Goal: Entertainment & Leisure: Consume media (video, audio)

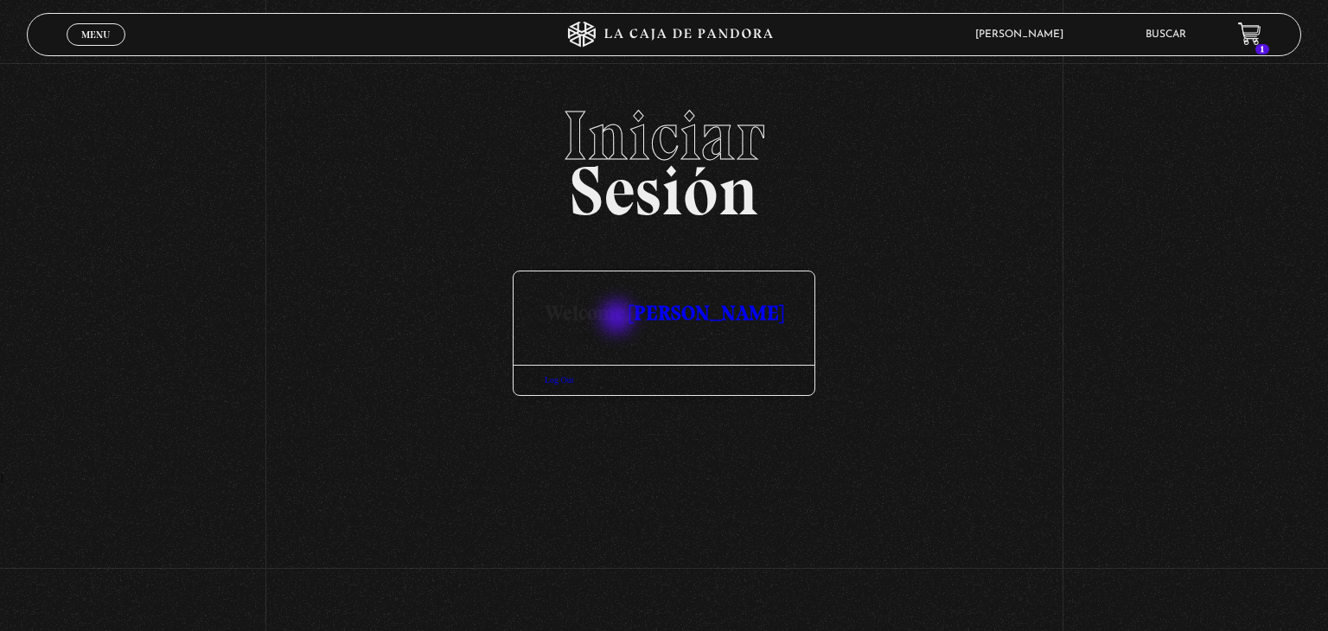
click at [619, 319] on h3 "Welcome, CLAUDIA GONZALEZ" at bounding box center [664, 297] width 301 height 52
click at [625, 346] on div at bounding box center [664, 344] width 301 height 42
click at [686, 323] on h3 "Welcome, CLAUDIA GONZALEZ" at bounding box center [664, 297] width 301 height 52
click at [686, 326] on body "ingresar al sitio Ver Video Más Información Solicitar Por favor coloque su disp…" at bounding box center [664, 241] width 1328 height 482
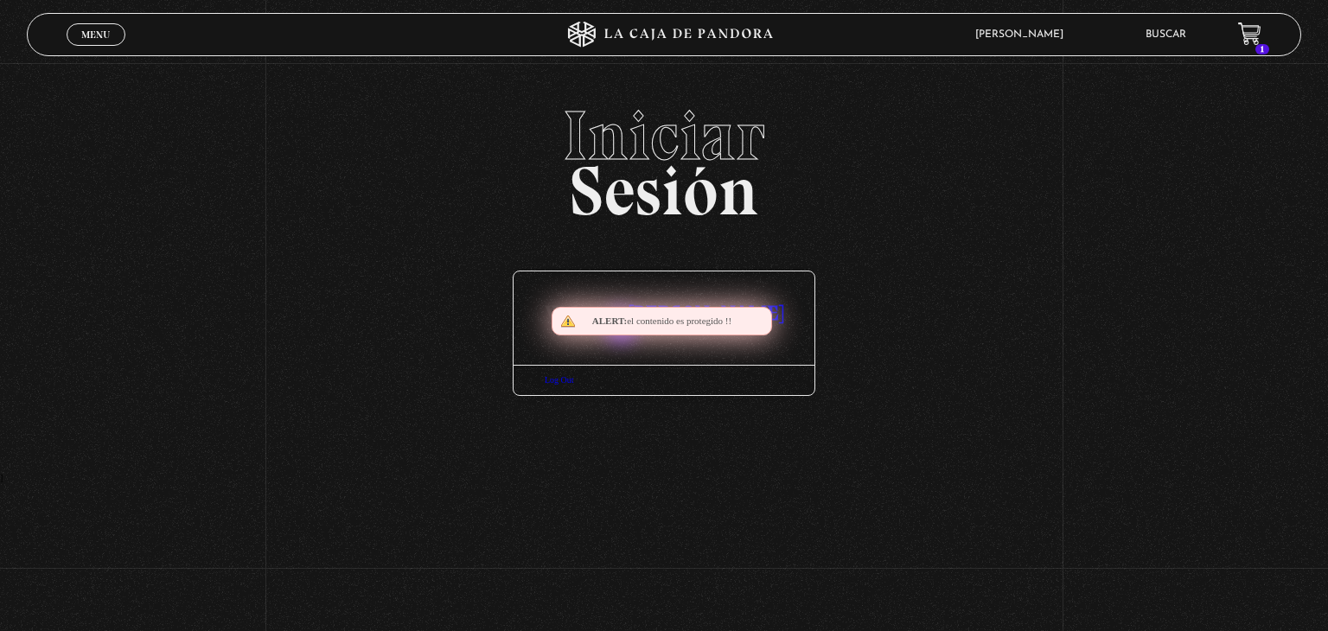
click at [623, 328] on div "Alert: el contenido es protegido !!" at bounding box center [662, 321] width 220 height 29
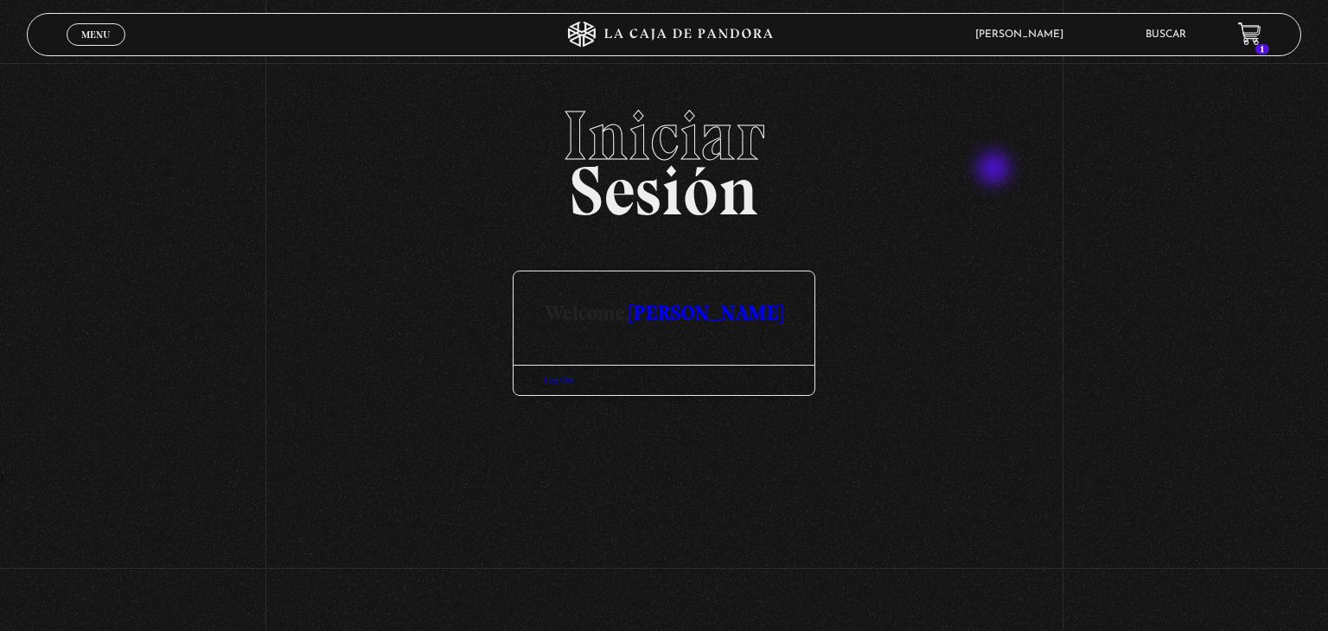
click at [996, 170] on link "Centinelas" at bounding box center [1028, 151] width 157 height 45
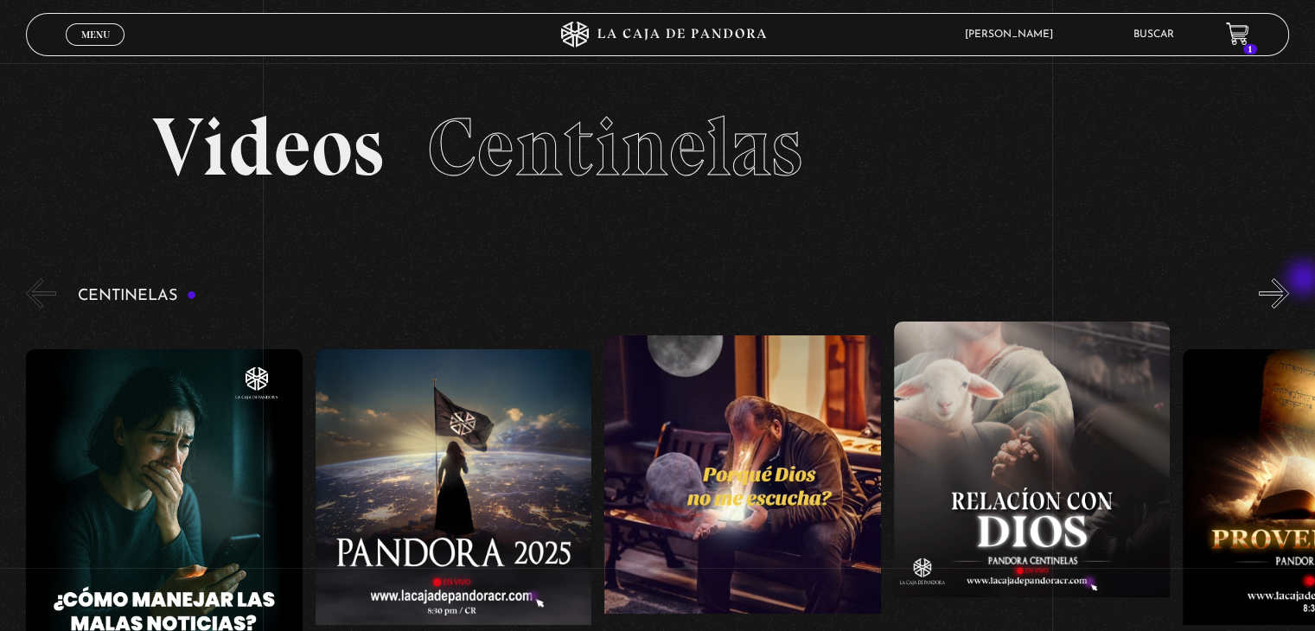
click at [1306, 280] on div "Centinelas" at bounding box center [670, 499] width 1289 height 449
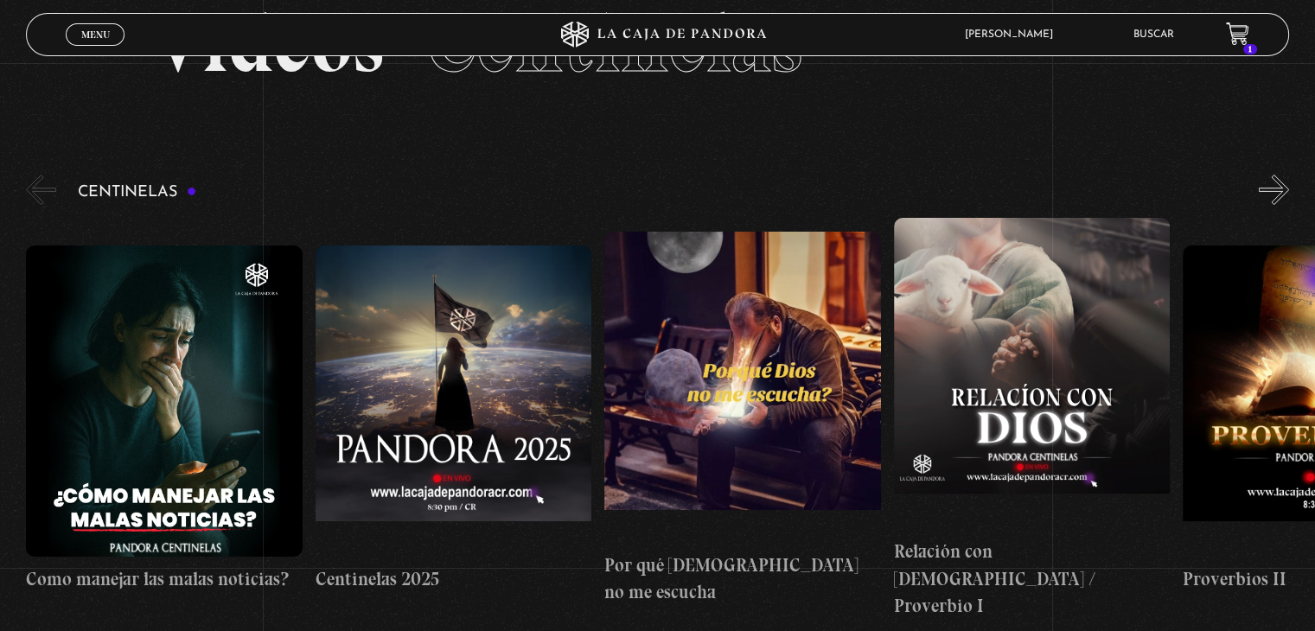
scroll to position [120, 0]
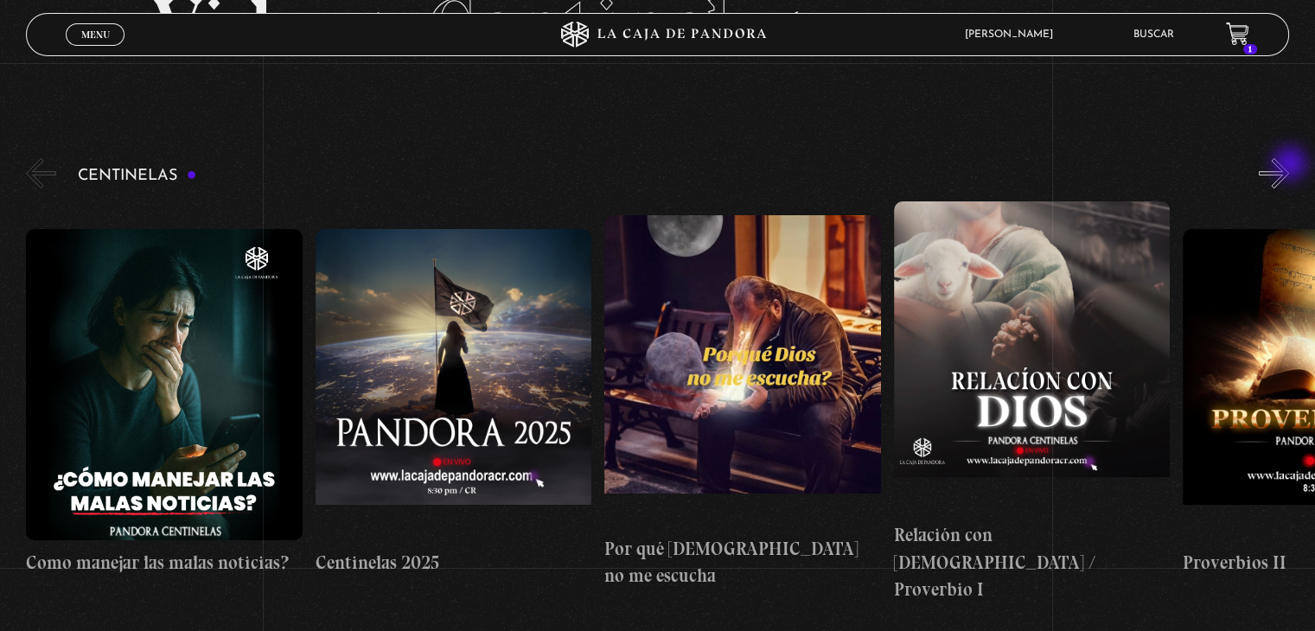
click at [1289, 165] on button "»" at bounding box center [1274, 173] width 30 height 30
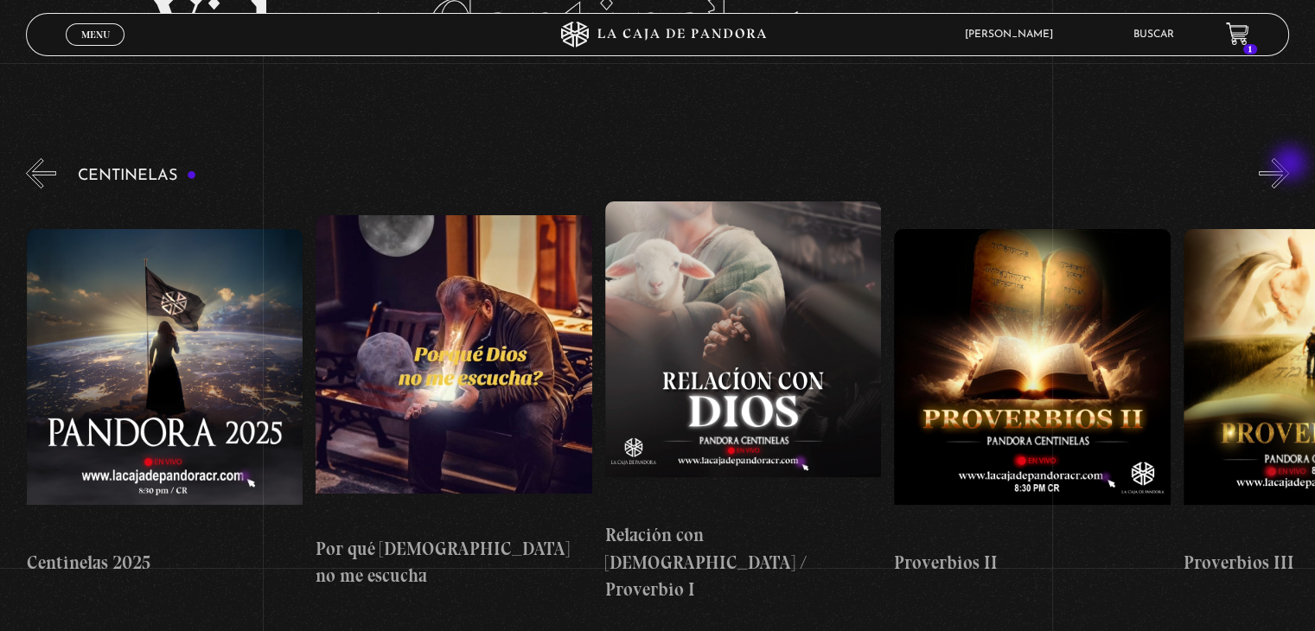
click at [1289, 165] on button "»" at bounding box center [1274, 173] width 30 height 30
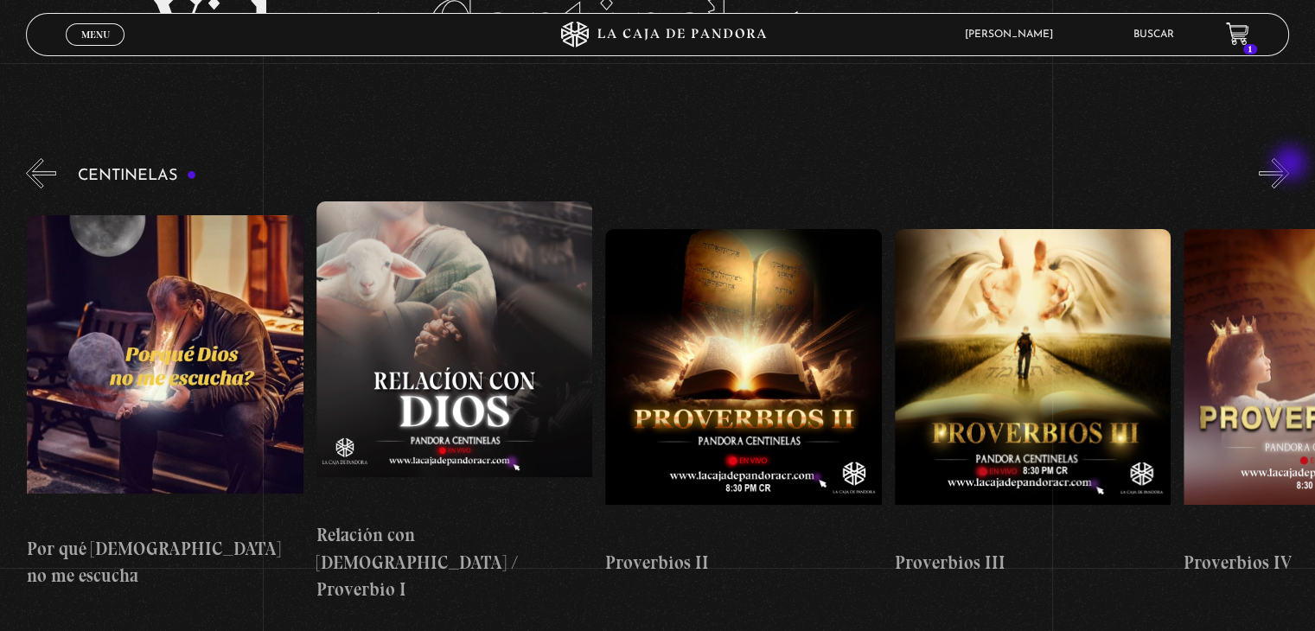
click at [1289, 165] on button "»" at bounding box center [1274, 173] width 30 height 30
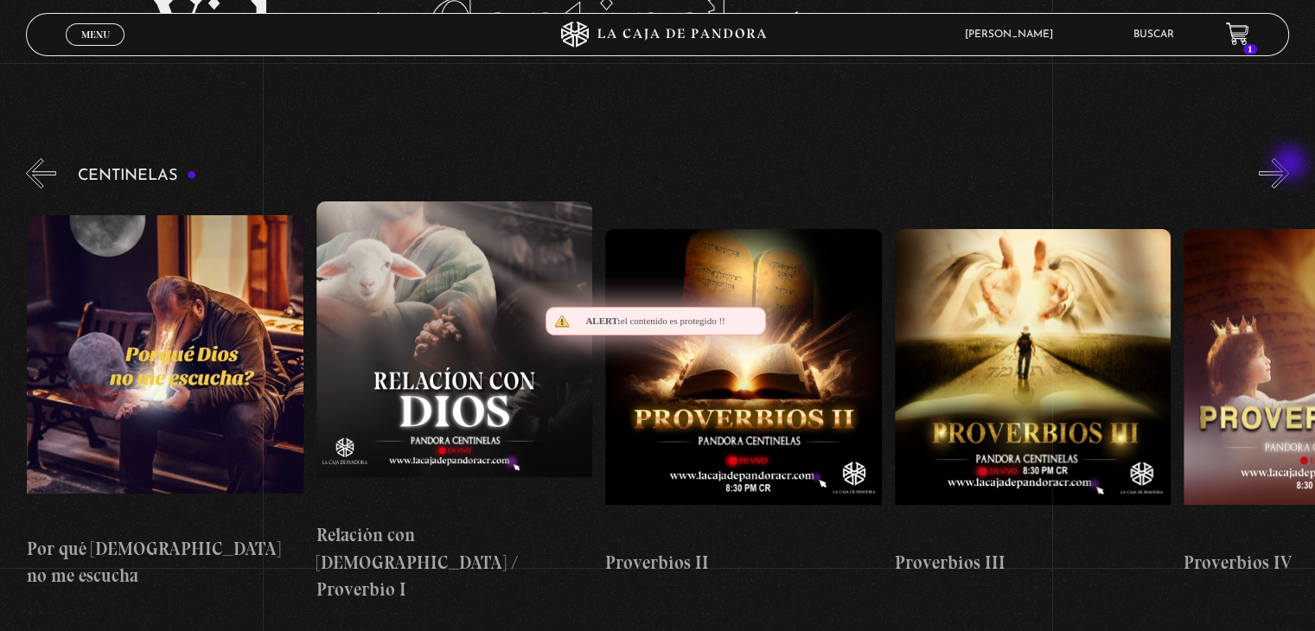
click at [1289, 165] on button "»" at bounding box center [1274, 173] width 30 height 30
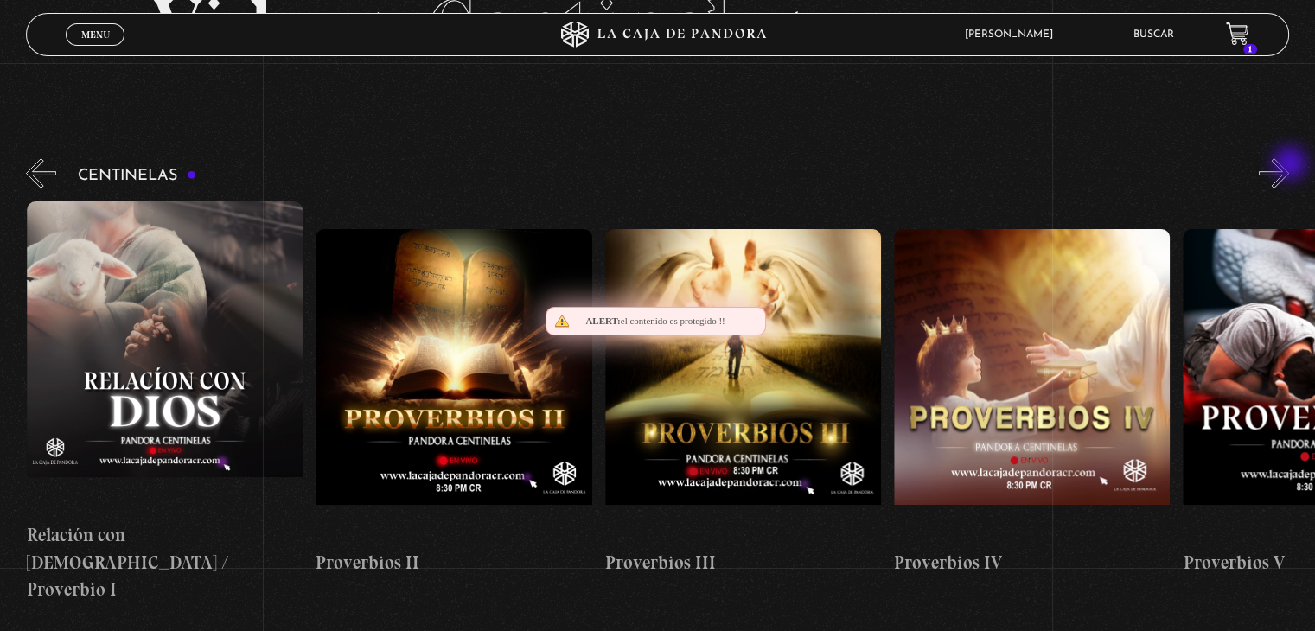
click at [1289, 165] on button "»" at bounding box center [1274, 173] width 30 height 30
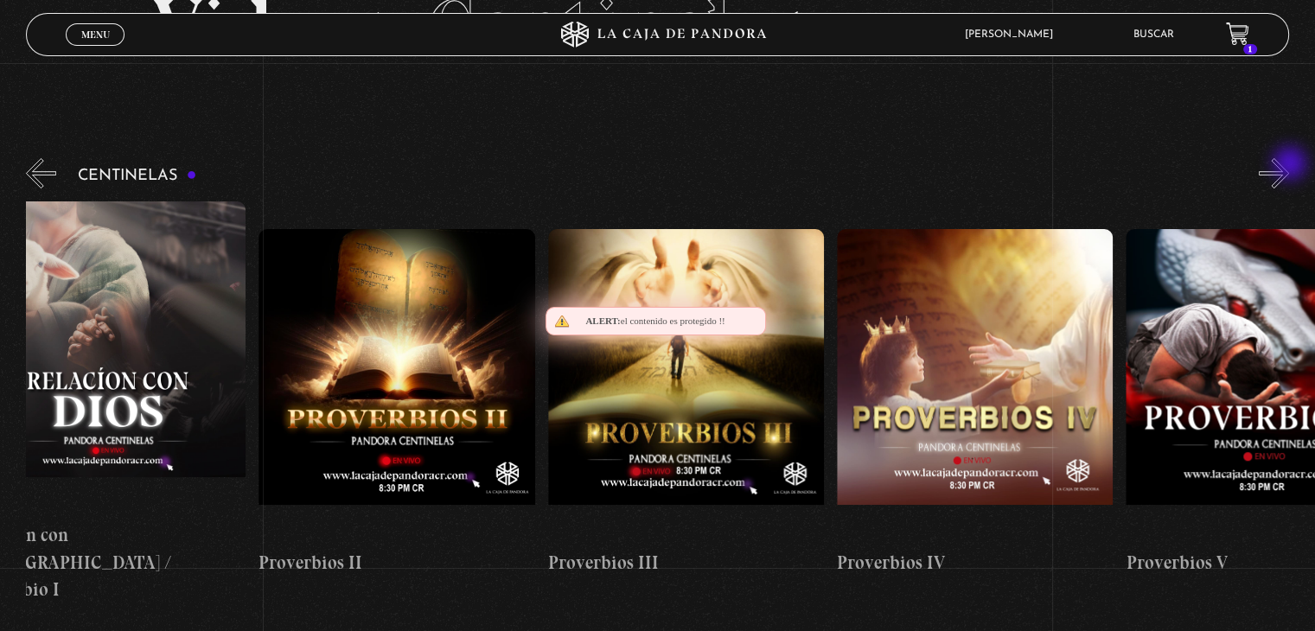
click at [1289, 165] on button "»" at bounding box center [1274, 173] width 30 height 30
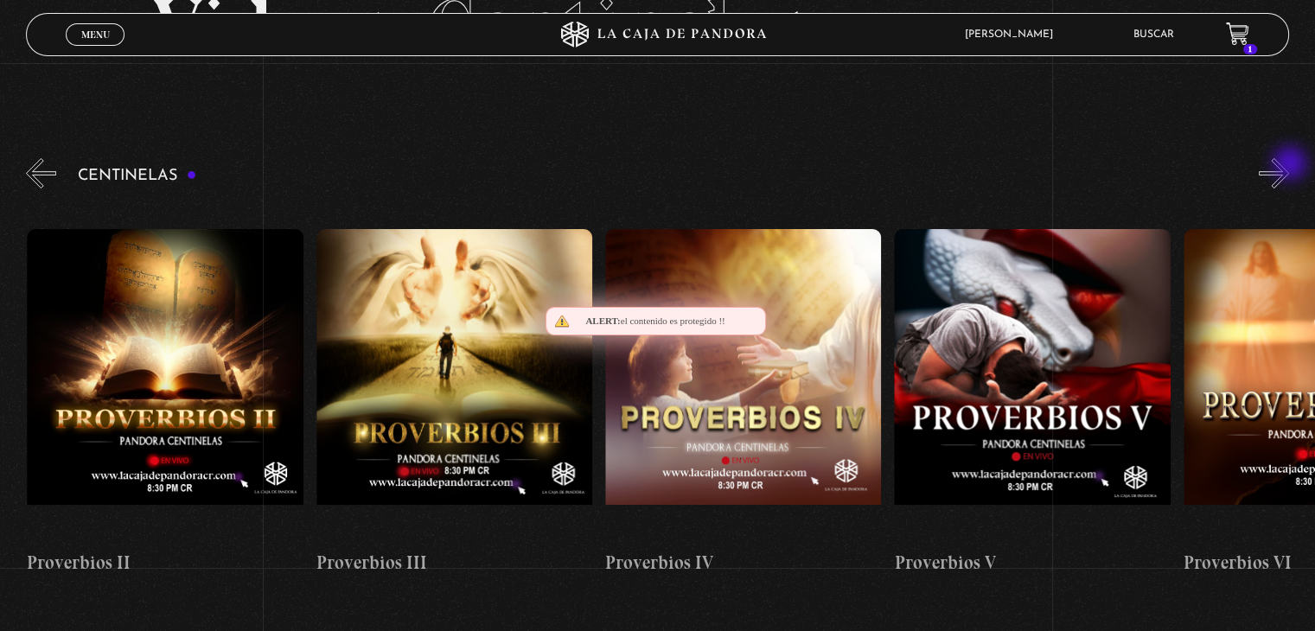
click at [1289, 165] on button "»" at bounding box center [1274, 173] width 30 height 30
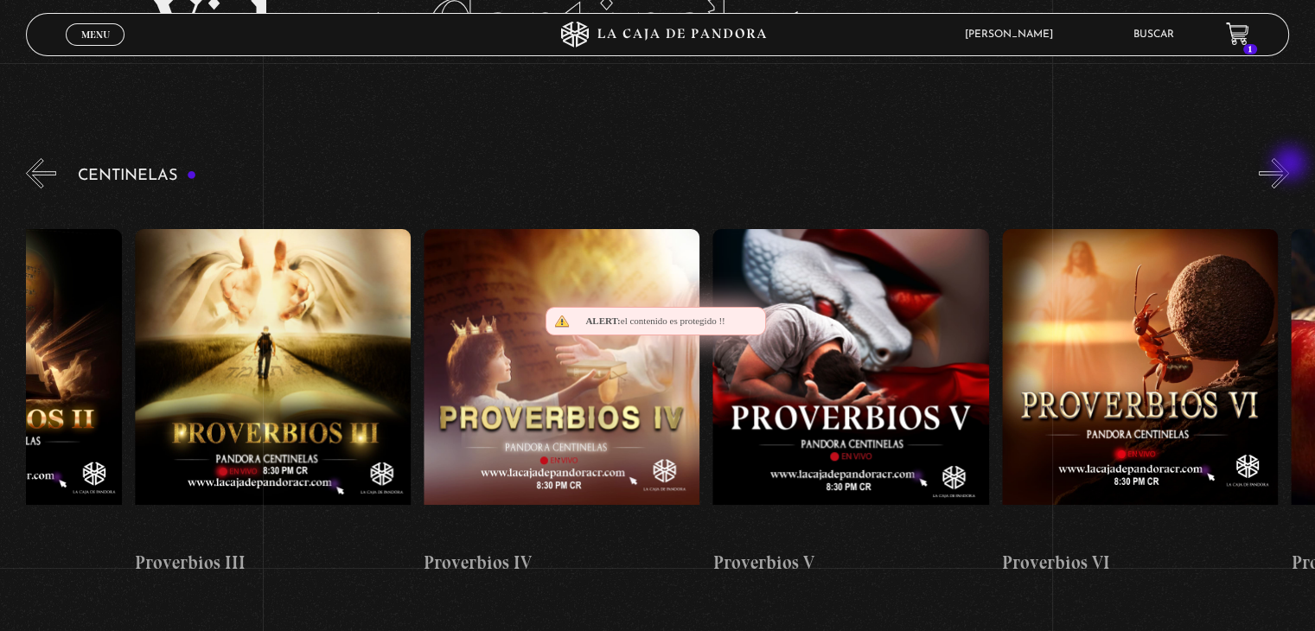
click at [1289, 165] on button "»" at bounding box center [1274, 173] width 30 height 30
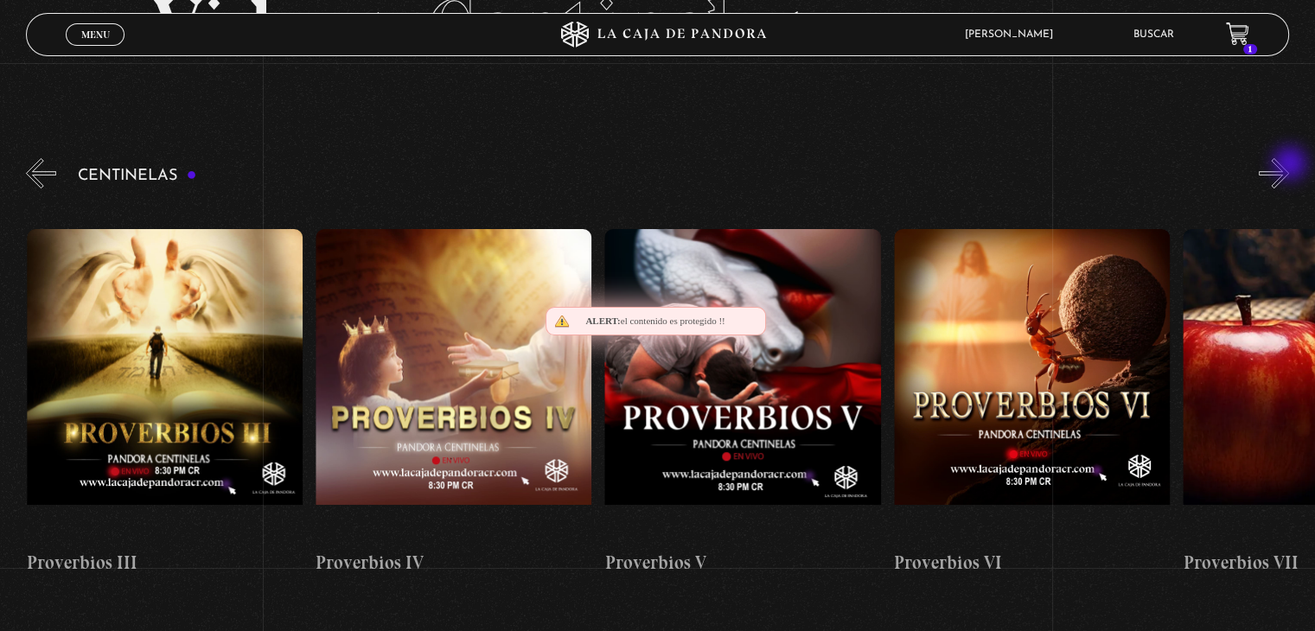
click at [1289, 165] on button "»" at bounding box center [1274, 173] width 30 height 30
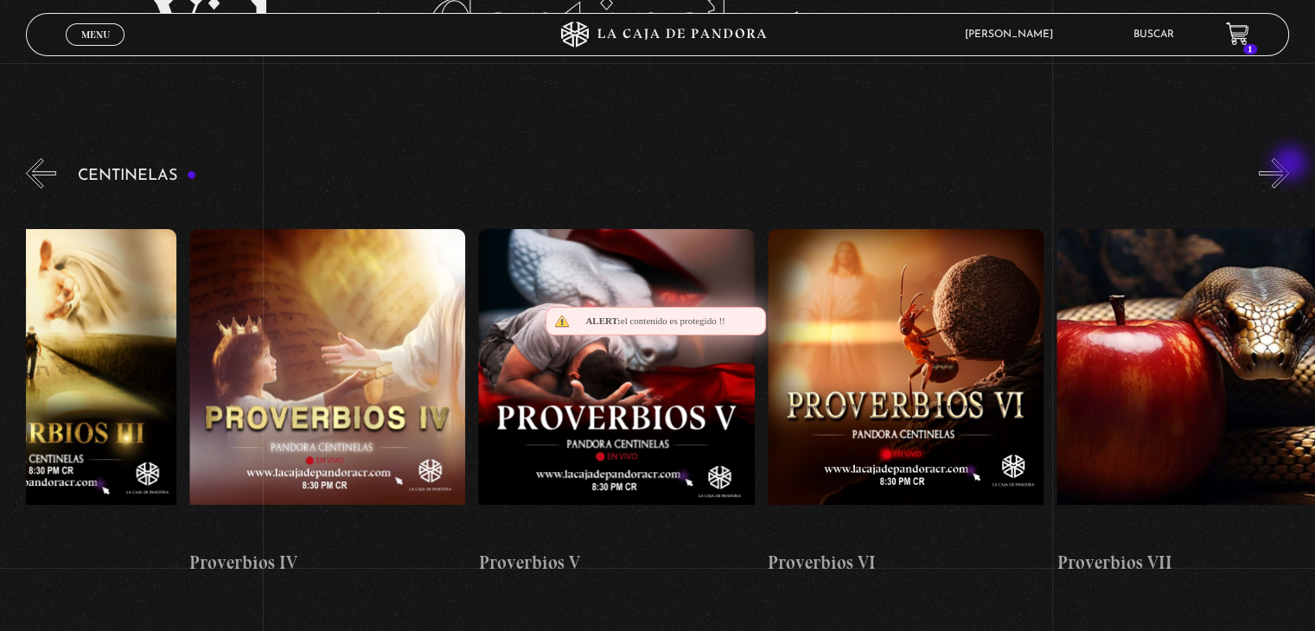
click at [1289, 165] on button "»" at bounding box center [1274, 173] width 30 height 30
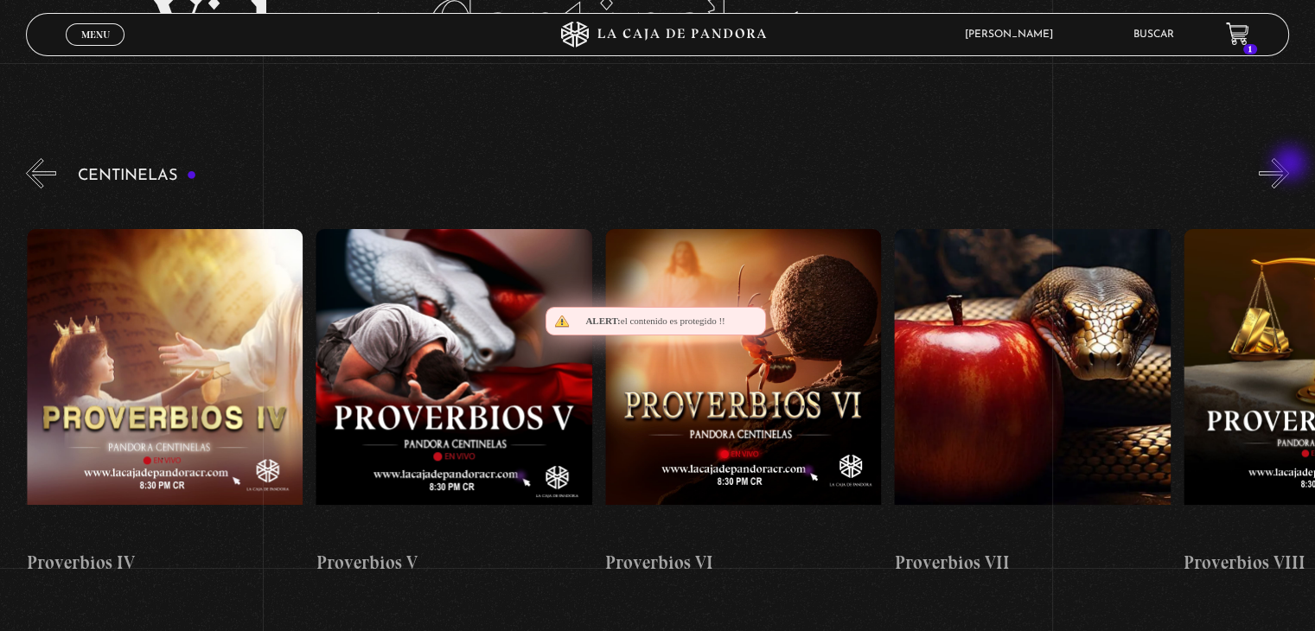
click at [1289, 165] on button "»" at bounding box center [1274, 173] width 30 height 30
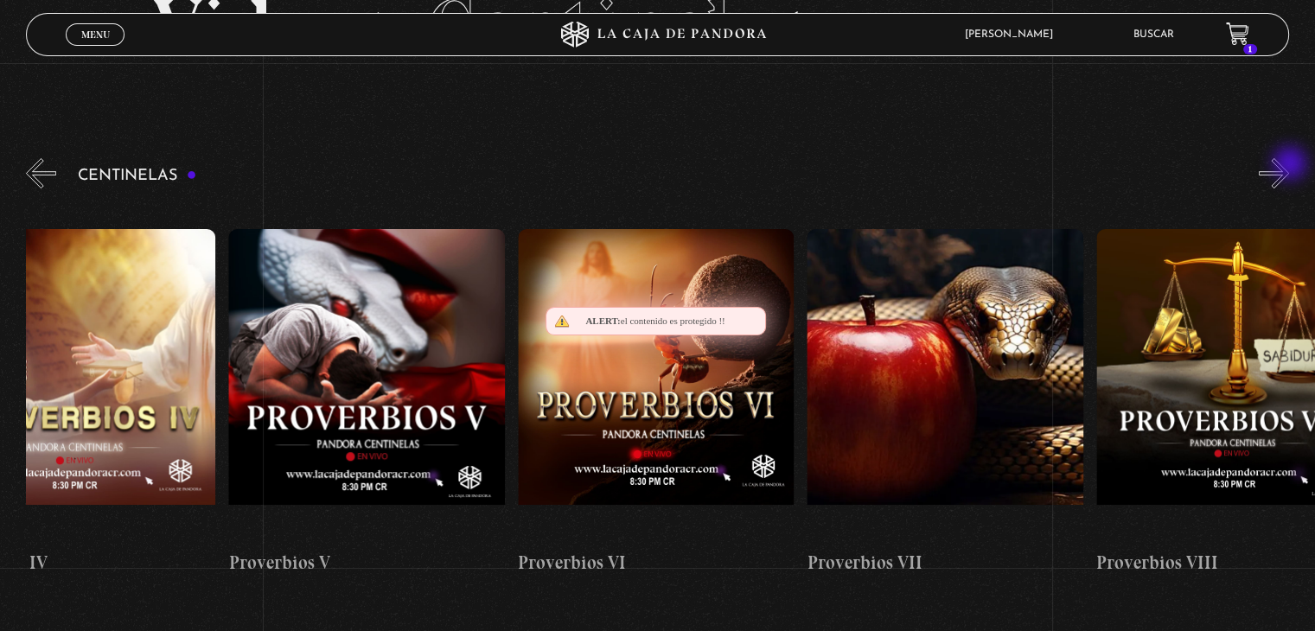
click at [1289, 165] on button "»" at bounding box center [1274, 173] width 30 height 30
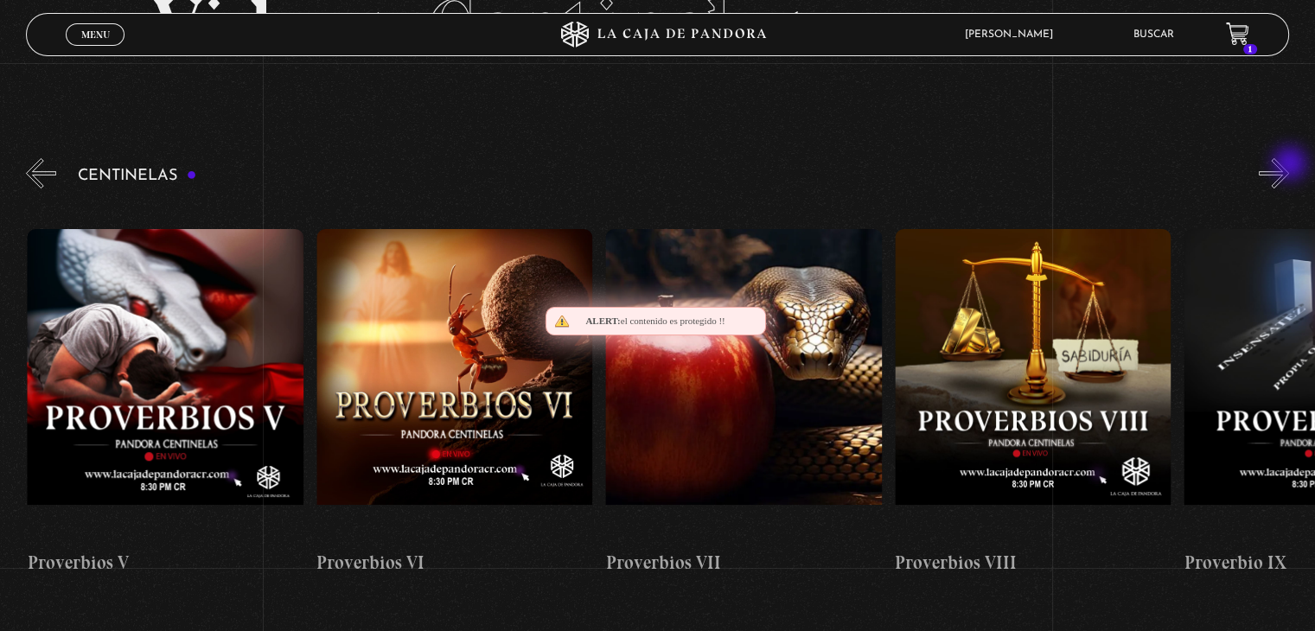
click at [1289, 165] on button "»" at bounding box center [1274, 173] width 30 height 30
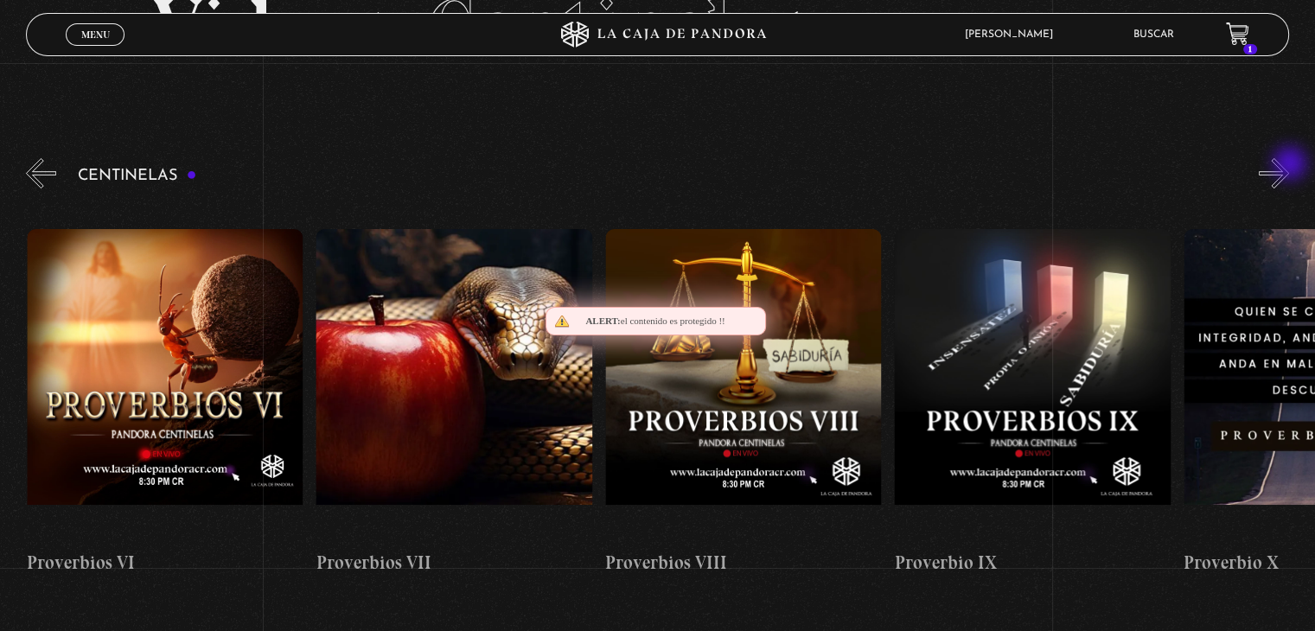
click at [1289, 165] on button "»" at bounding box center [1274, 173] width 30 height 30
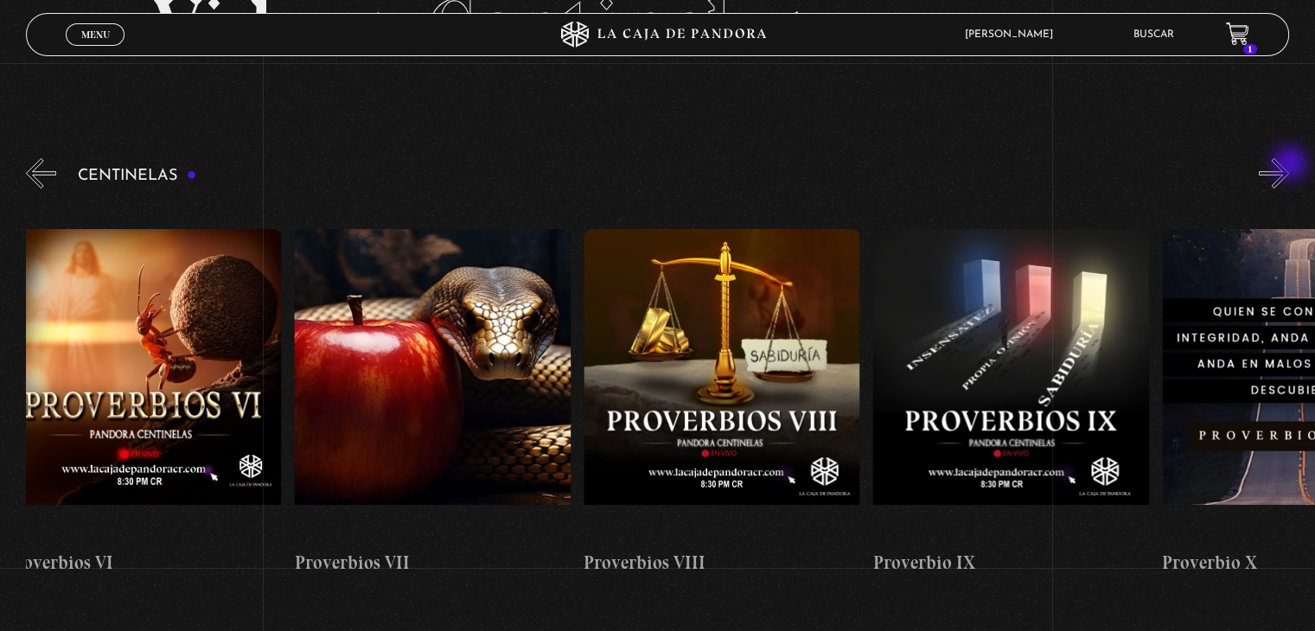
click at [1289, 165] on button "»" at bounding box center [1274, 173] width 30 height 30
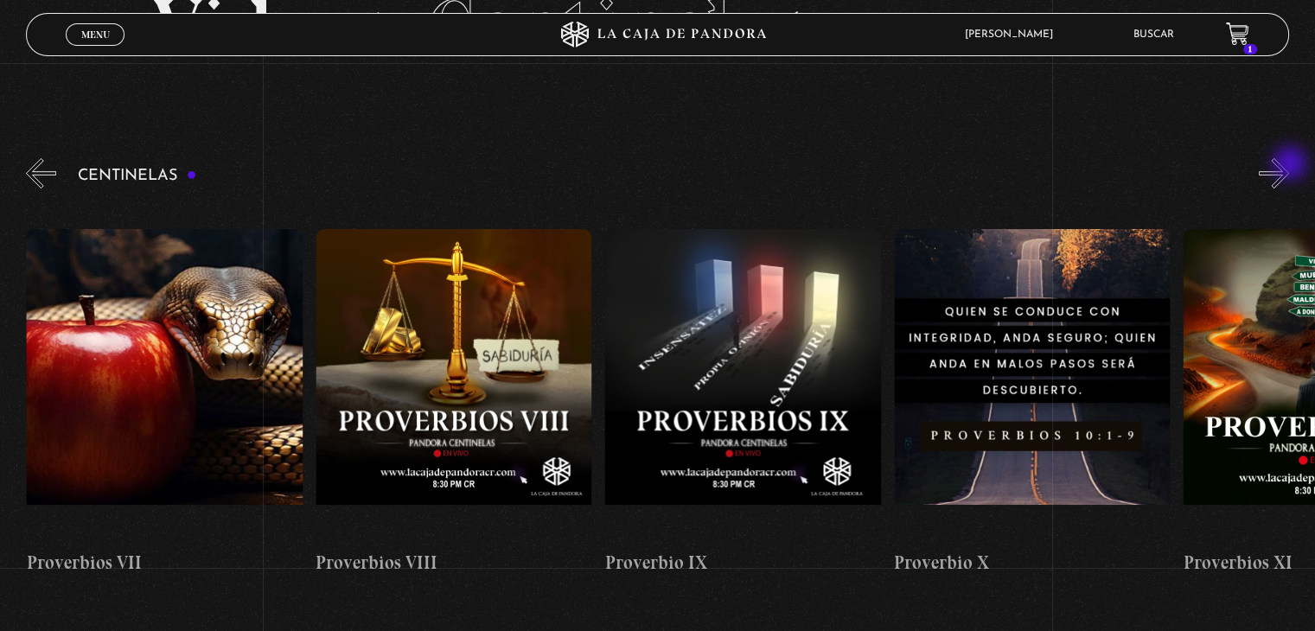
click at [1289, 165] on button "»" at bounding box center [1274, 173] width 30 height 30
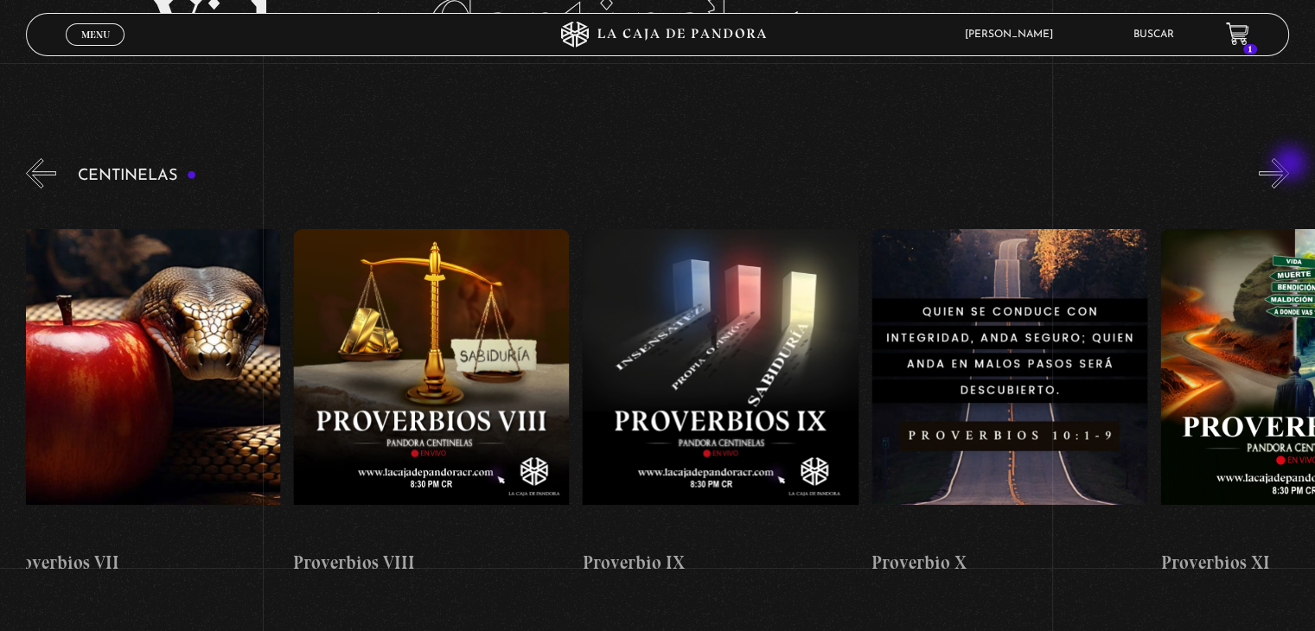
click at [1289, 165] on button "»" at bounding box center [1274, 173] width 30 height 30
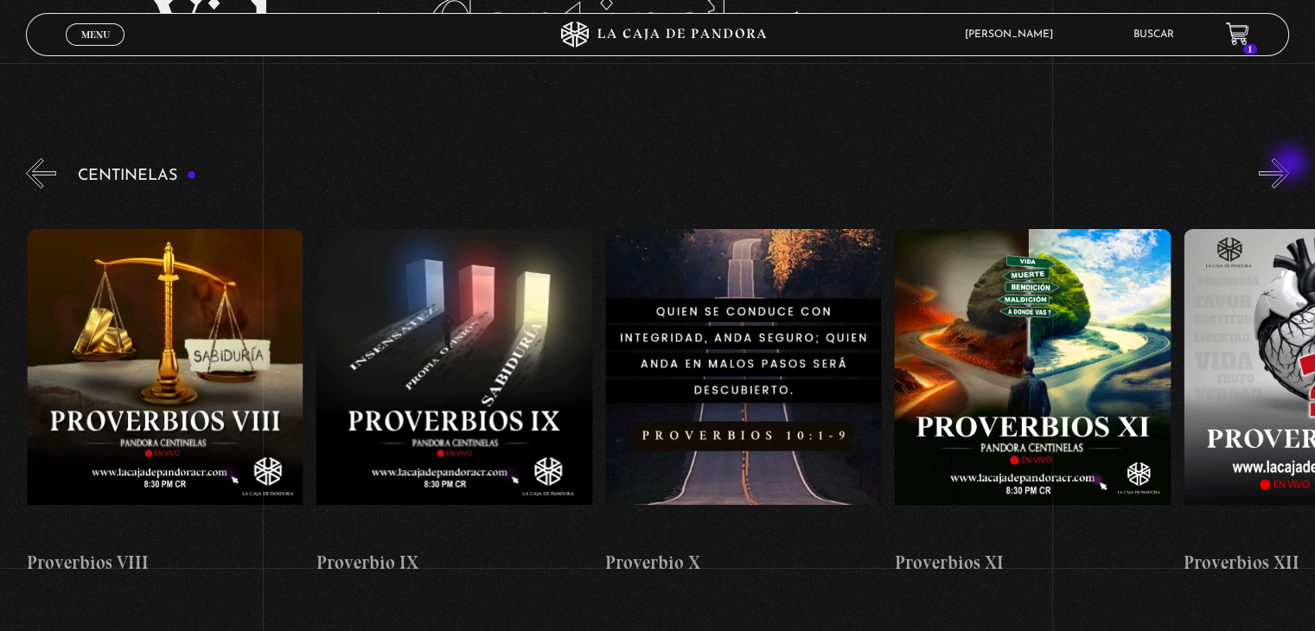
click at [1289, 165] on button "»" at bounding box center [1274, 173] width 30 height 30
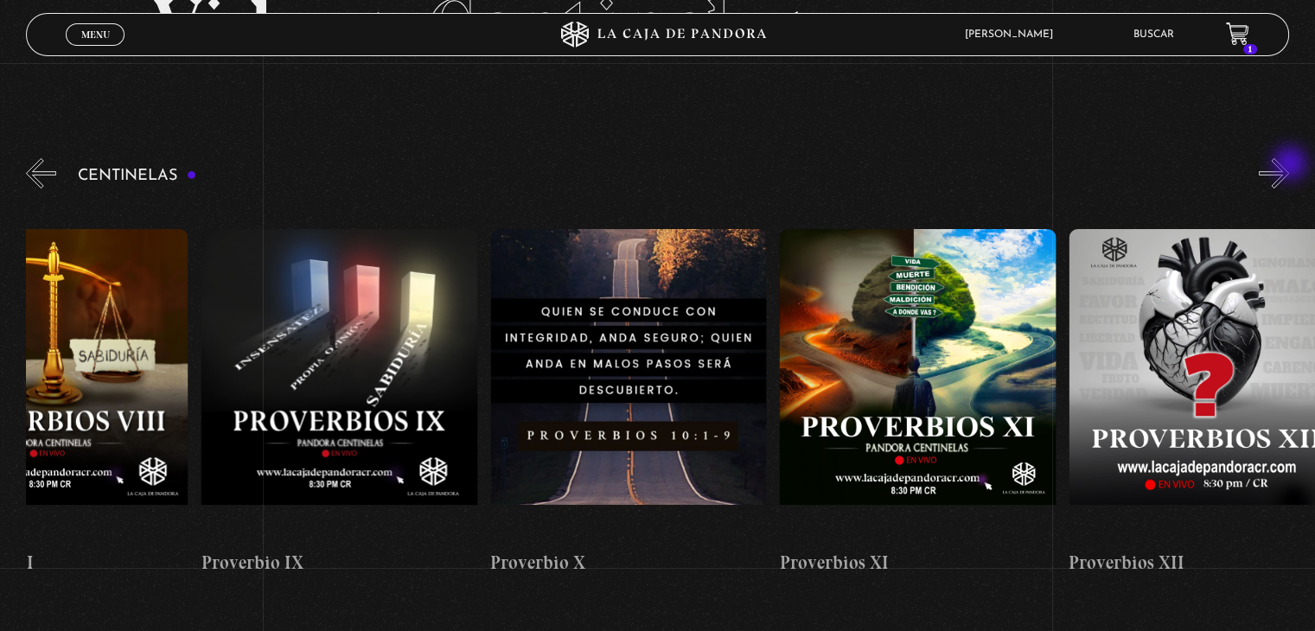
click at [1289, 165] on button "»" at bounding box center [1274, 173] width 30 height 30
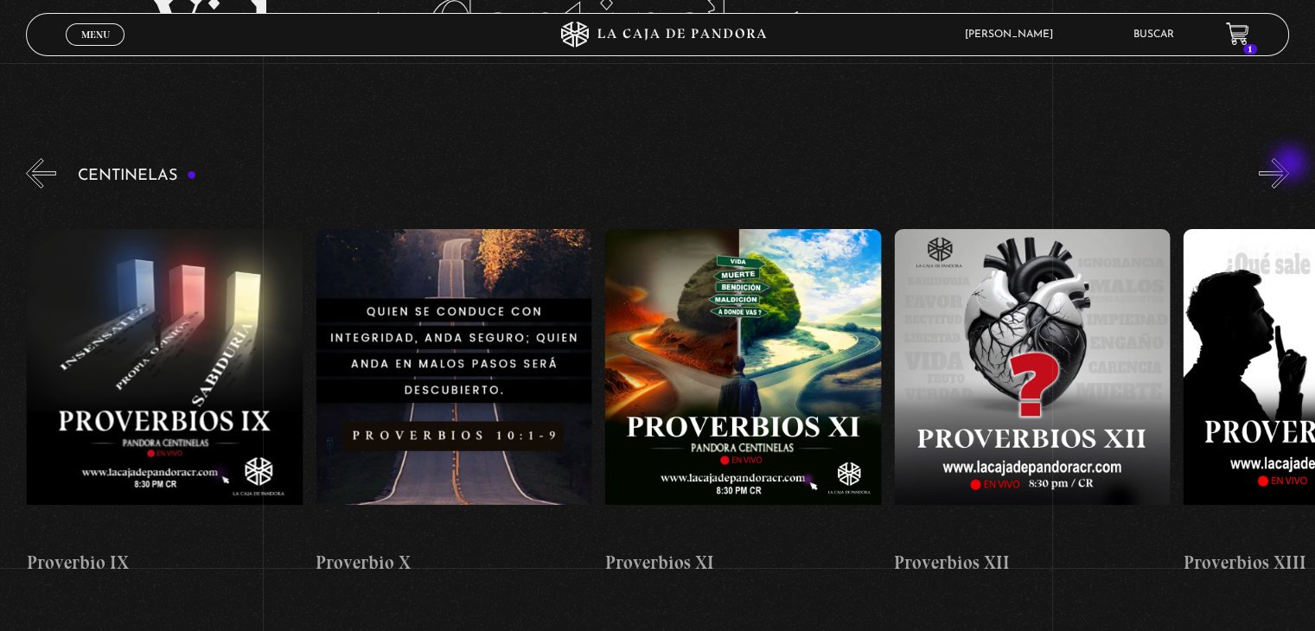
click at [1289, 165] on button "»" at bounding box center [1274, 173] width 30 height 30
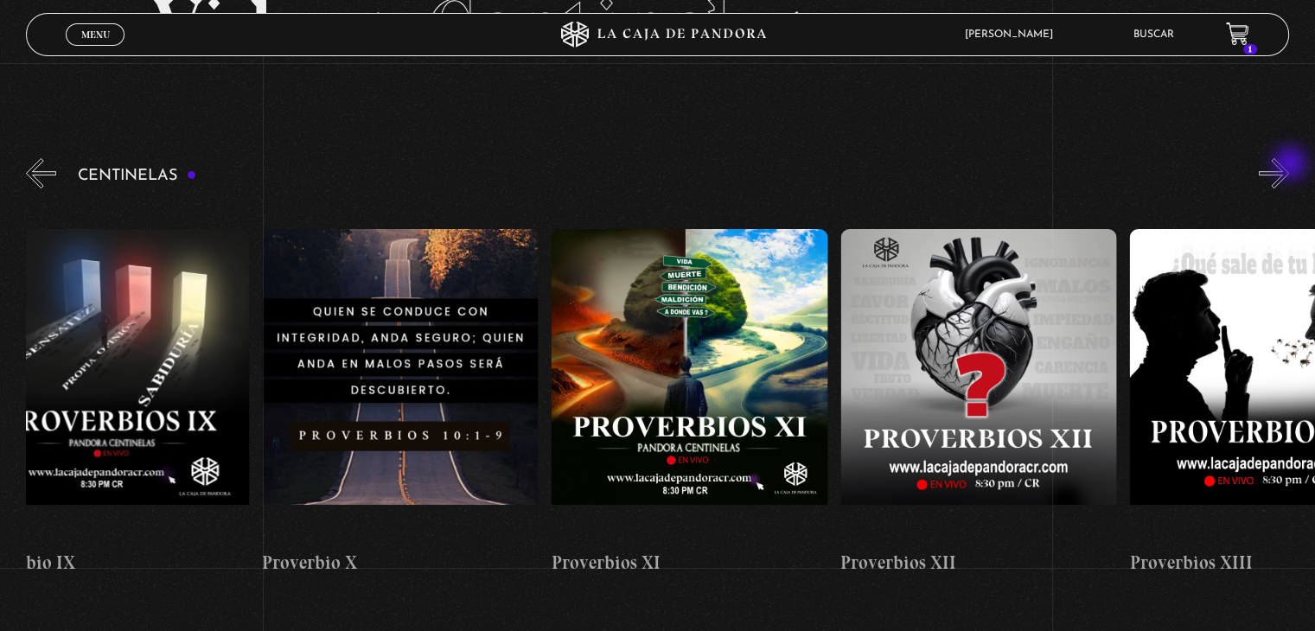
click at [1289, 165] on button "»" at bounding box center [1274, 173] width 30 height 30
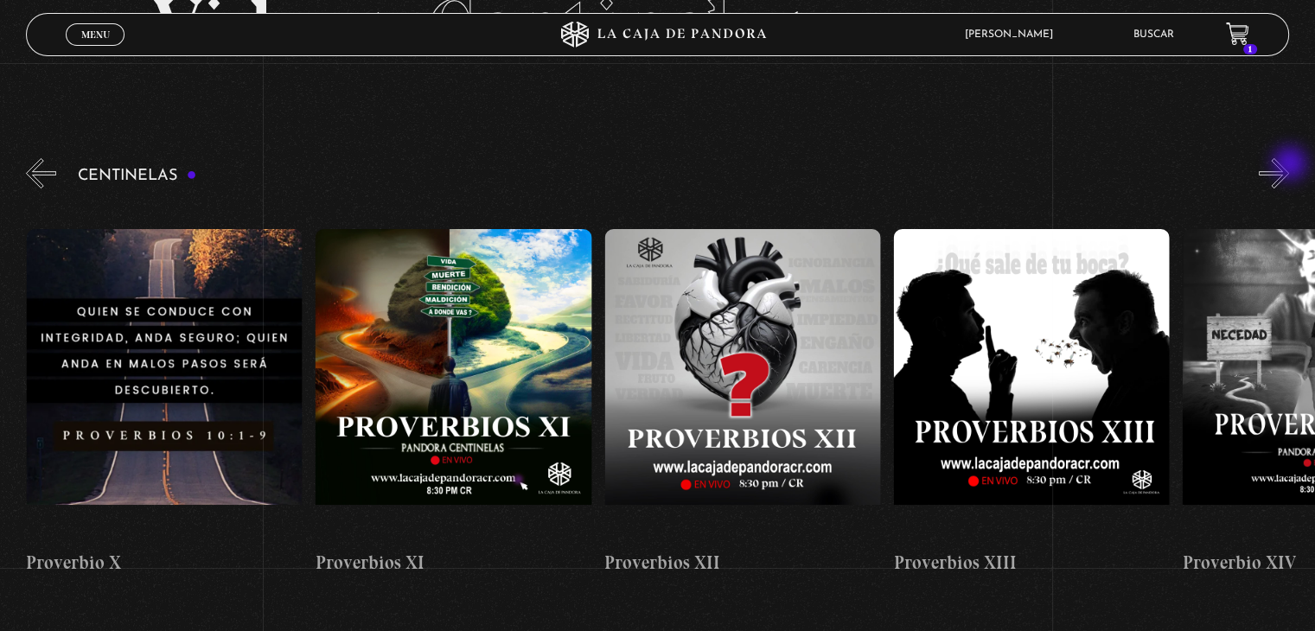
click at [1289, 165] on button "»" at bounding box center [1274, 173] width 30 height 30
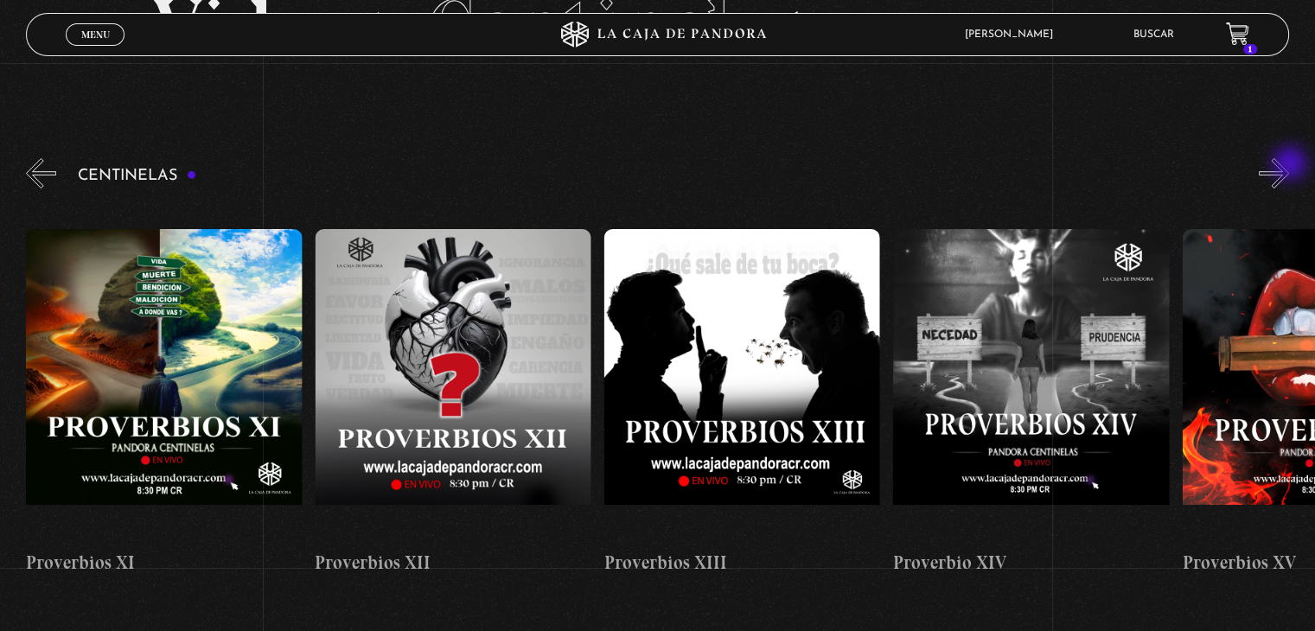
click at [1289, 165] on button "»" at bounding box center [1274, 173] width 30 height 30
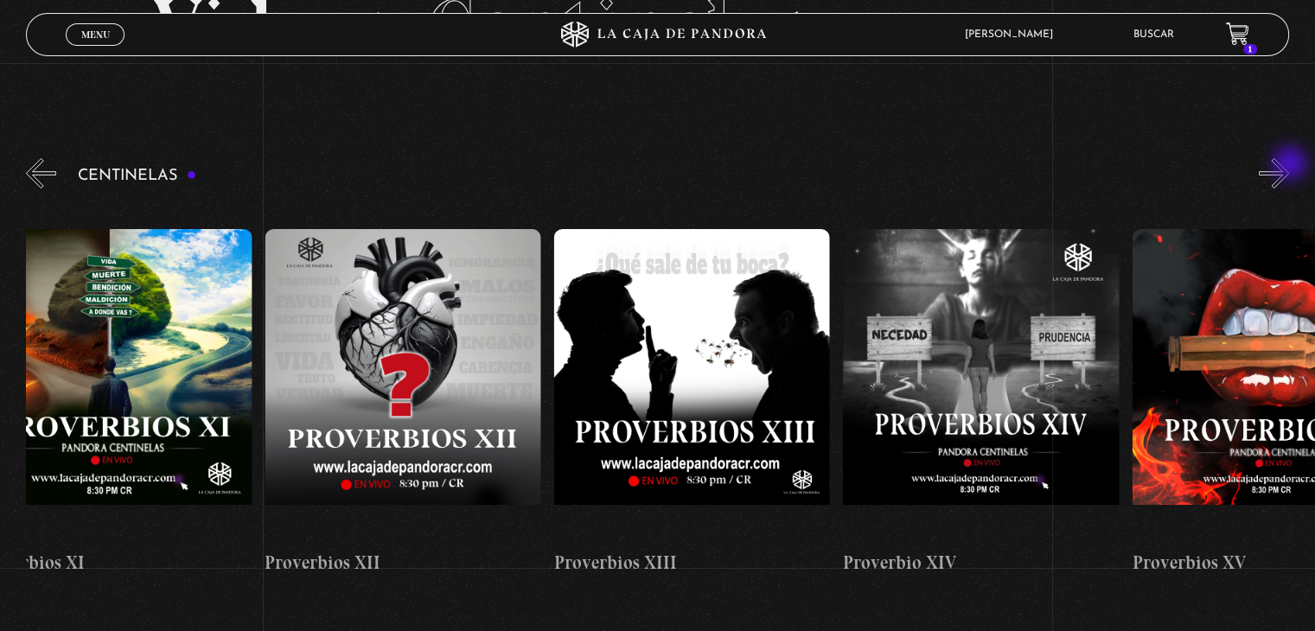
click at [1289, 165] on button "»" at bounding box center [1274, 173] width 30 height 30
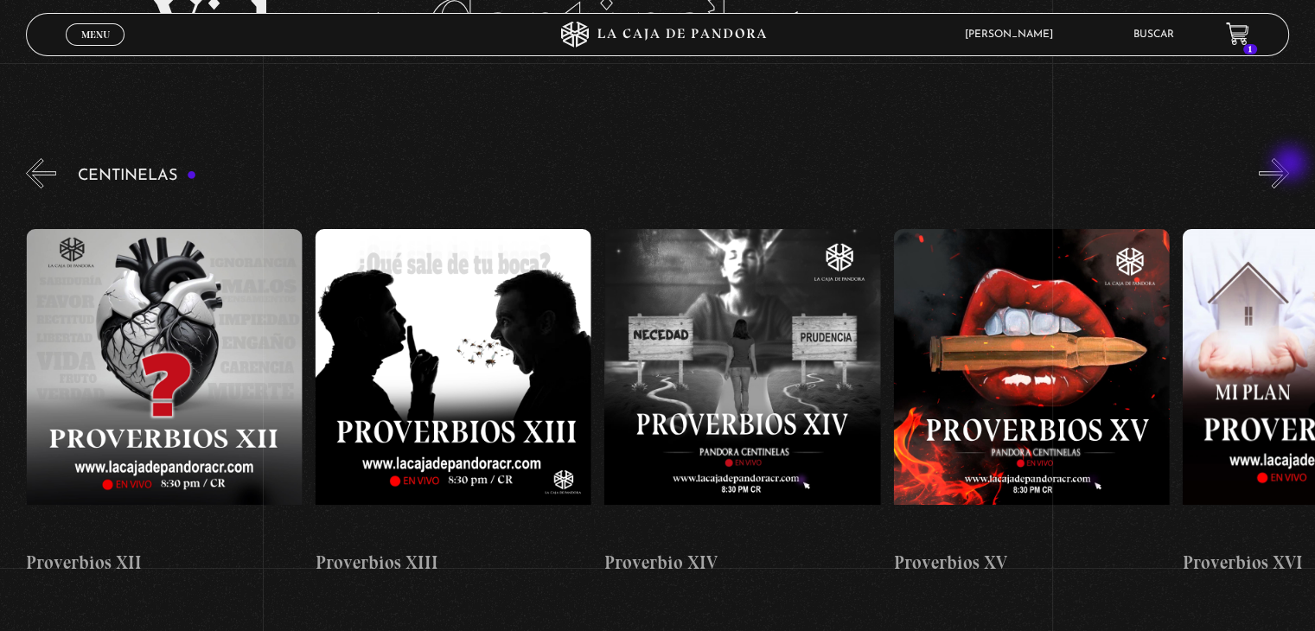
click at [1289, 165] on button "»" at bounding box center [1274, 173] width 30 height 30
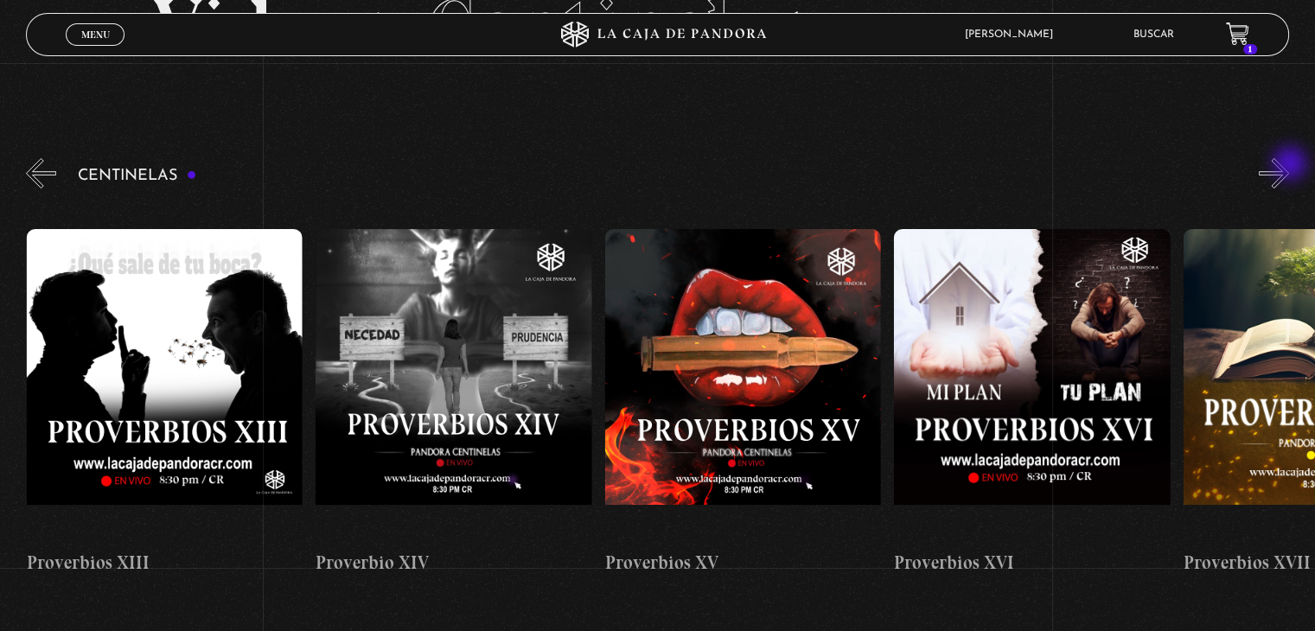
click at [1289, 165] on button "»" at bounding box center [1274, 173] width 30 height 30
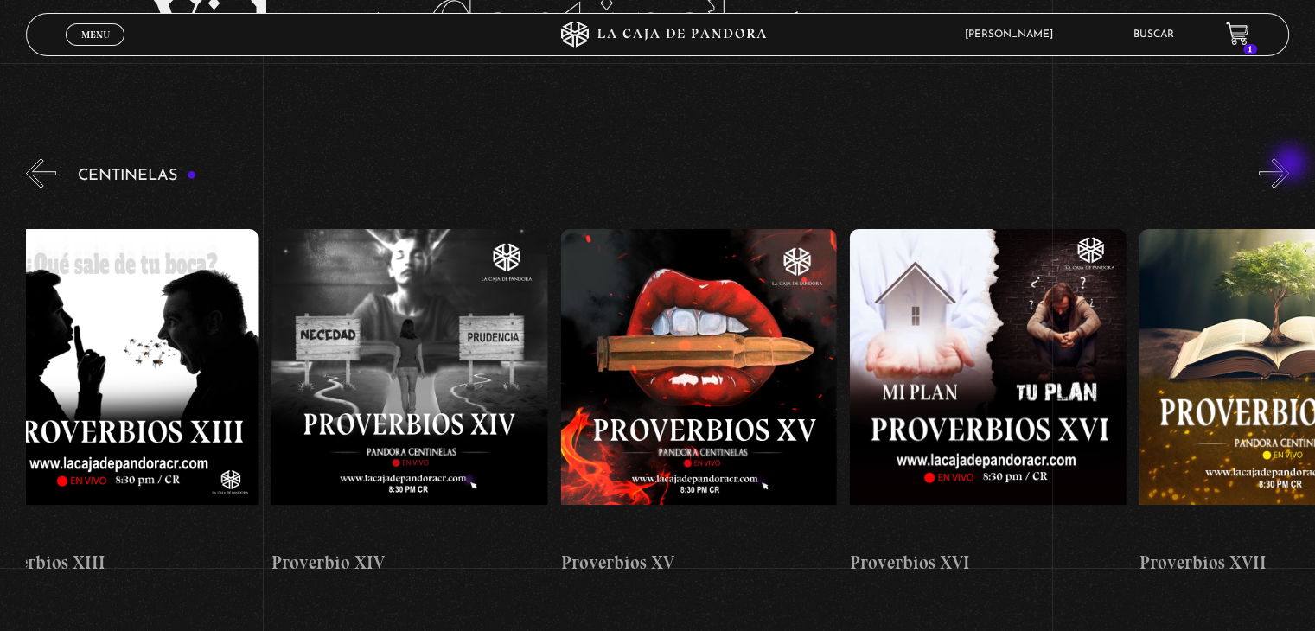
click at [1289, 165] on button "»" at bounding box center [1274, 173] width 30 height 30
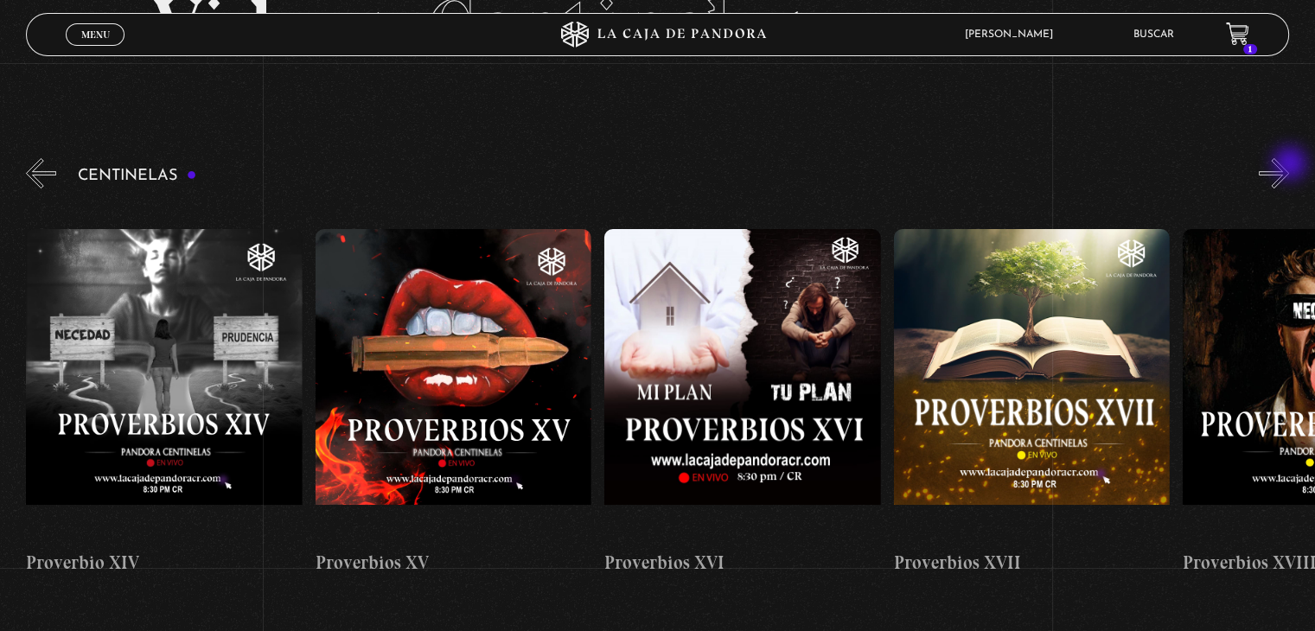
click at [1289, 165] on button "»" at bounding box center [1274, 173] width 30 height 30
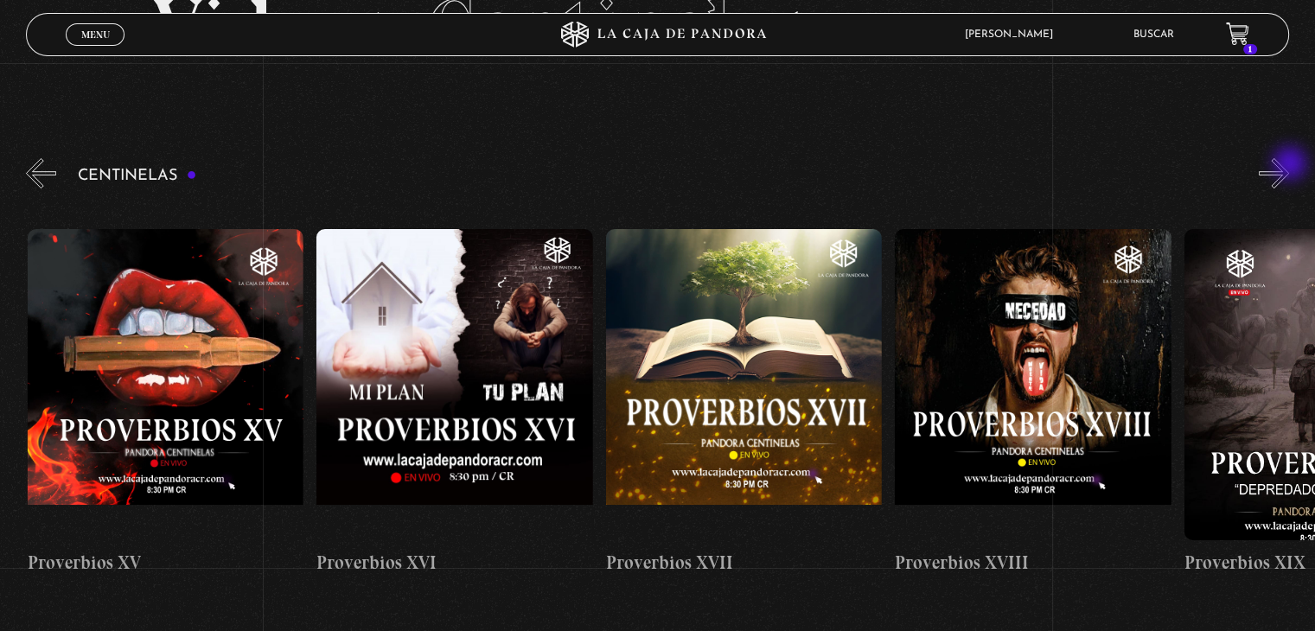
scroll to position [0, 4915]
click at [1289, 165] on button "»" at bounding box center [1274, 173] width 30 height 30
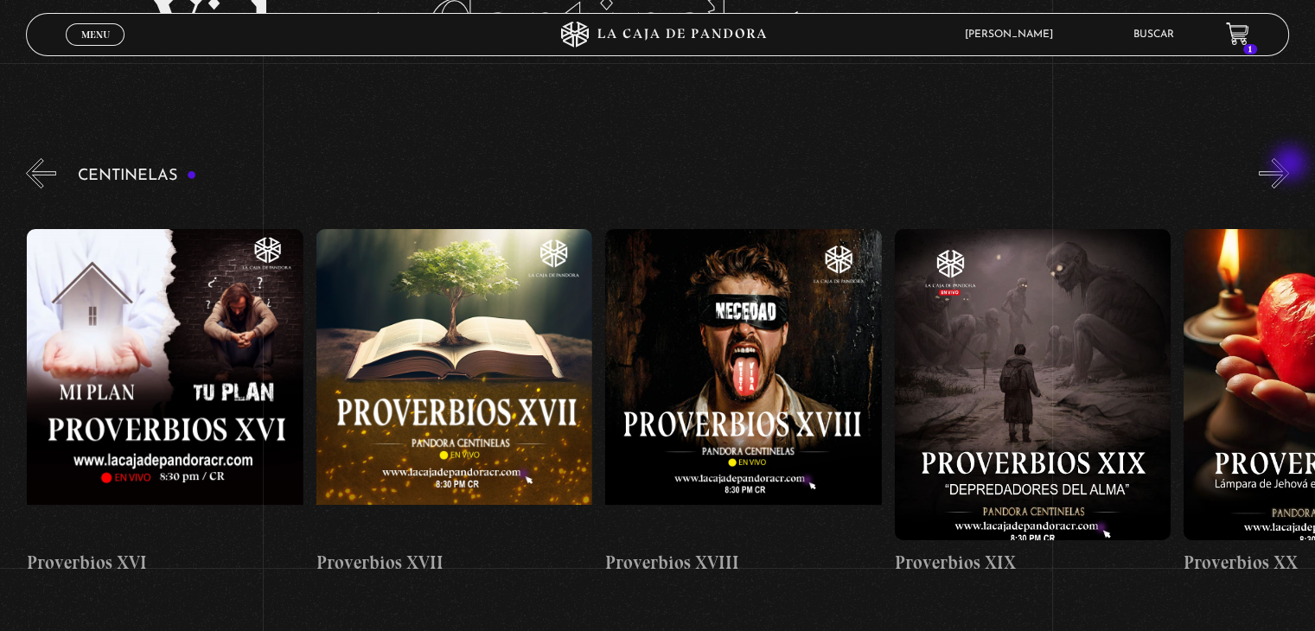
click at [1289, 165] on button "»" at bounding box center [1274, 173] width 30 height 30
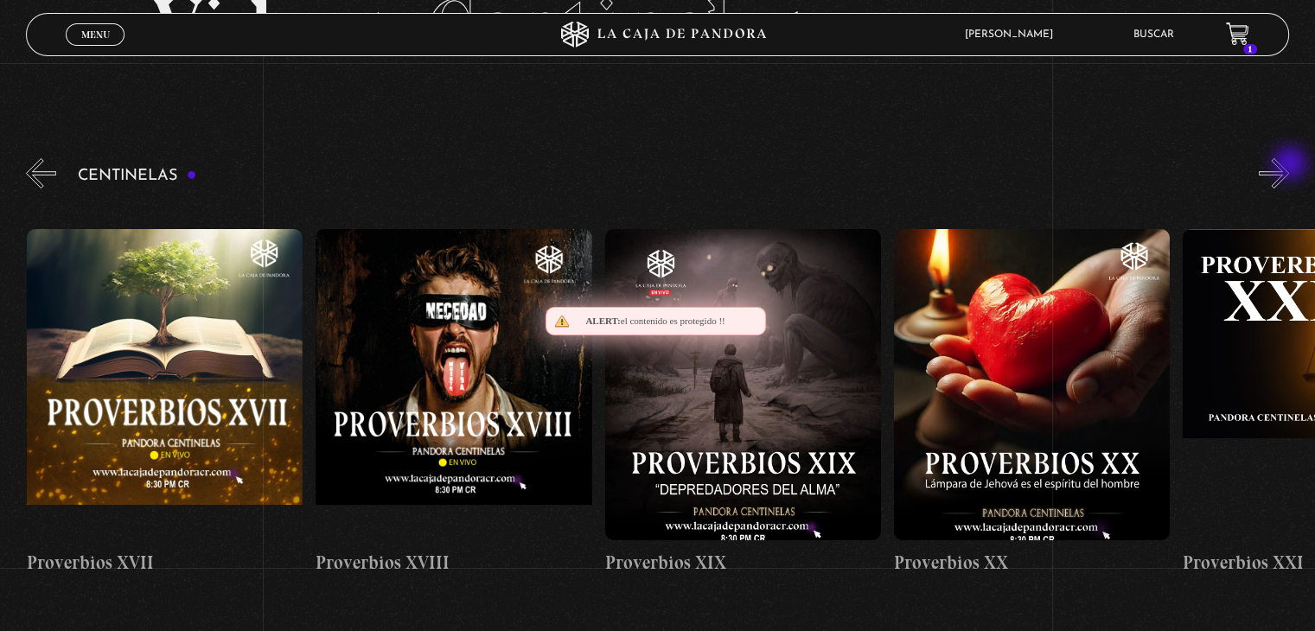
click at [1289, 165] on button "»" at bounding box center [1274, 173] width 30 height 30
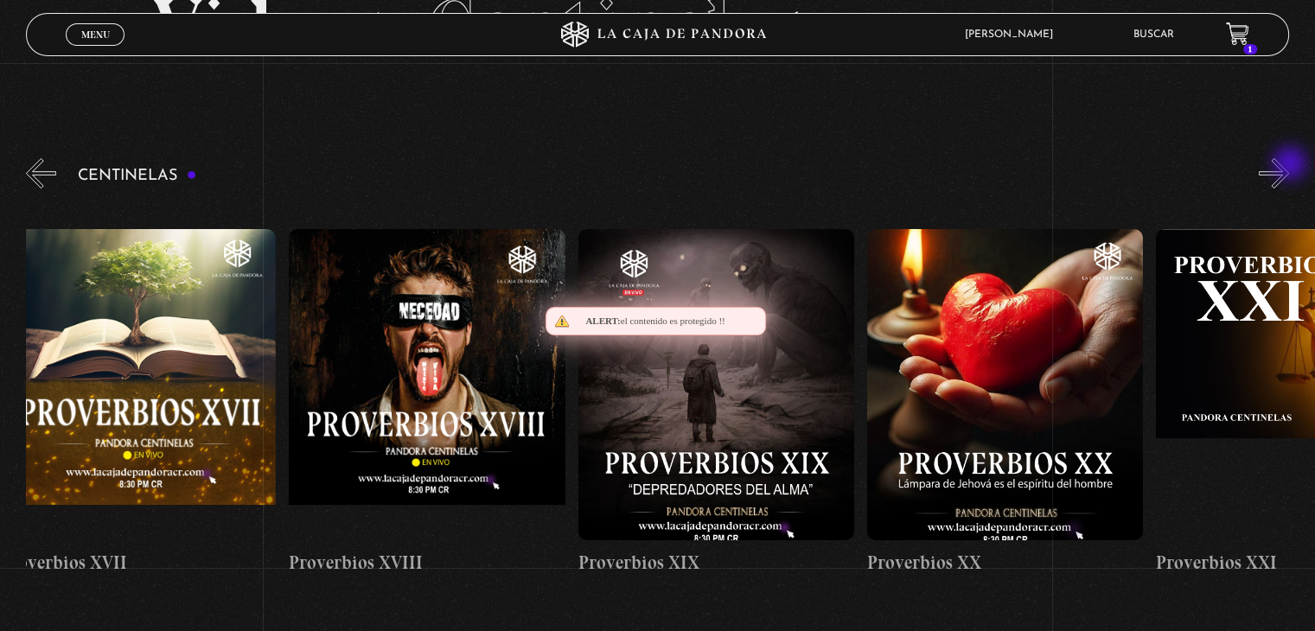
click at [1289, 165] on button "»" at bounding box center [1274, 173] width 30 height 30
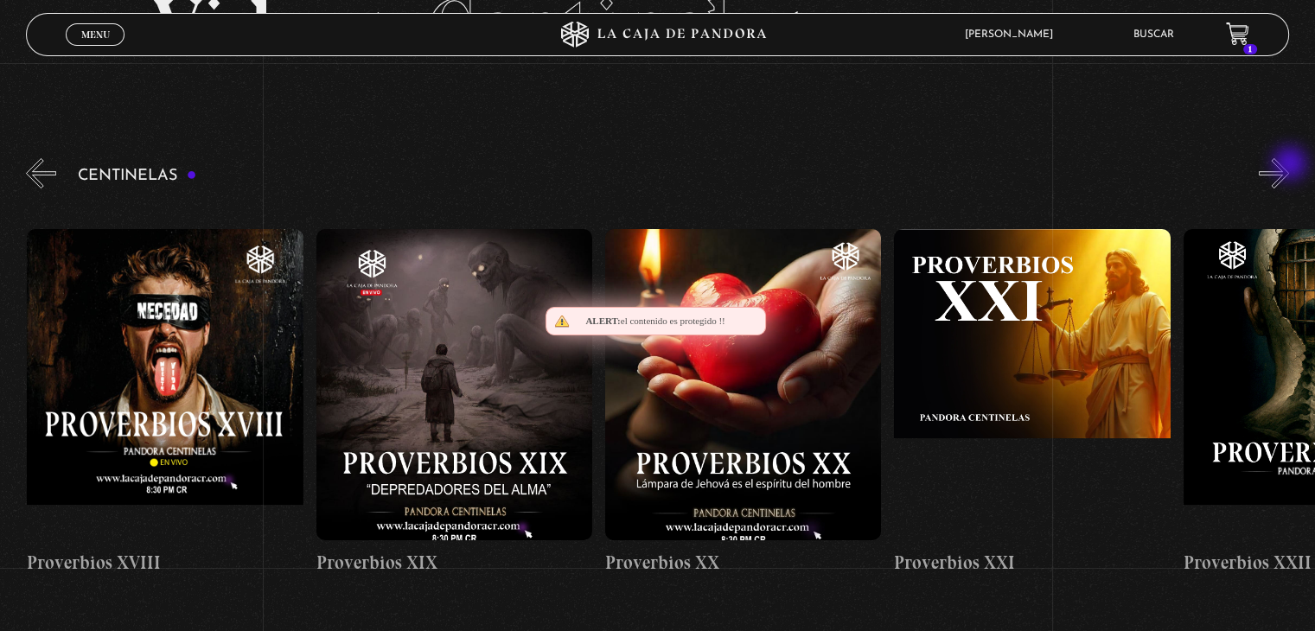
click at [1289, 165] on button "»" at bounding box center [1274, 173] width 30 height 30
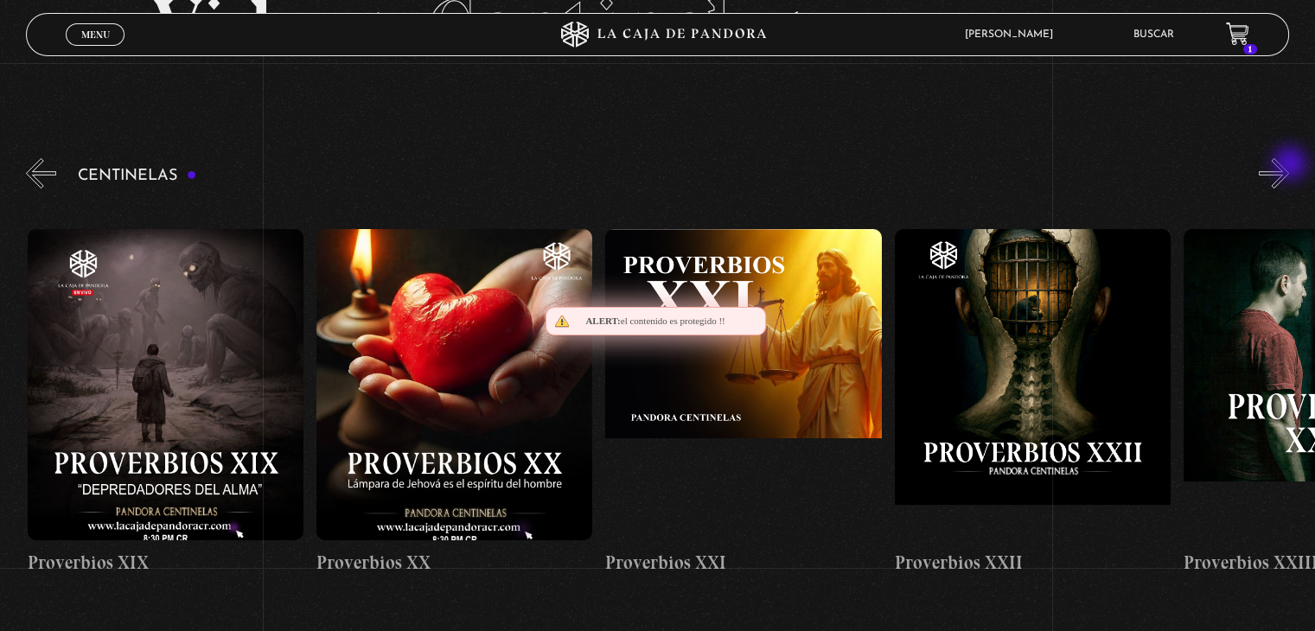
scroll to position [0, 6072]
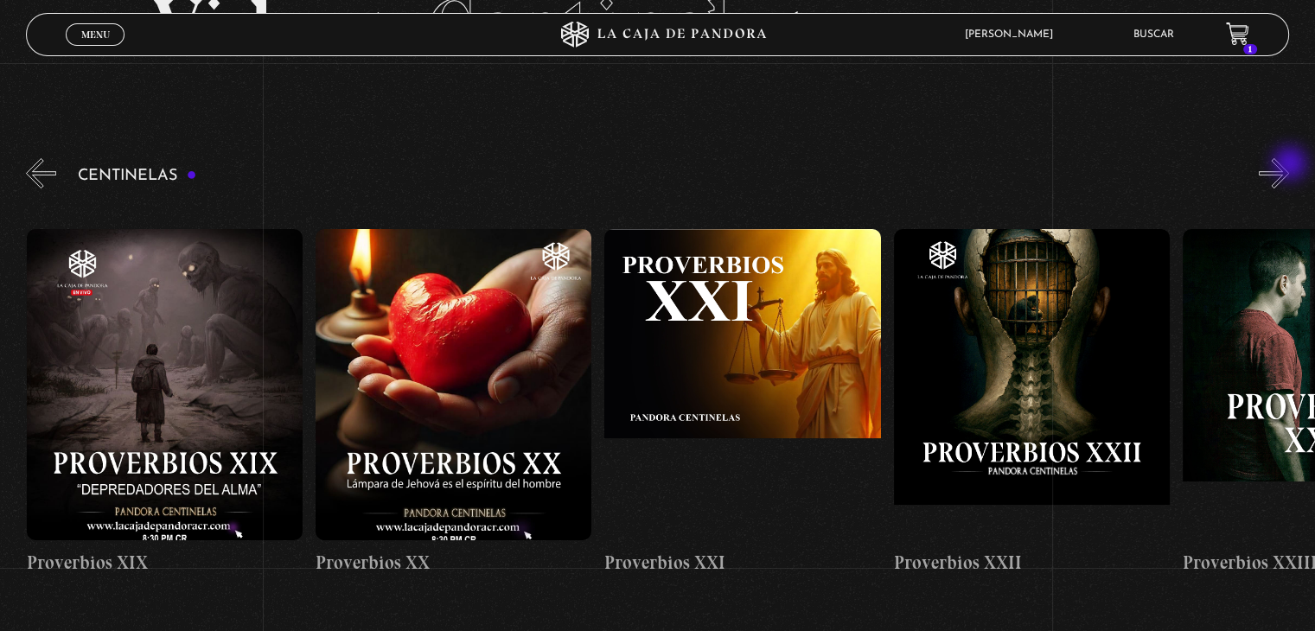
click at [1289, 165] on button "»" at bounding box center [1274, 173] width 30 height 30
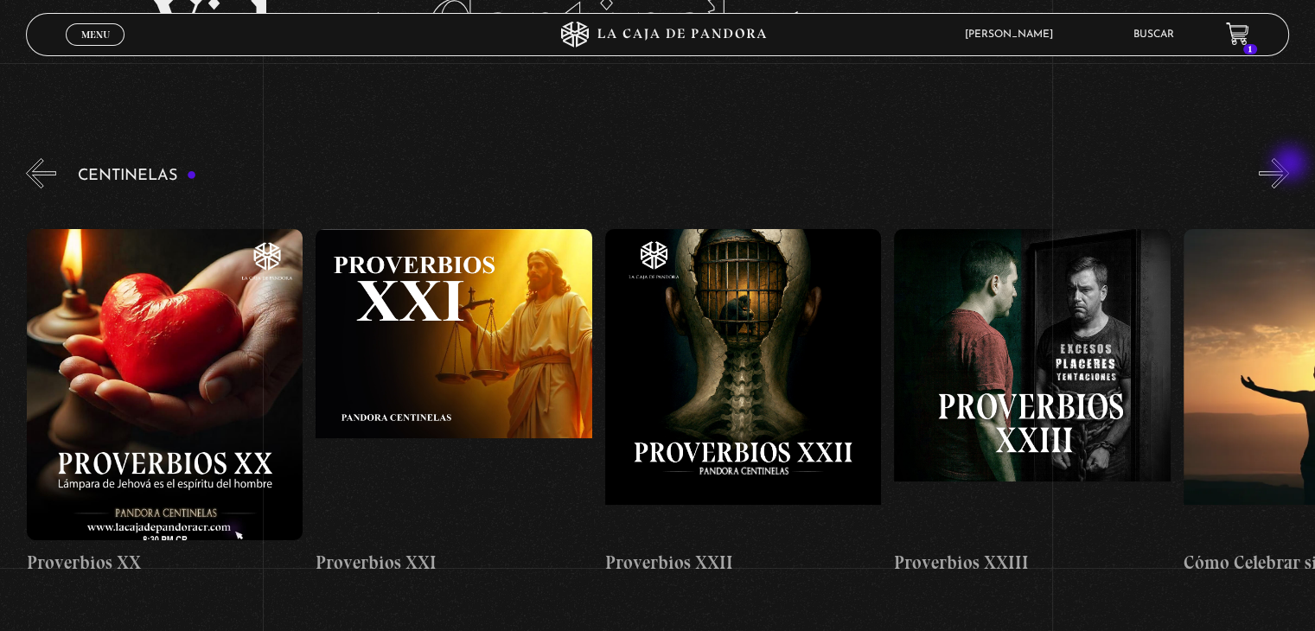
click at [1289, 165] on button "»" at bounding box center [1274, 173] width 30 height 30
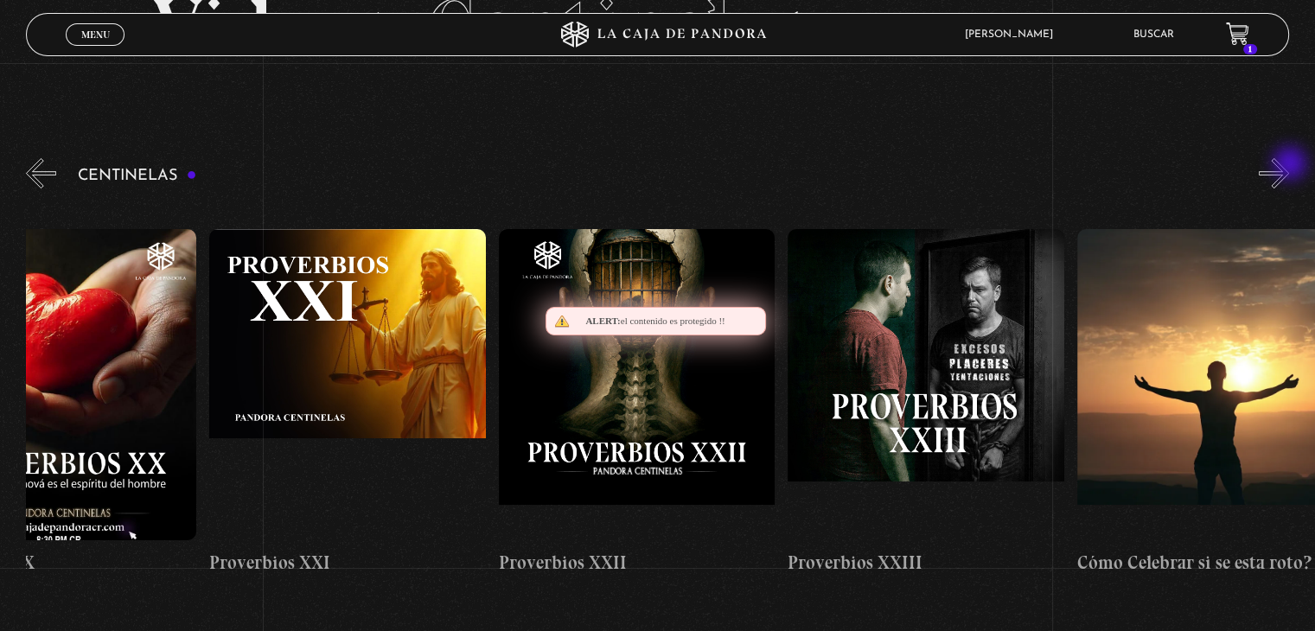
click at [1289, 165] on button "»" at bounding box center [1274, 173] width 30 height 30
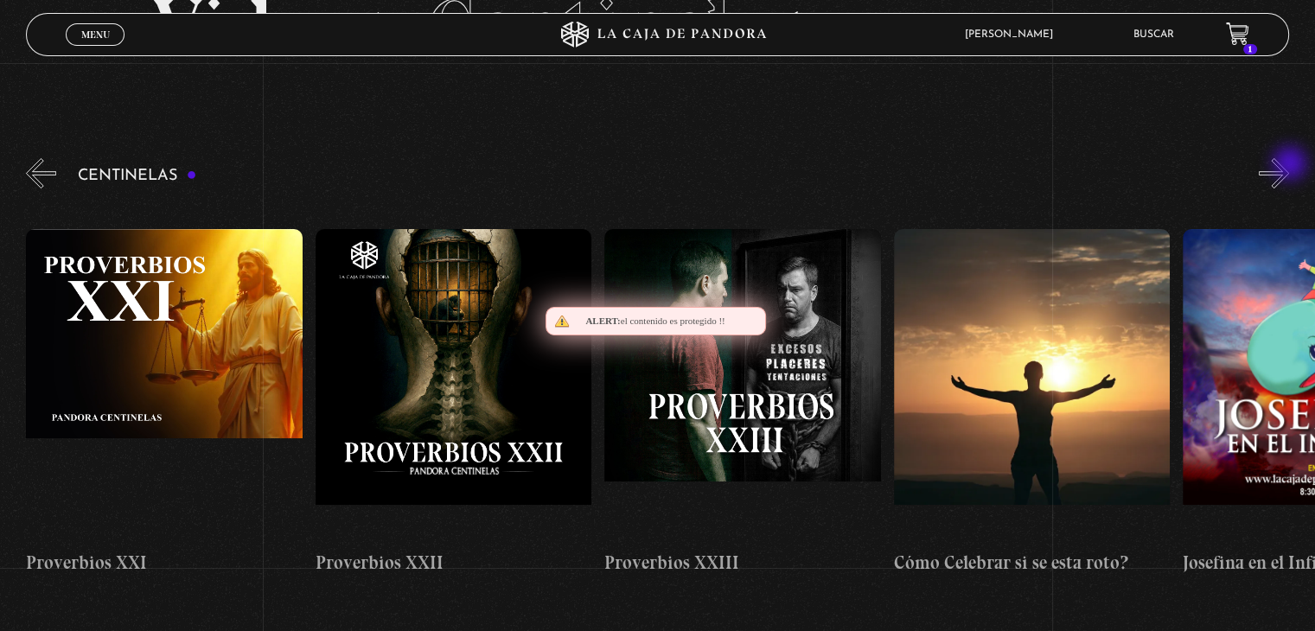
click at [1289, 165] on button "»" at bounding box center [1274, 173] width 30 height 30
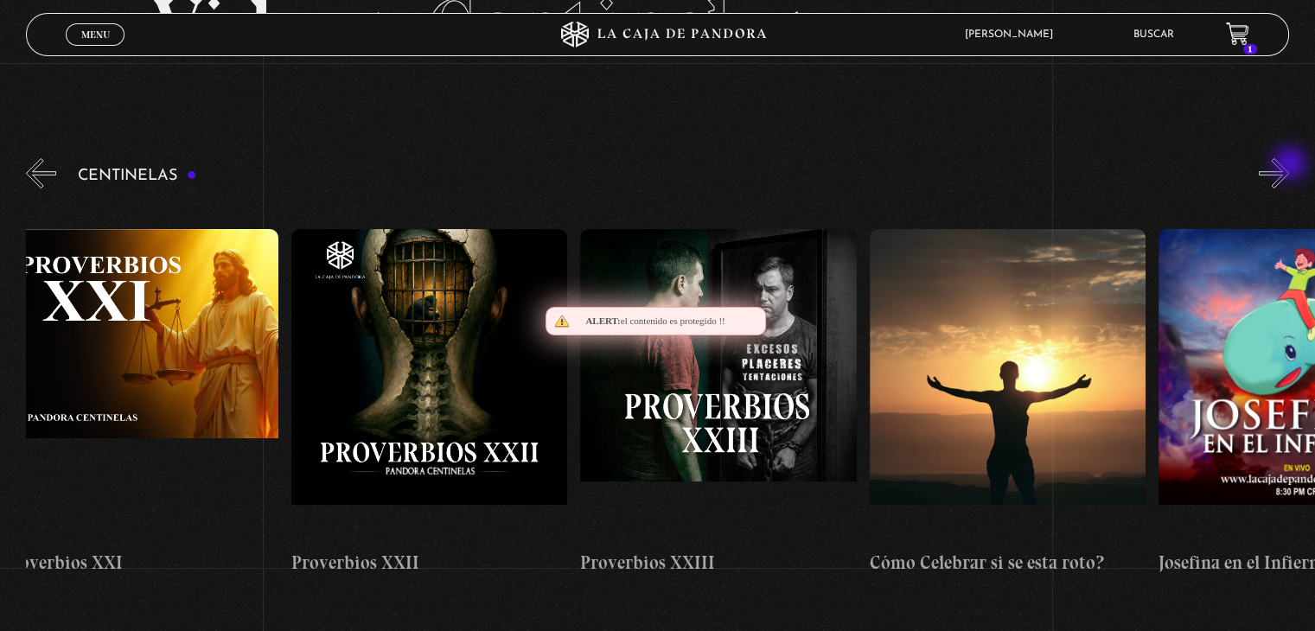
click at [1289, 165] on button "»" at bounding box center [1274, 173] width 30 height 30
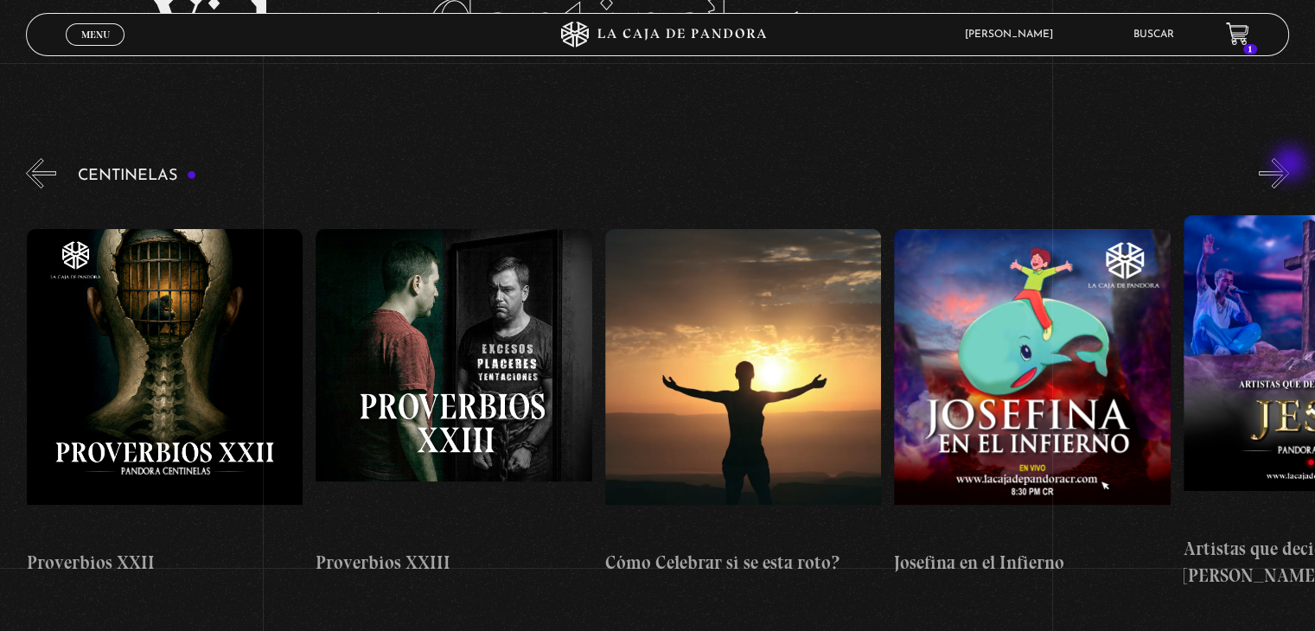
click at [1289, 165] on button "»" at bounding box center [1274, 173] width 30 height 30
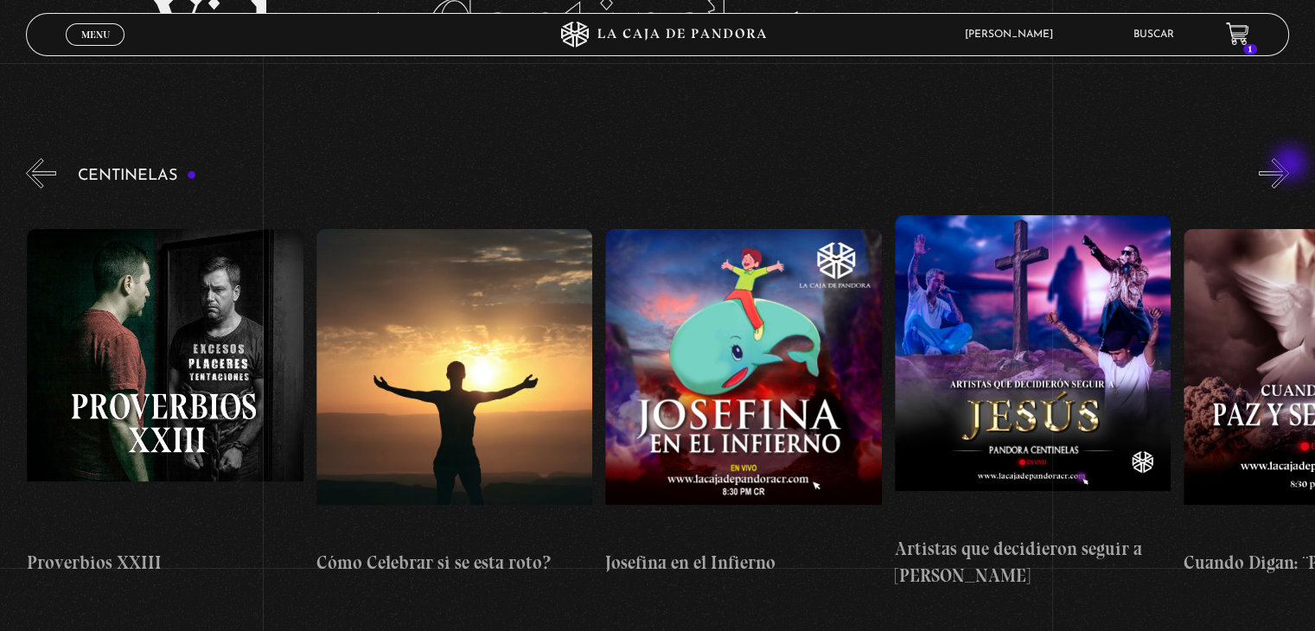
click at [1289, 165] on button "»" at bounding box center [1274, 173] width 30 height 30
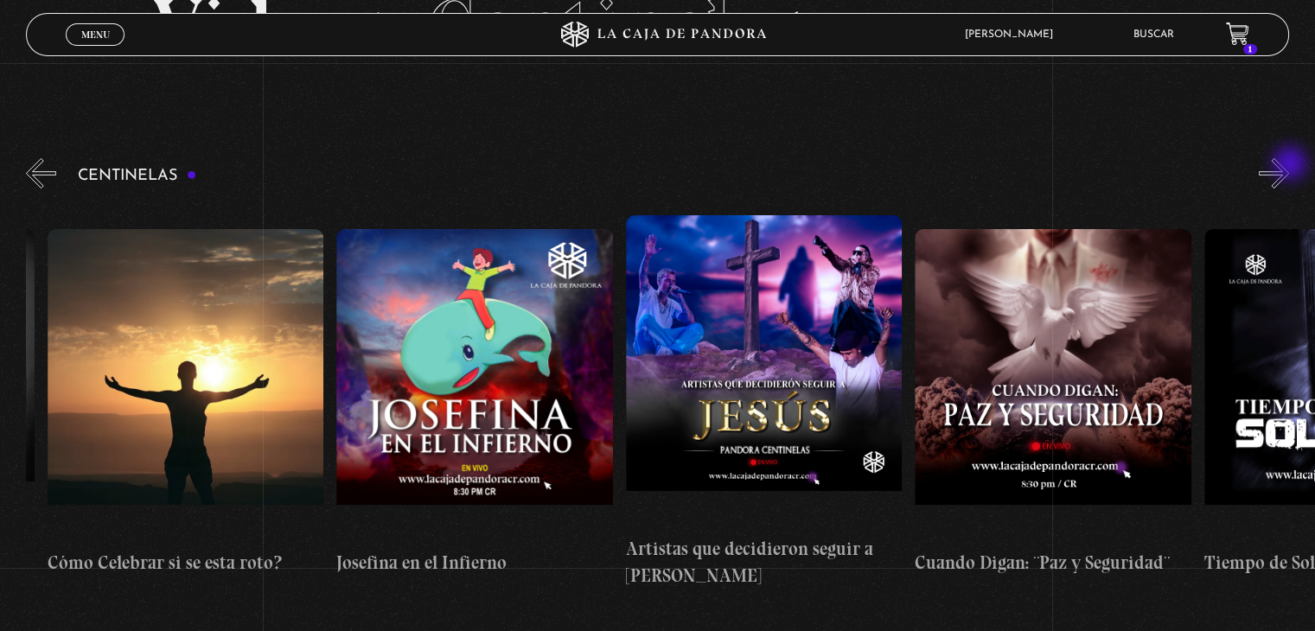
scroll to position [0, 7518]
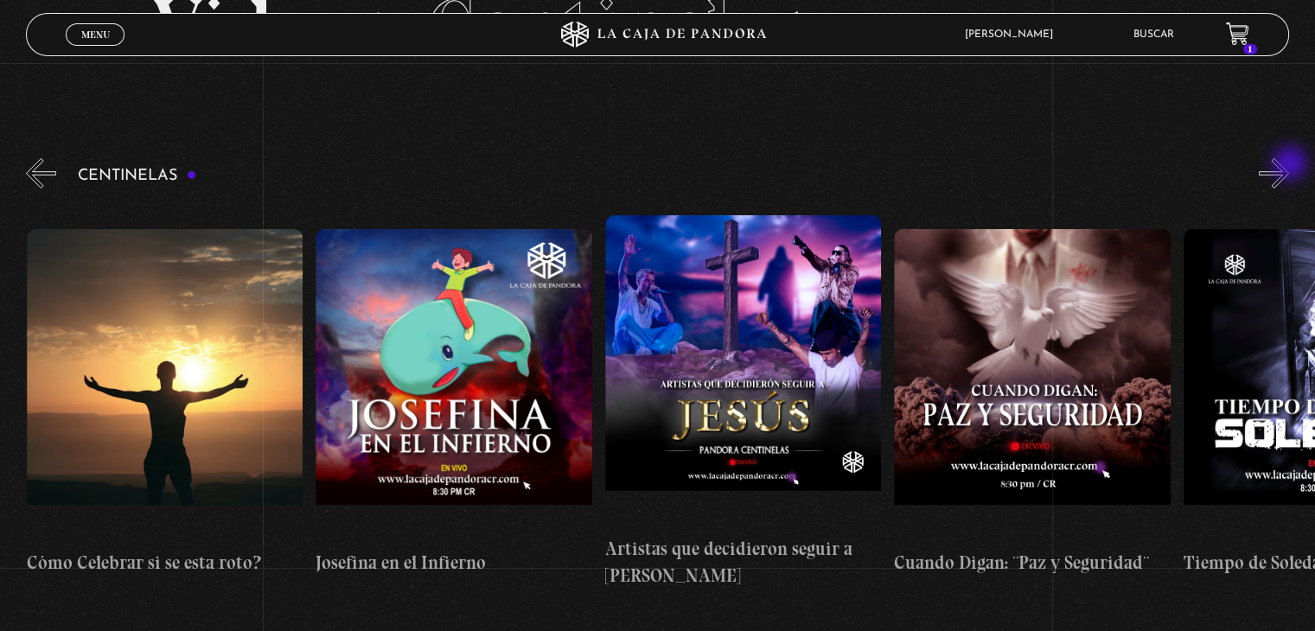
click at [1289, 165] on button "»" at bounding box center [1274, 173] width 30 height 30
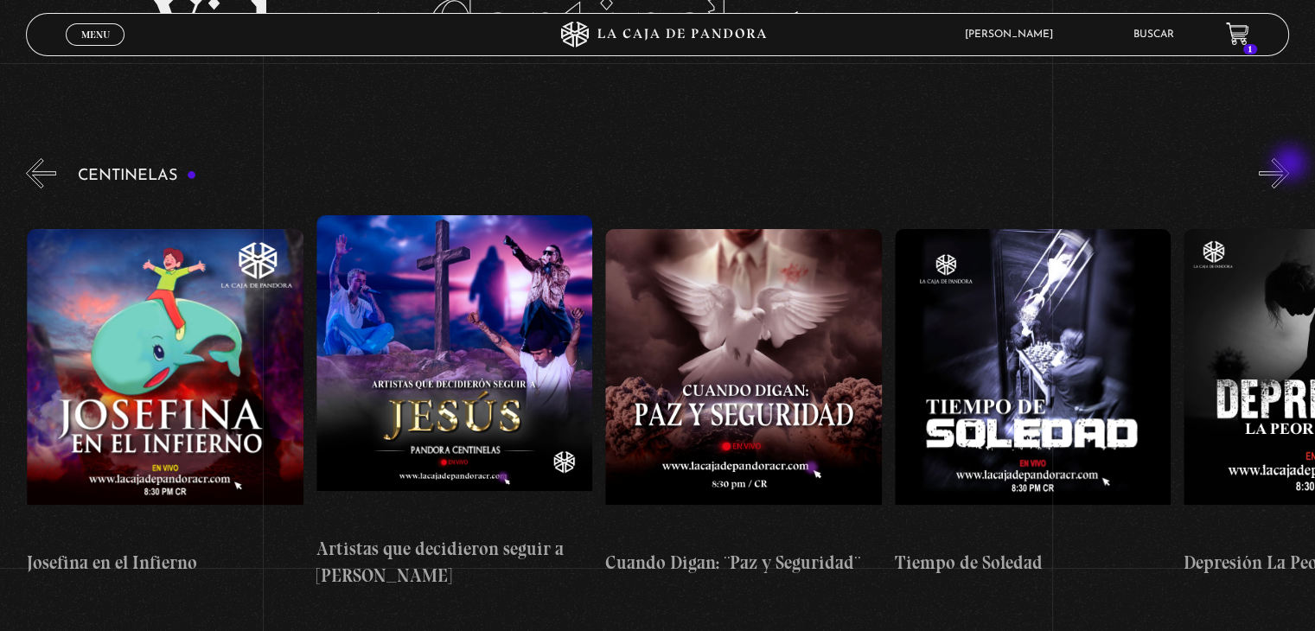
scroll to position [0, 7807]
click at [1289, 165] on button "»" at bounding box center [1274, 173] width 30 height 30
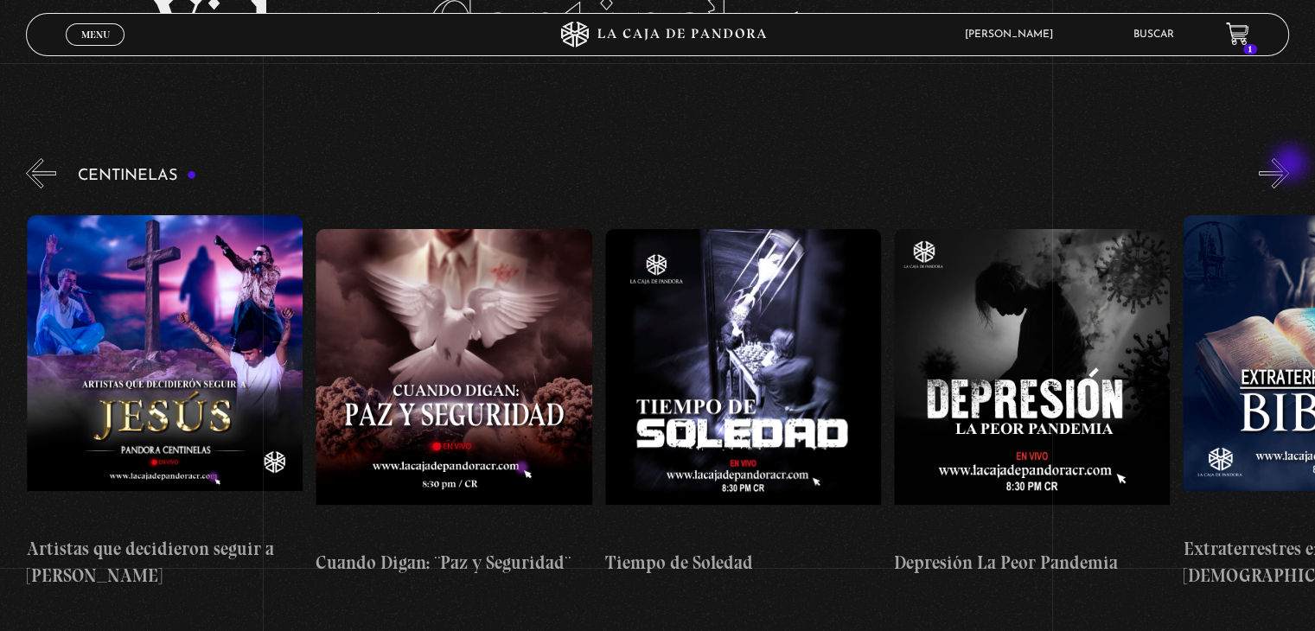
scroll to position [0, 8096]
click at [1289, 165] on button "»" at bounding box center [1274, 173] width 30 height 30
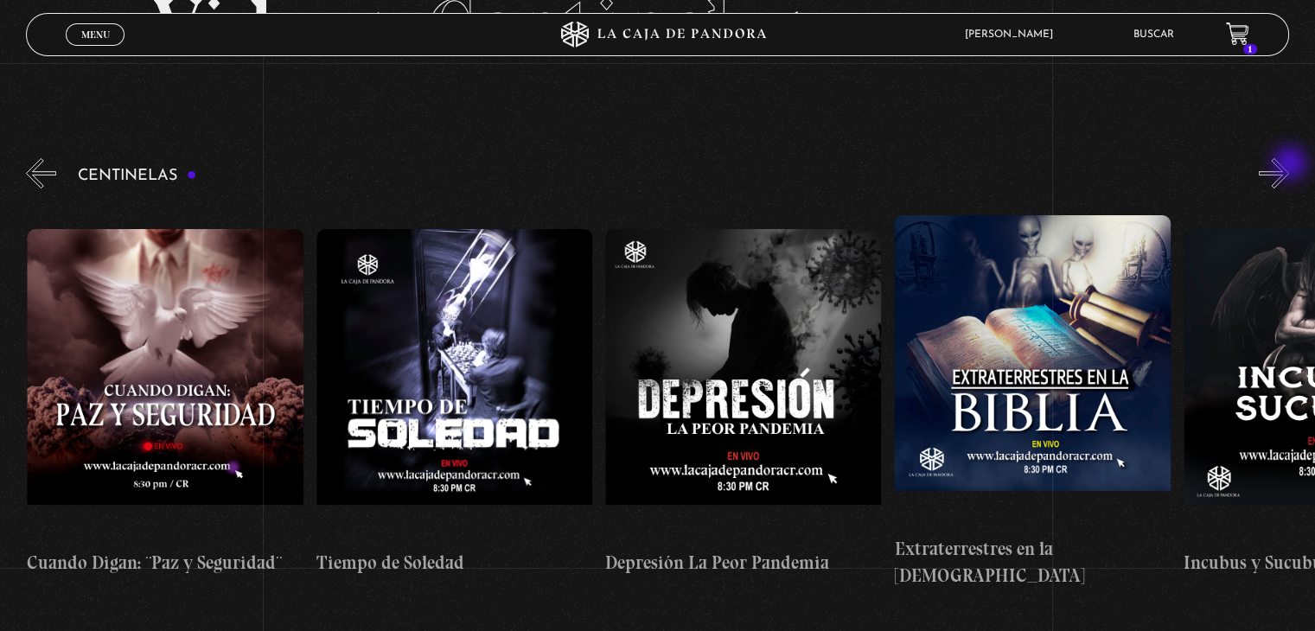
scroll to position [0, 8386]
click at [1289, 165] on button "»" at bounding box center [1274, 173] width 30 height 30
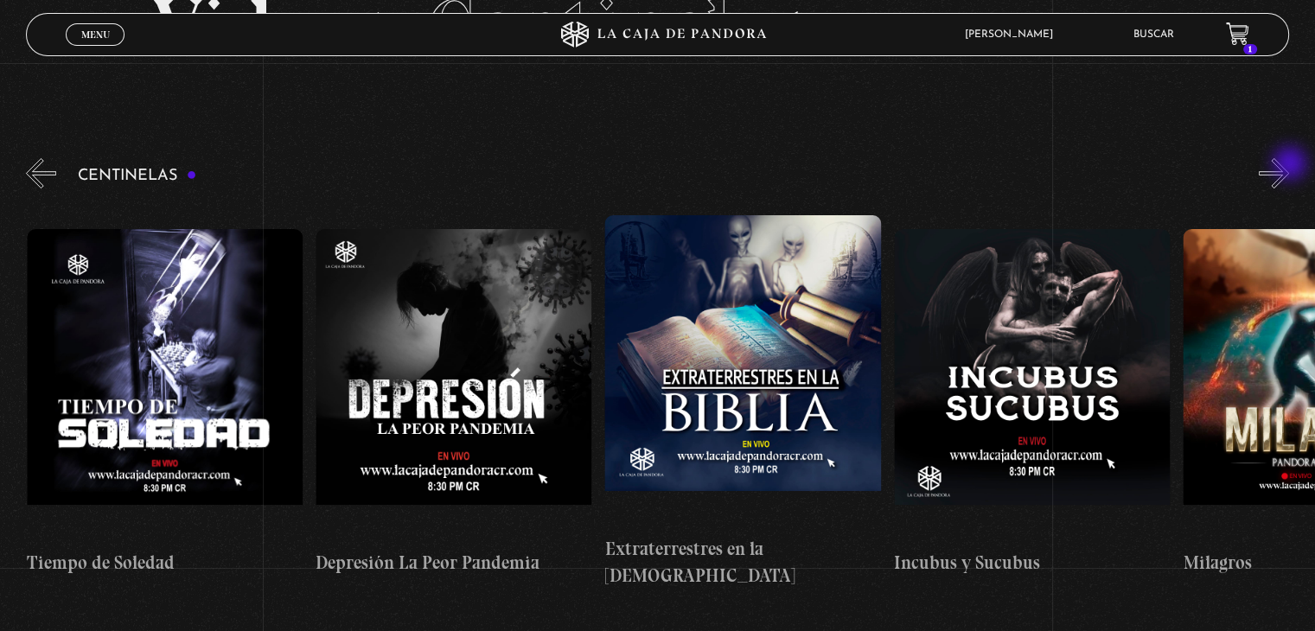
click at [1289, 165] on button "»" at bounding box center [1274, 173] width 30 height 30
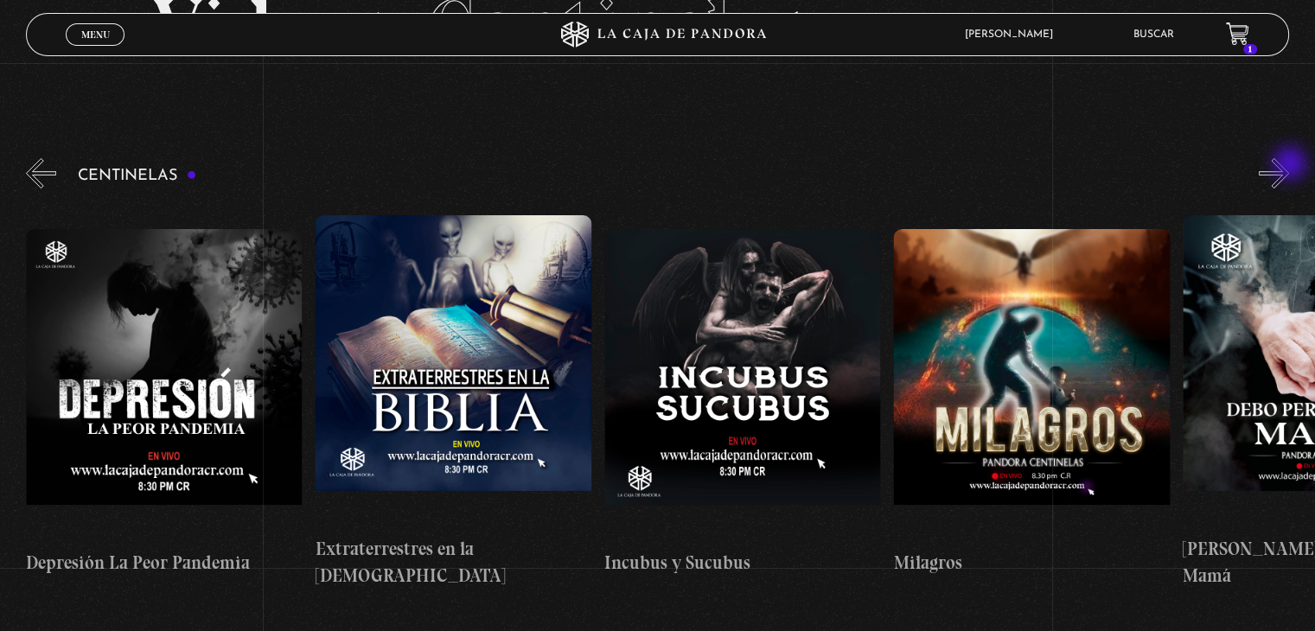
click at [1289, 165] on button "»" at bounding box center [1274, 173] width 30 height 30
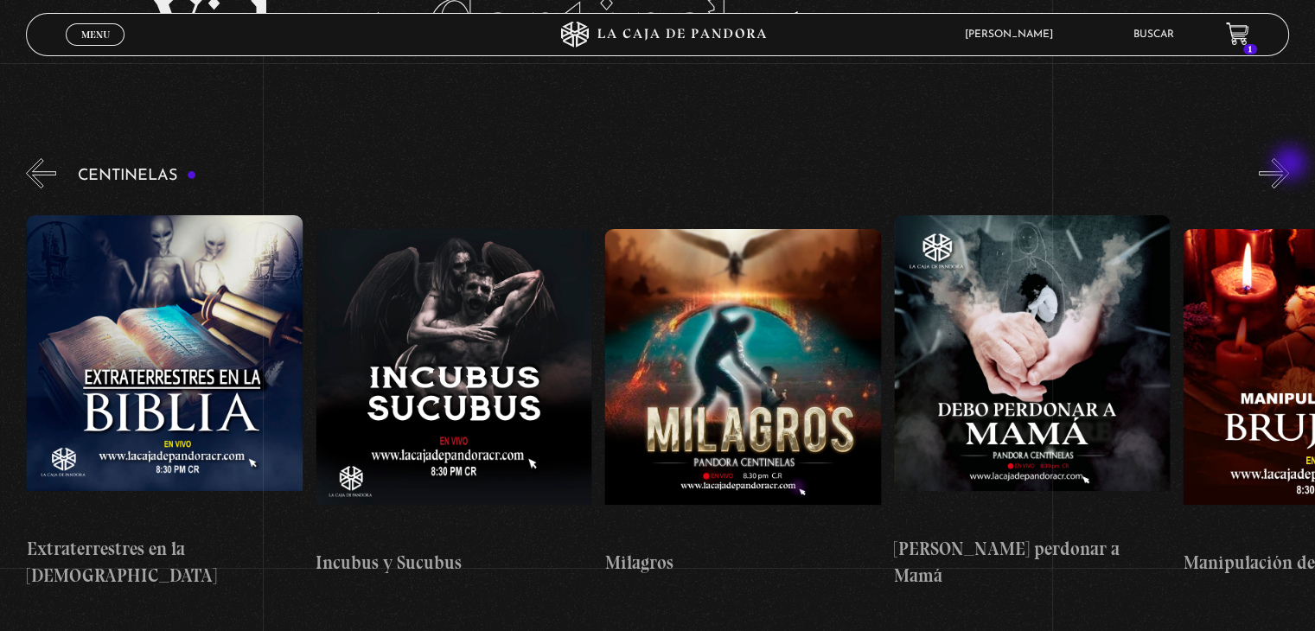
click at [1289, 165] on button "»" at bounding box center [1274, 173] width 30 height 30
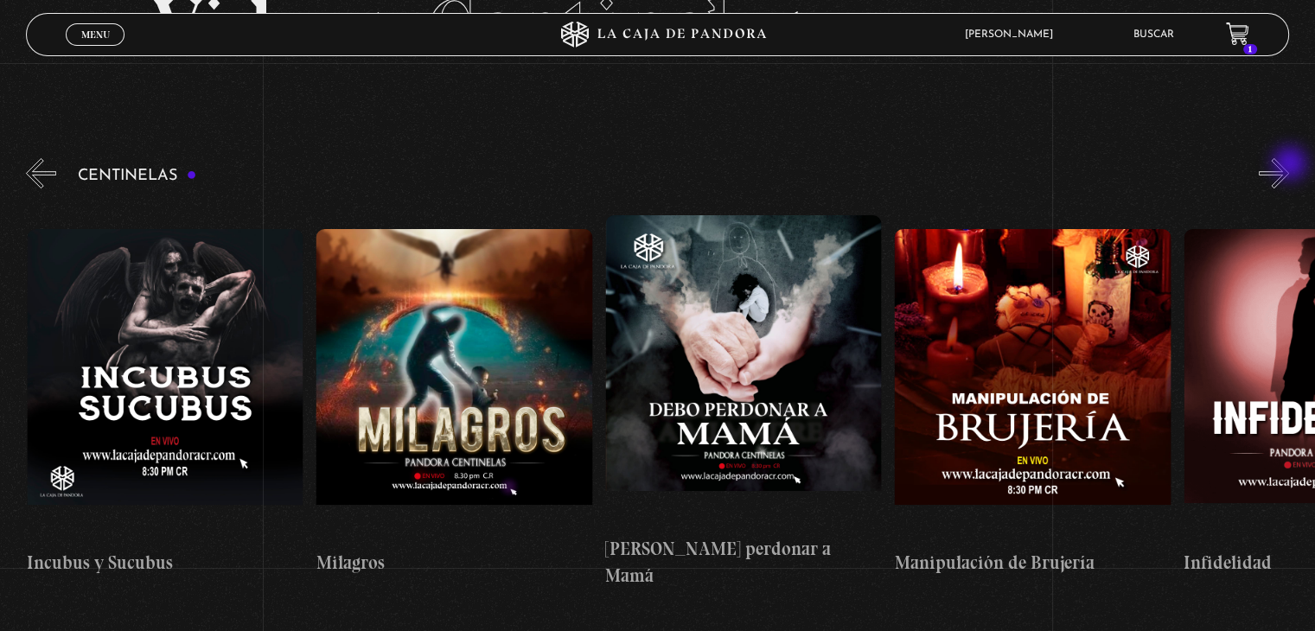
click at [1289, 165] on button "»" at bounding box center [1274, 173] width 30 height 30
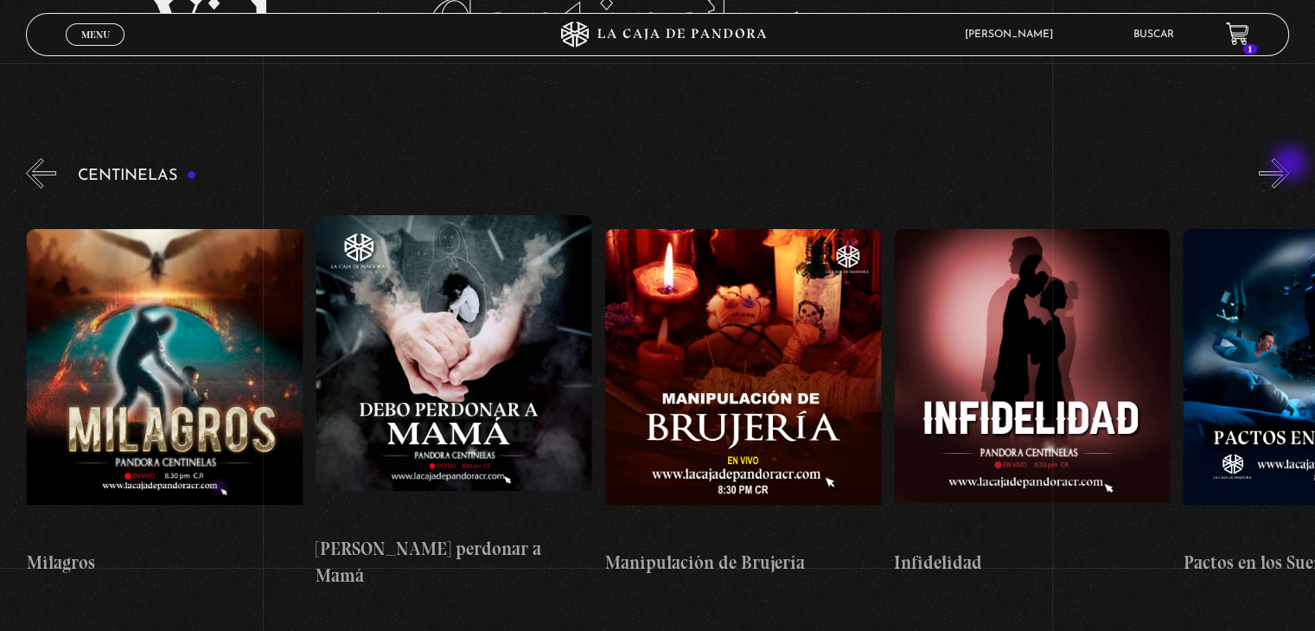
click at [1289, 165] on button "»" at bounding box center [1274, 173] width 30 height 30
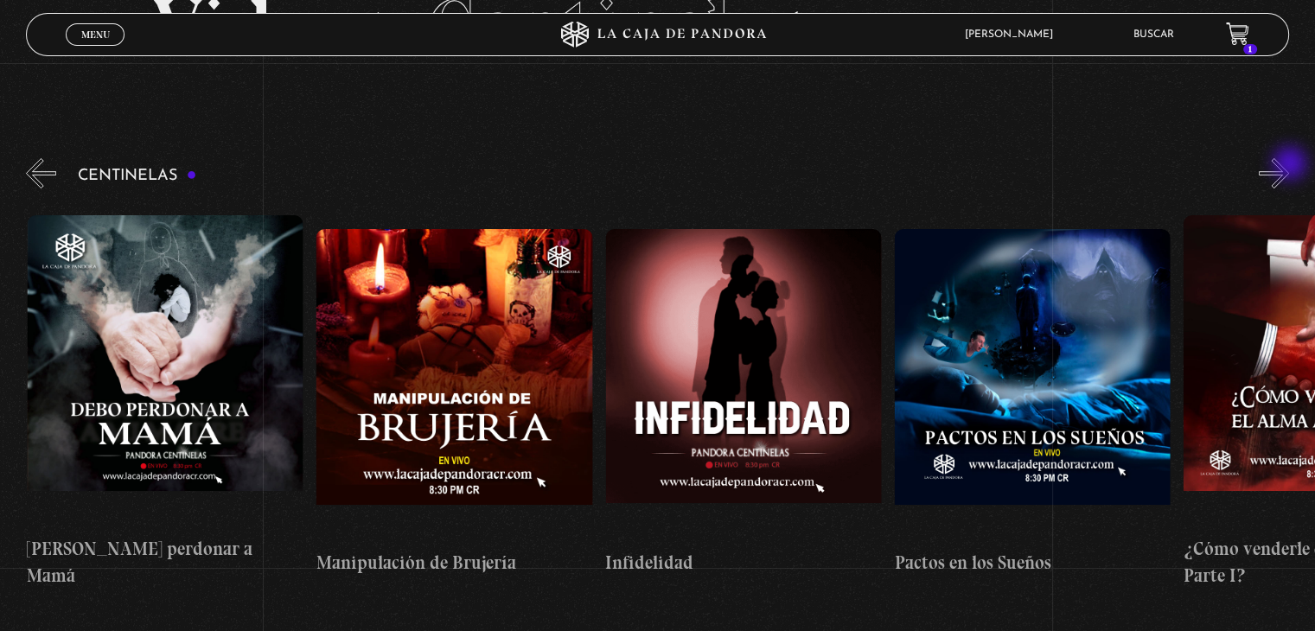
scroll to position [0, 10120]
click at [1289, 165] on button "»" at bounding box center [1274, 173] width 30 height 30
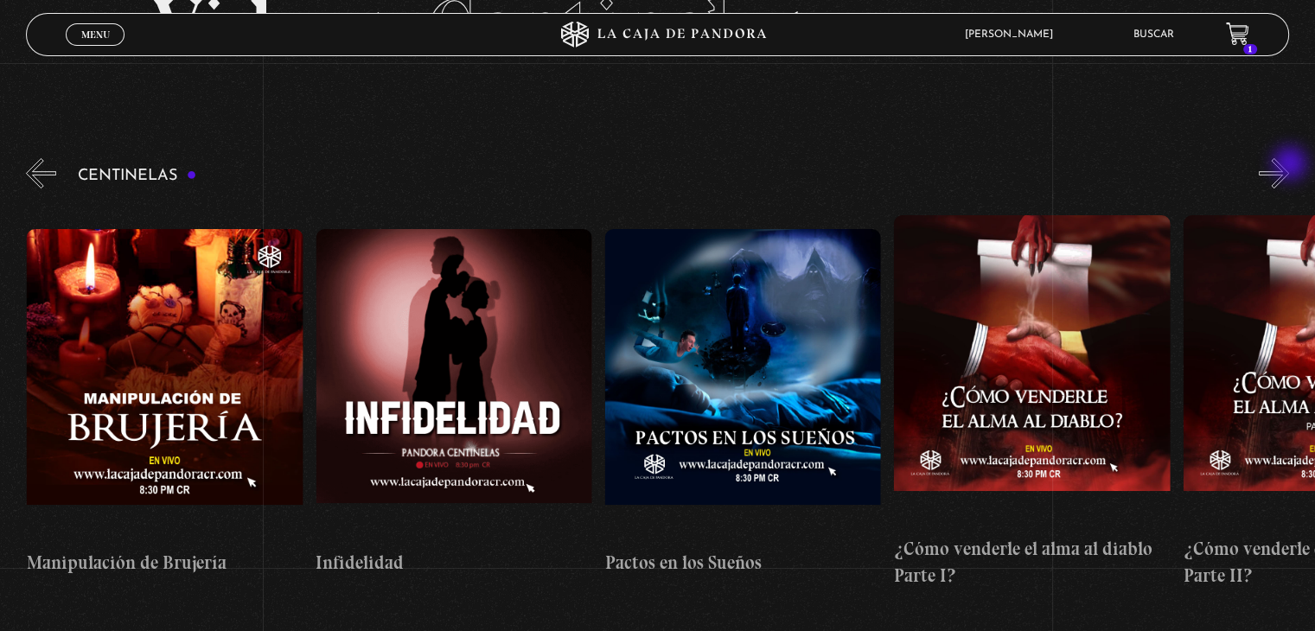
click at [1289, 165] on button "»" at bounding box center [1274, 173] width 30 height 30
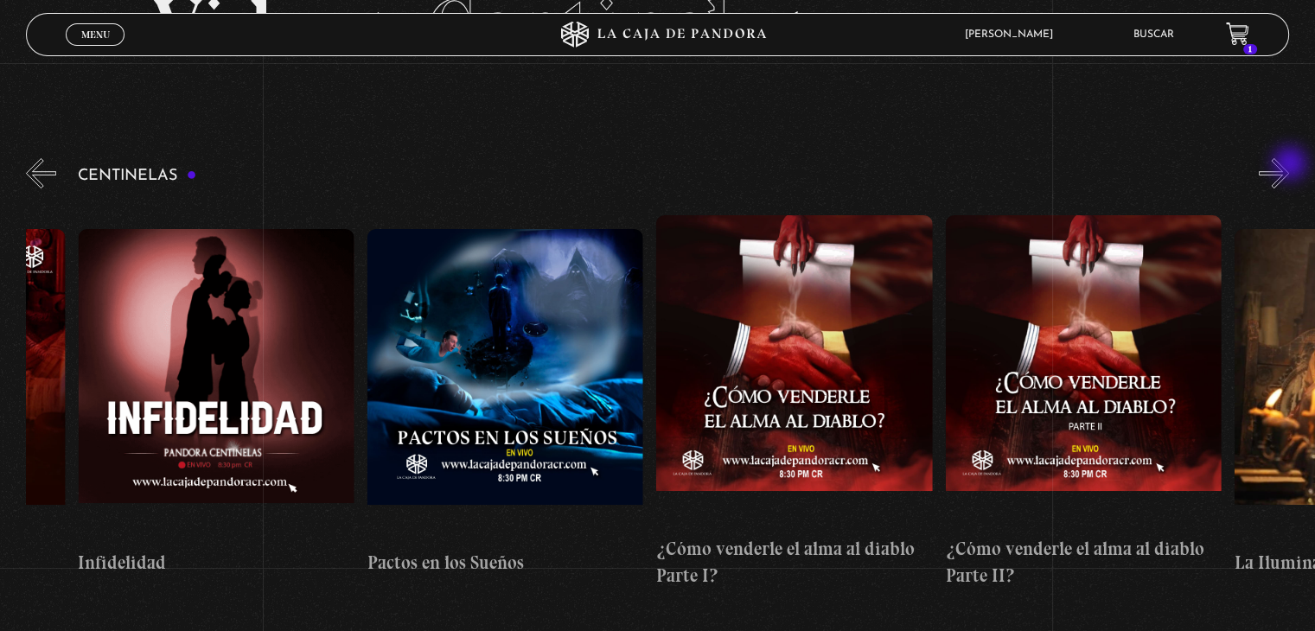
click at [1289, 165] on button "»" at bounding box center [1274, 173] width 30 height 30
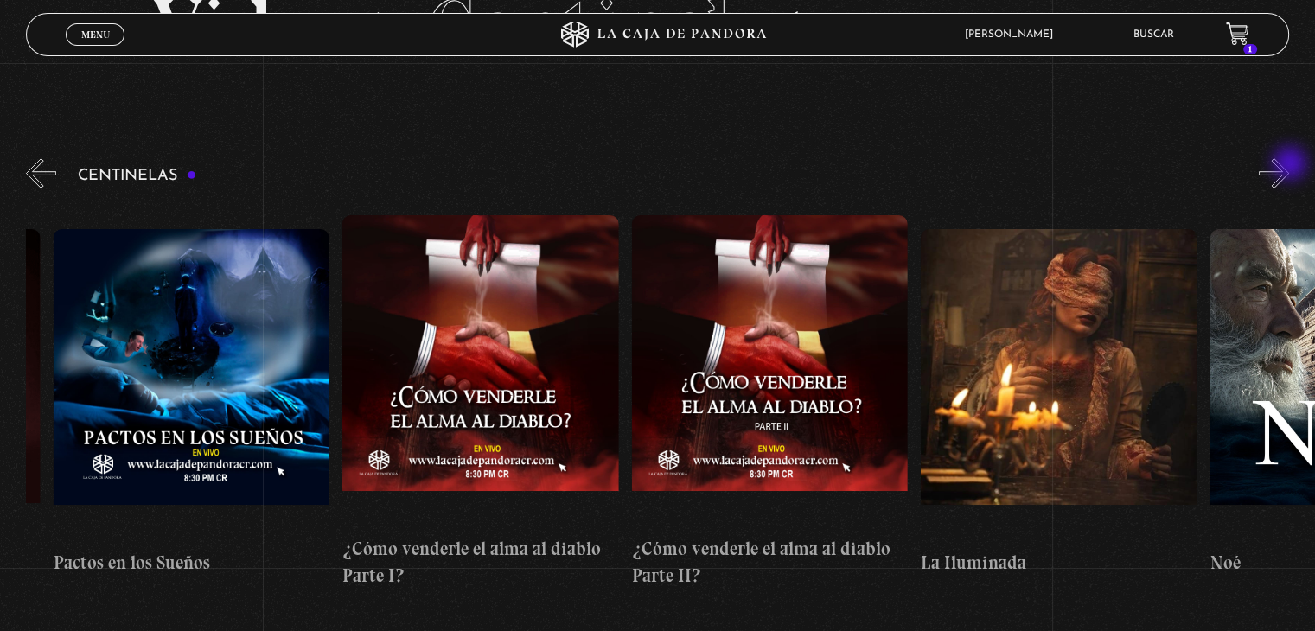
click at [1289, 165] on button "»" at bounding box center [1274, 173] width 30 height 30
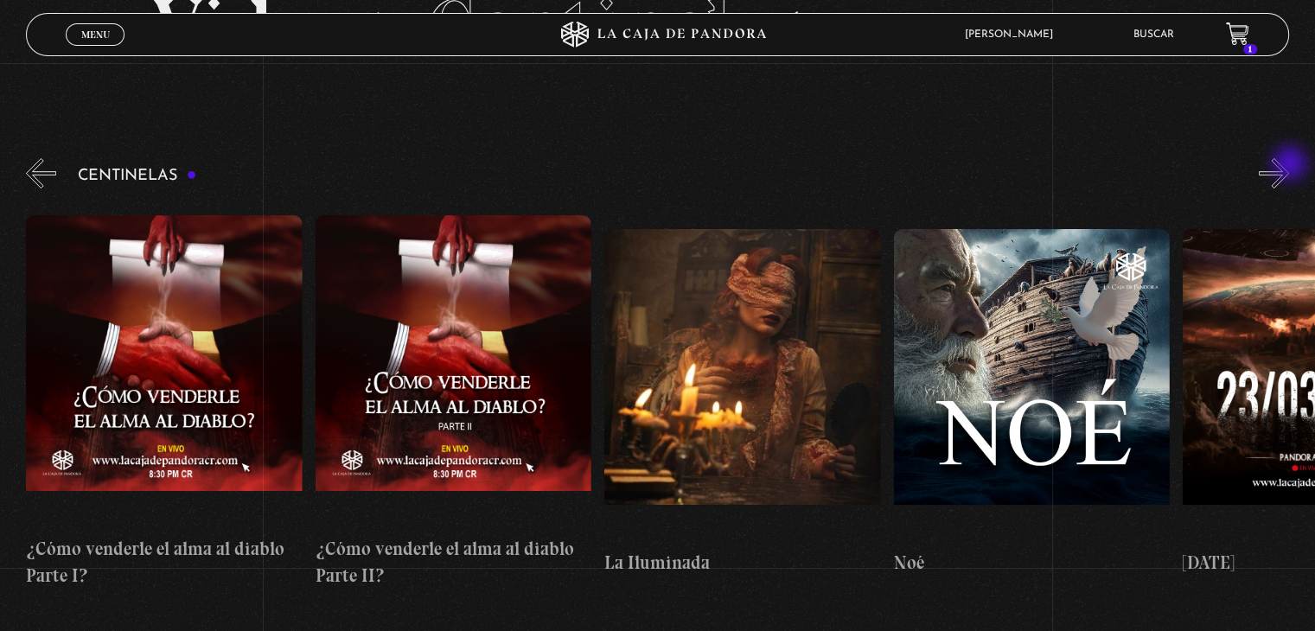
click at [1289, 165] on button "»" at bounding box center [1274, 173] width 30 height 30
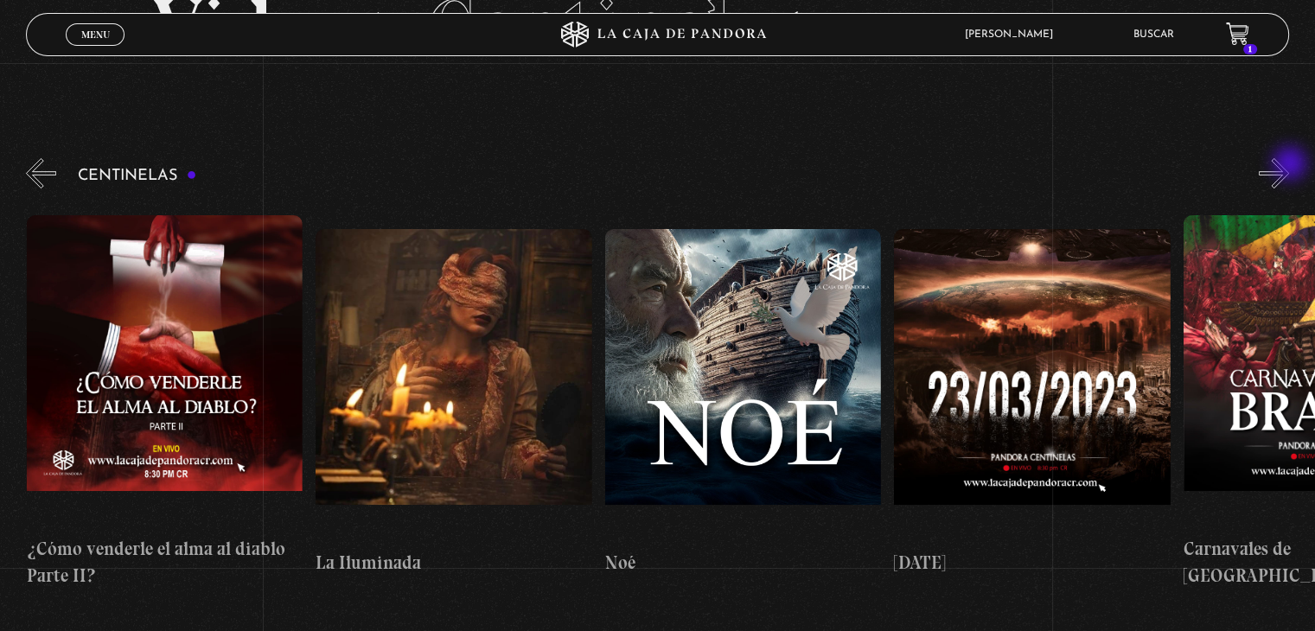
click at [1289, 165] on button "»" at bounding box center [1274, 173] width 30 height 30
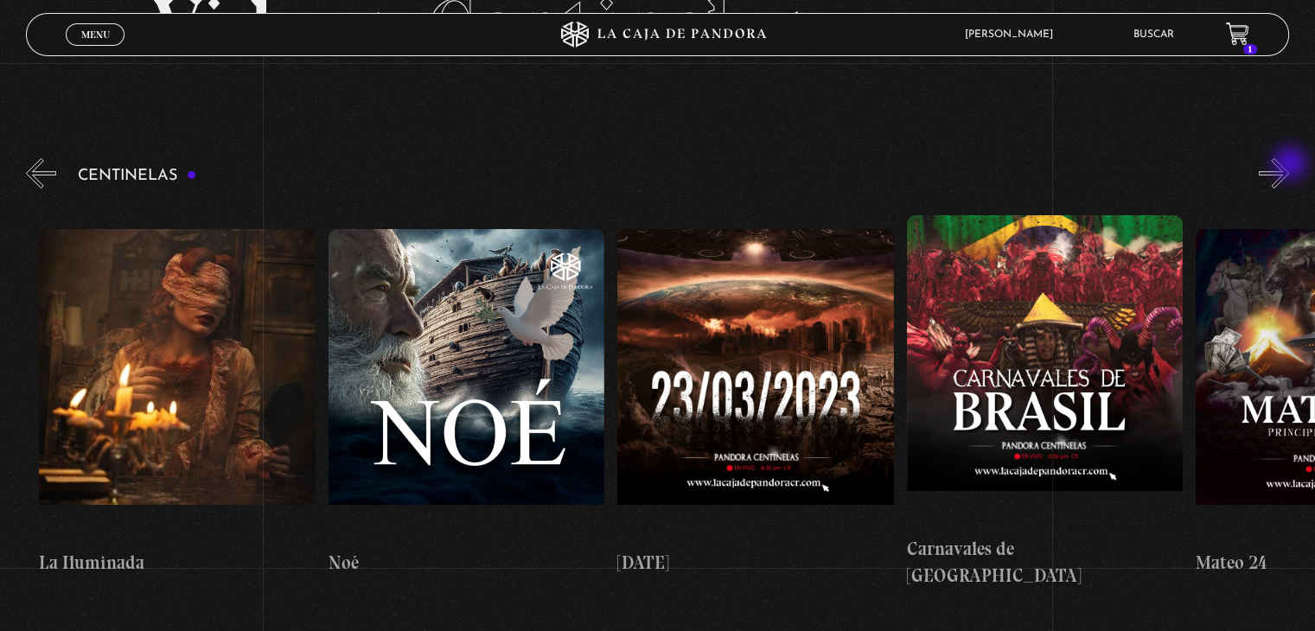
scroll to position [0, 11856]
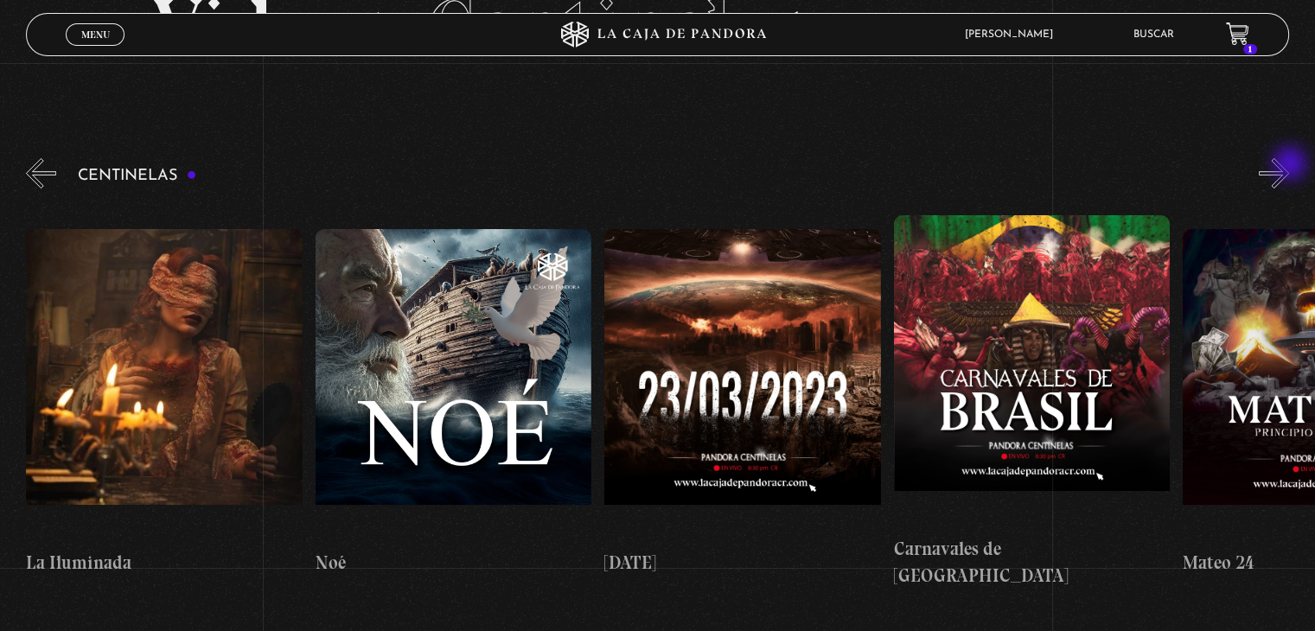
click at [1289, 165] on button "»" at bounding box center [1274, 173] width 30 height 30
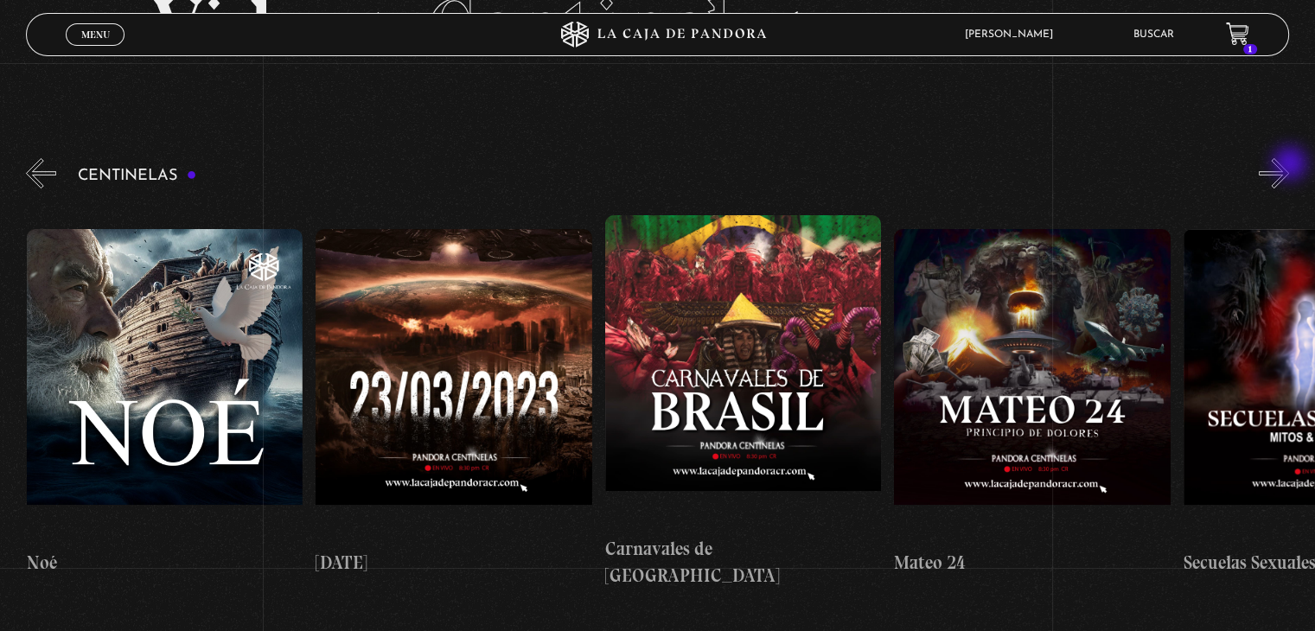
click at [1289, 165] on button "»" at bounding box center [1274, 173] width 30 height 30
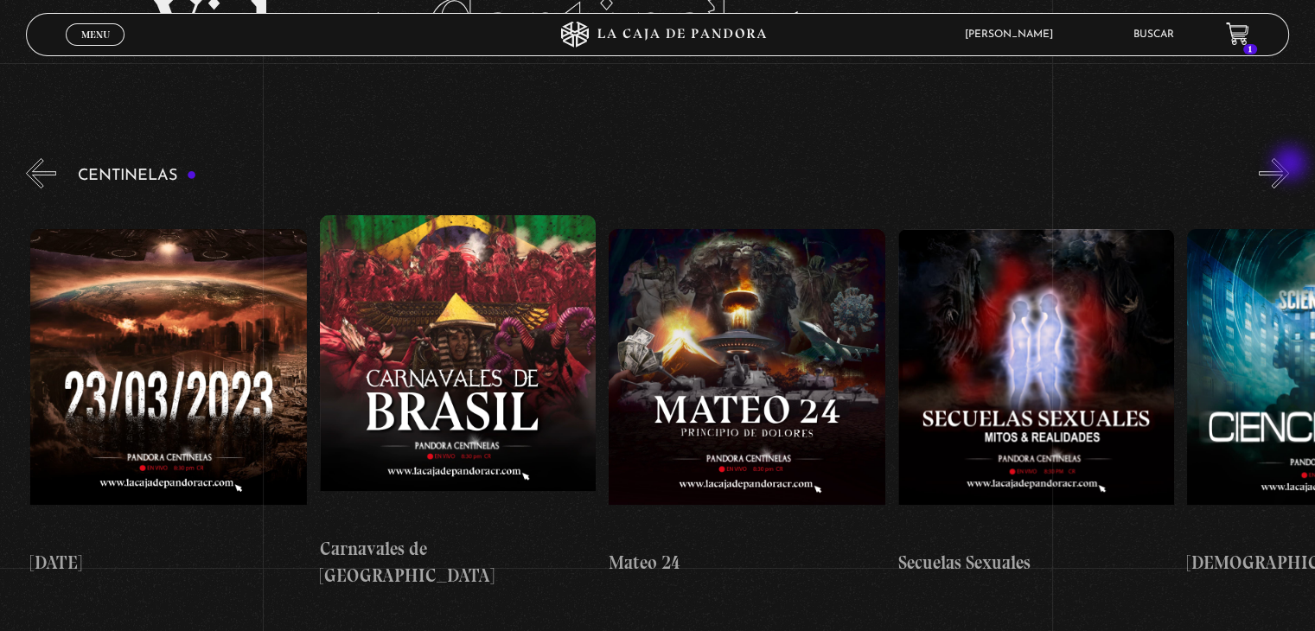
click at [1289, 165] on button "»" at bounding box center [1274, 173] width 30 height 30
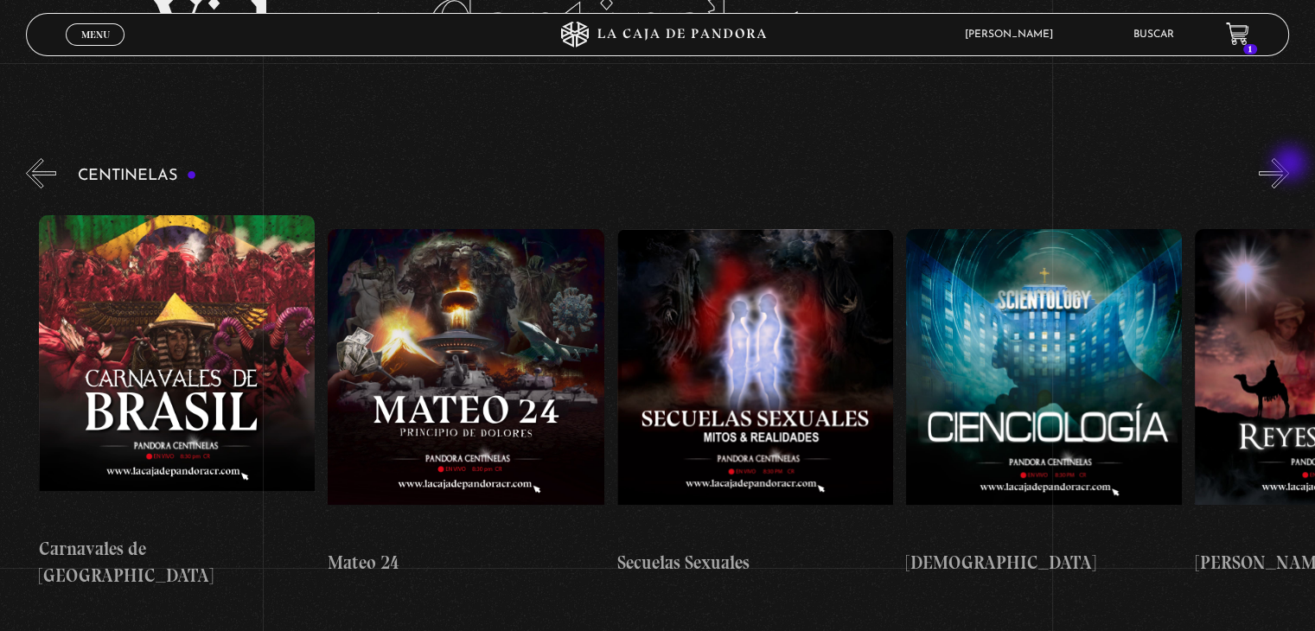
scroll to position [0, 12723]
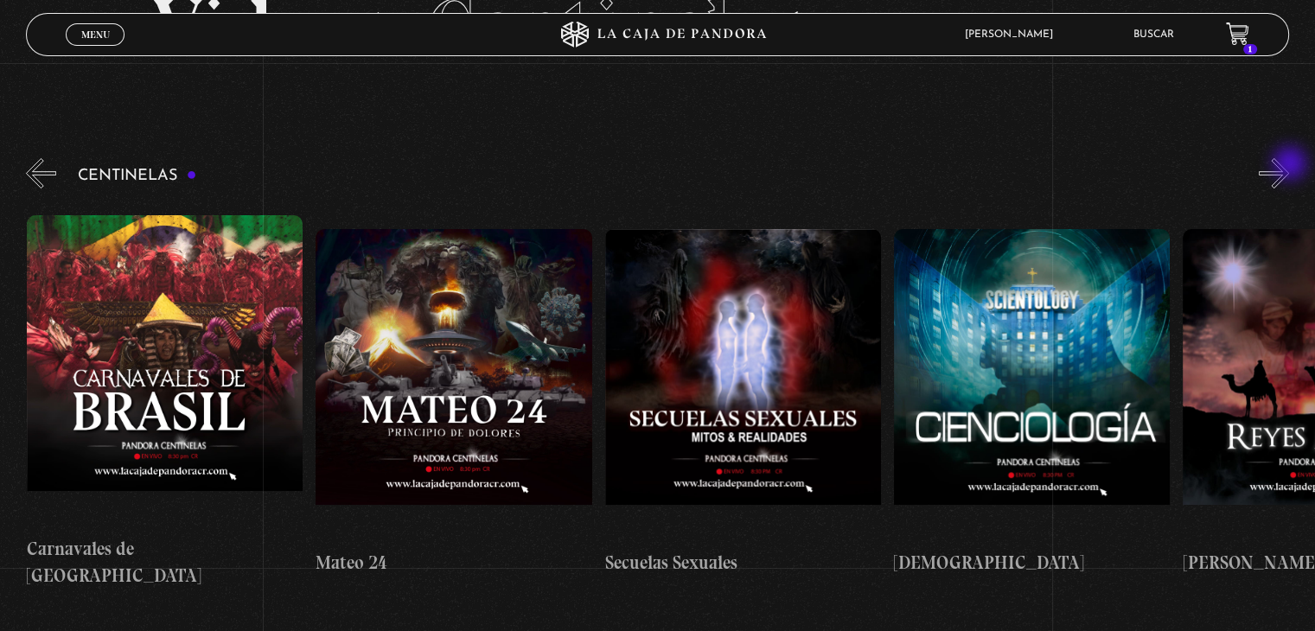
click at [1289, 165] on button "»" at bounding box center [1274, 173] width 30 height 30
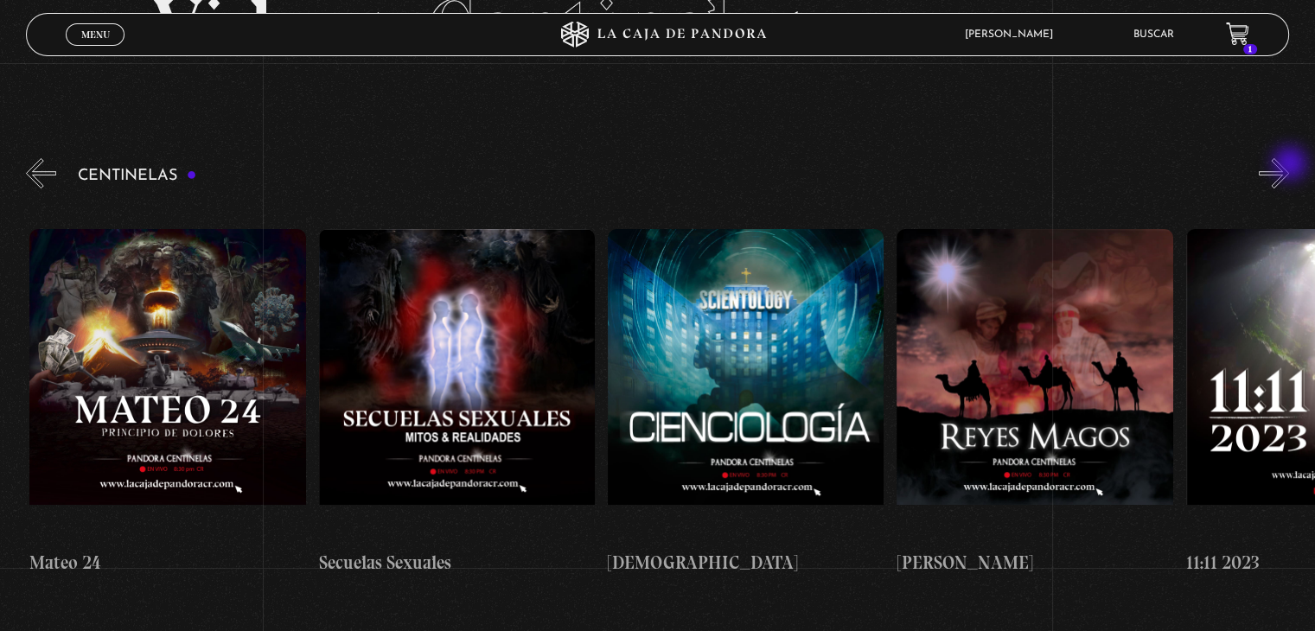
click at [1289, 165] on button "»" at bounding box center [1274, 173] width 30 height 30
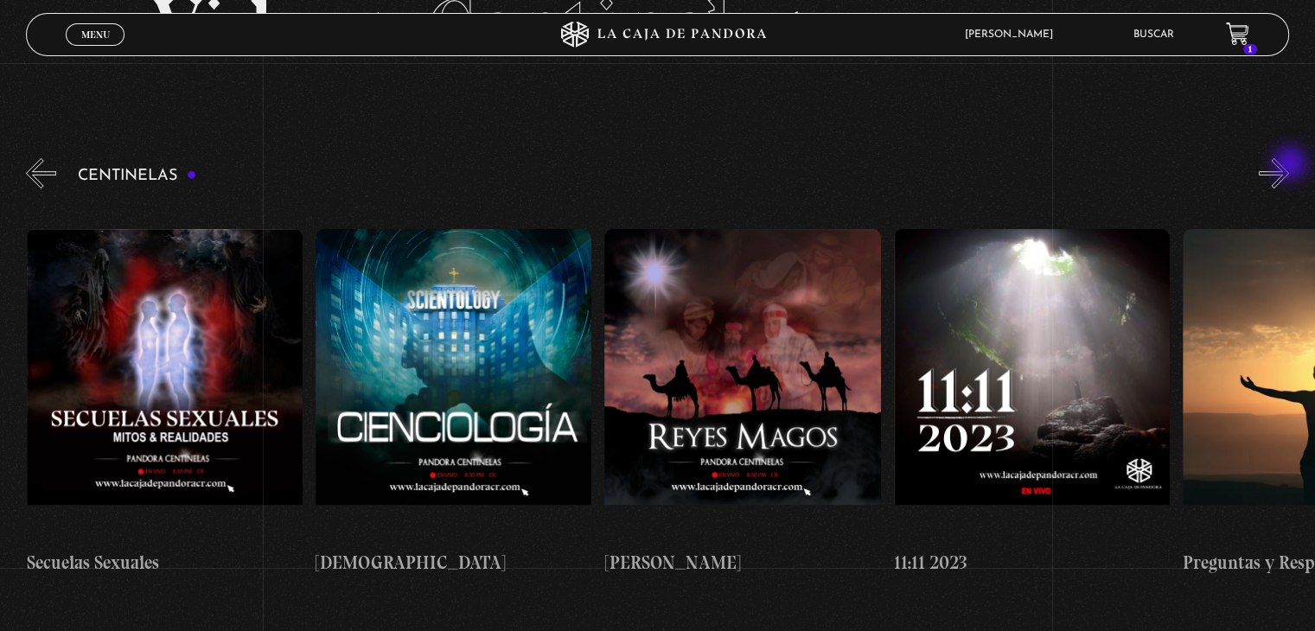
click at [1289, 165] on button "»" at bounding box center [1274, 173] width 30 height 30
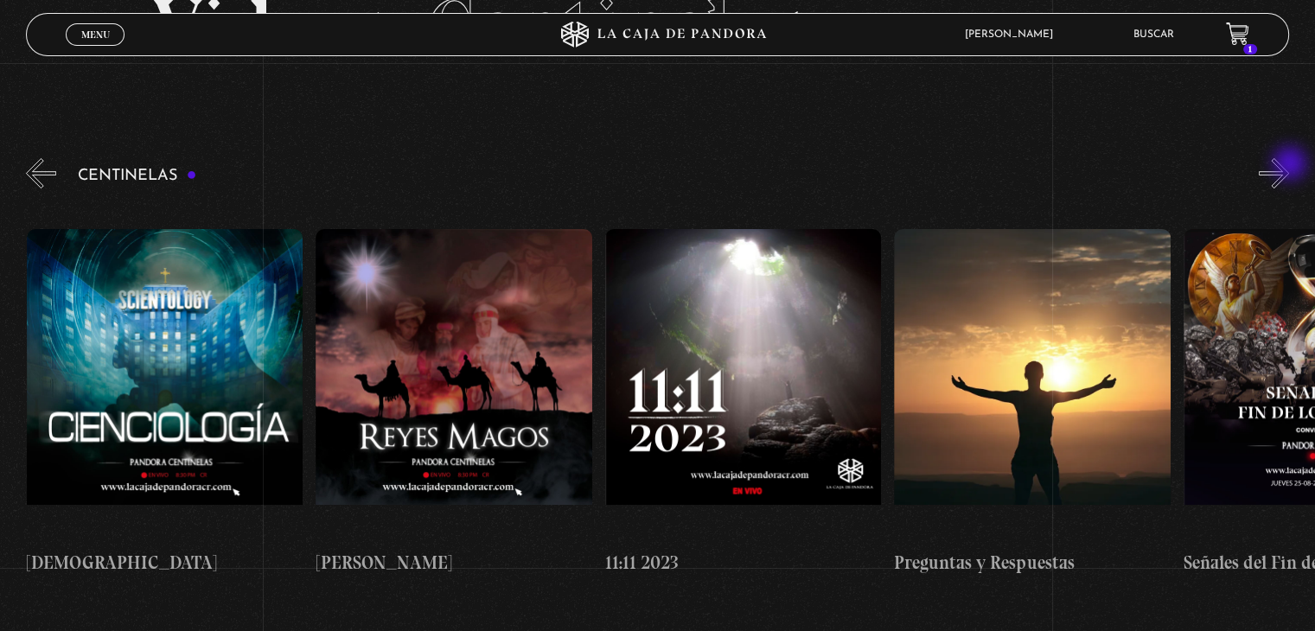
scroll to position [0, 13591]
click at [1289, 165] on button "»" at bounding box center [1274, 173] width 30 height 30
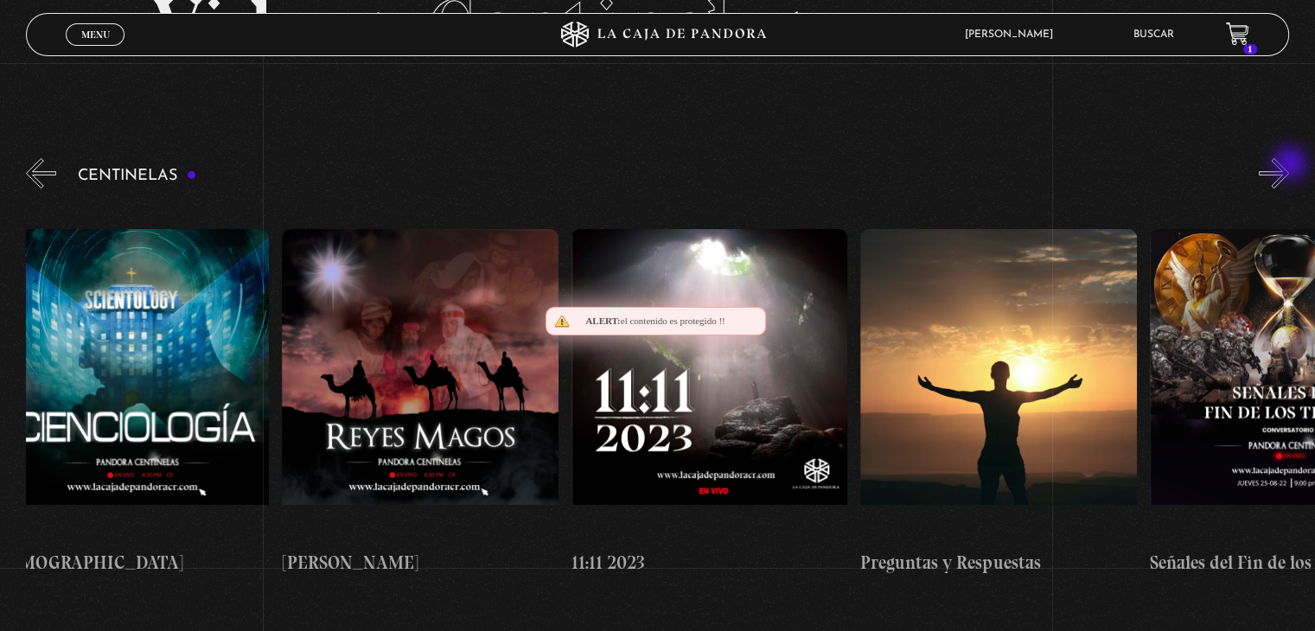
click at [1289, 165] on button "»" at bounding box center [1274, 173] width 30 height 30
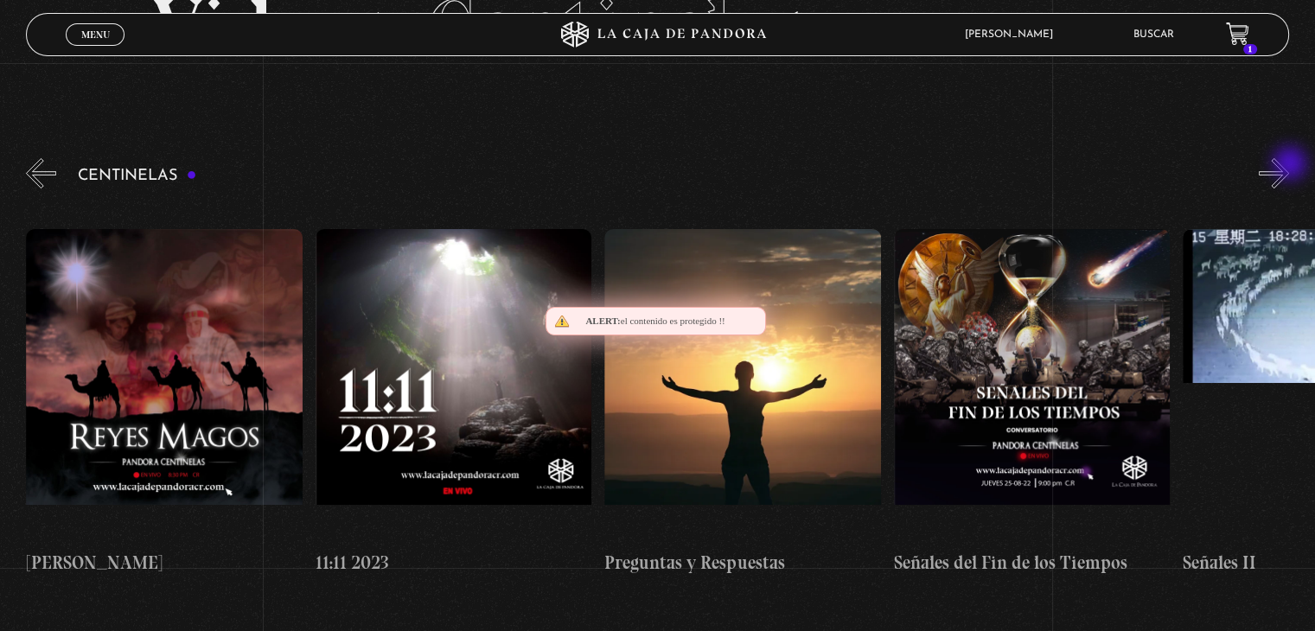
scroll to position [0, 13880]
click at [1289, 165] on button "»" at bounding box center [1274, 173] width 30 height 30
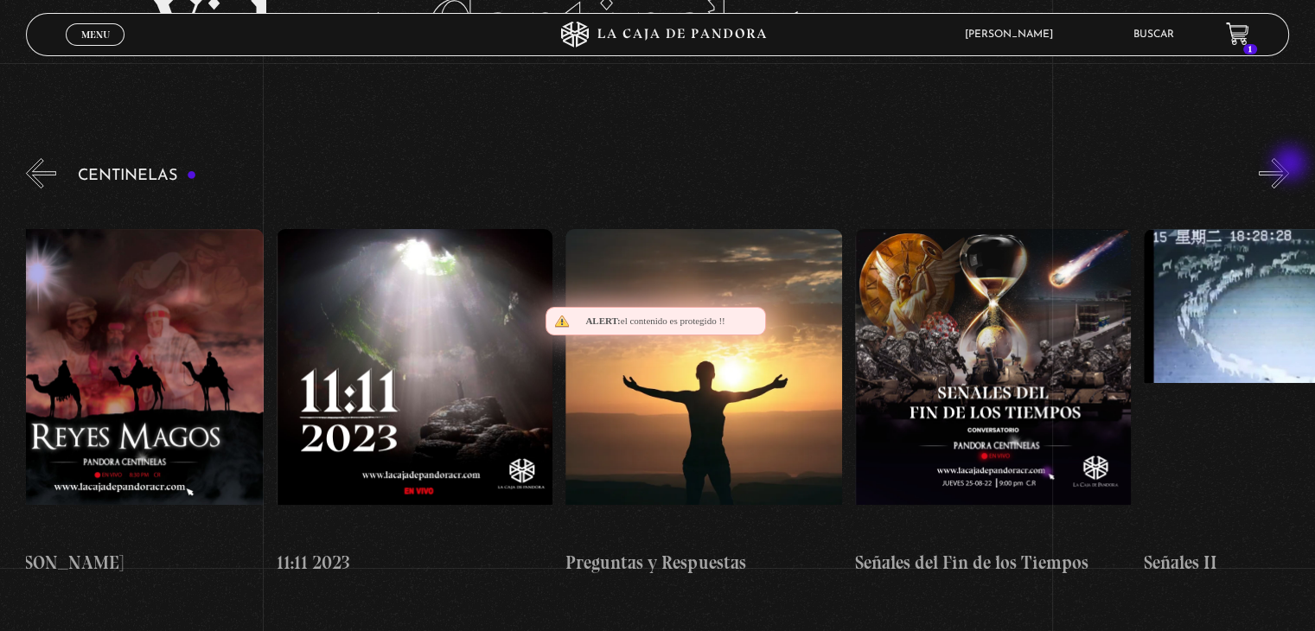
click at [1289, 165] on button "»" at bounding box center [1274, 173] width 30 height 30
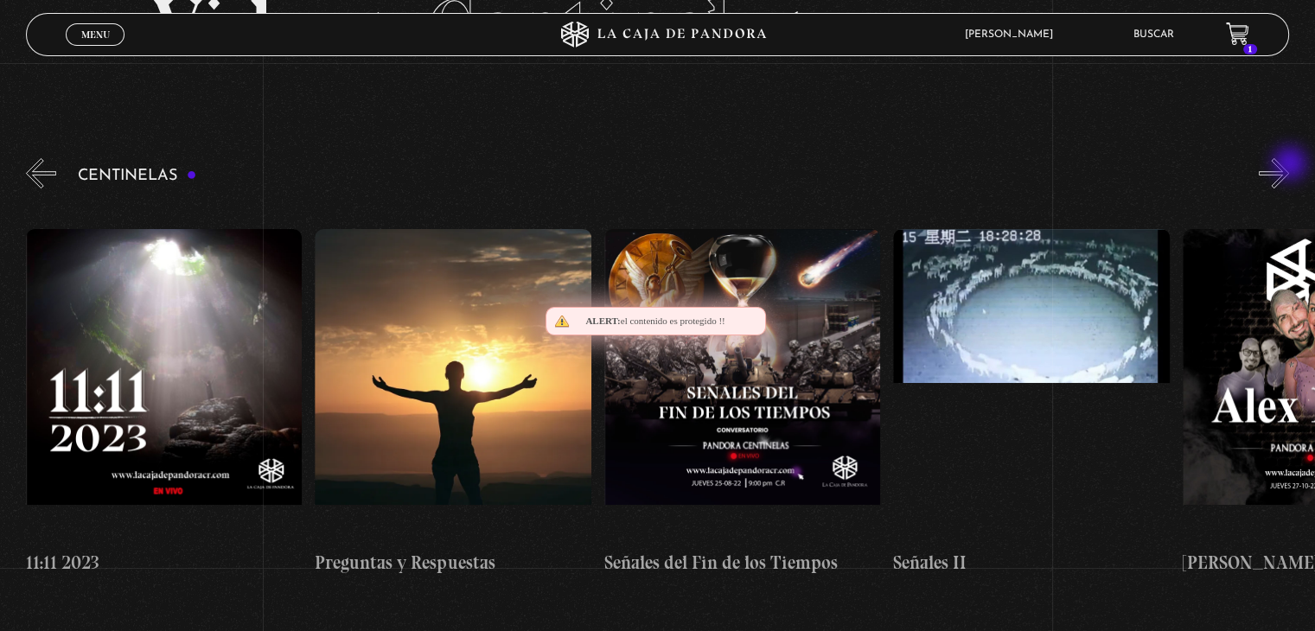
click at [1289, 165] on button "»" at bounding box center [1274, 173] width 30 height 30
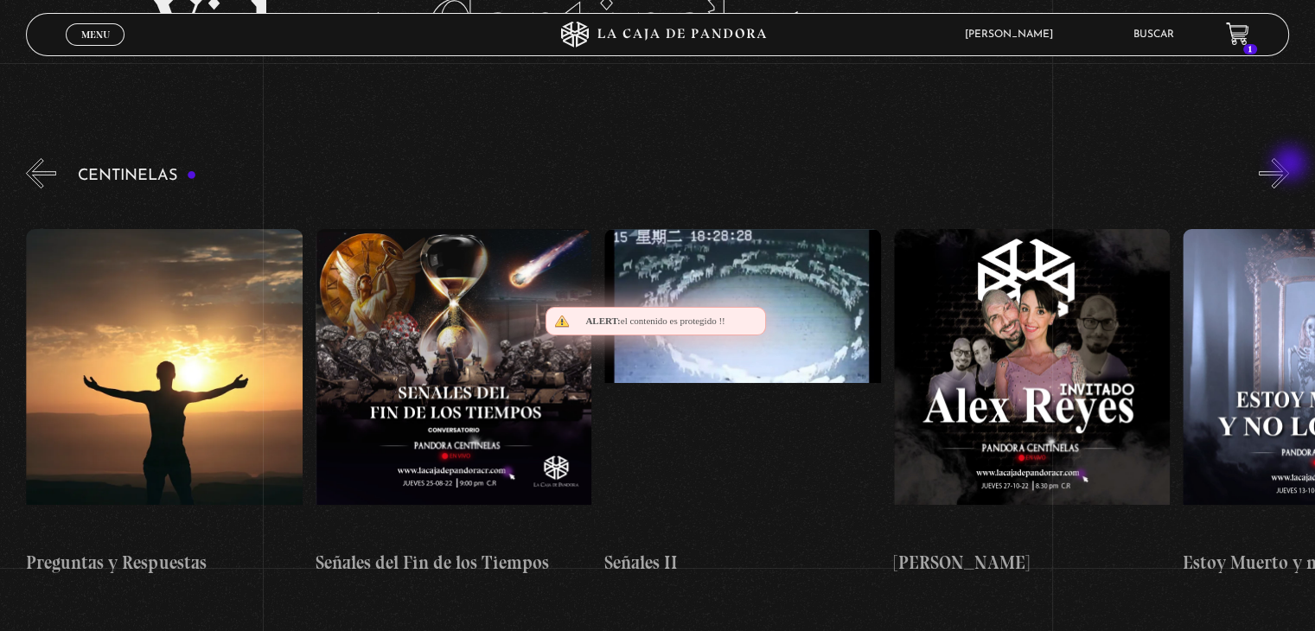
click at [1289, 165] on button "»" at bounding box center [1274, 173] width 30 height 30
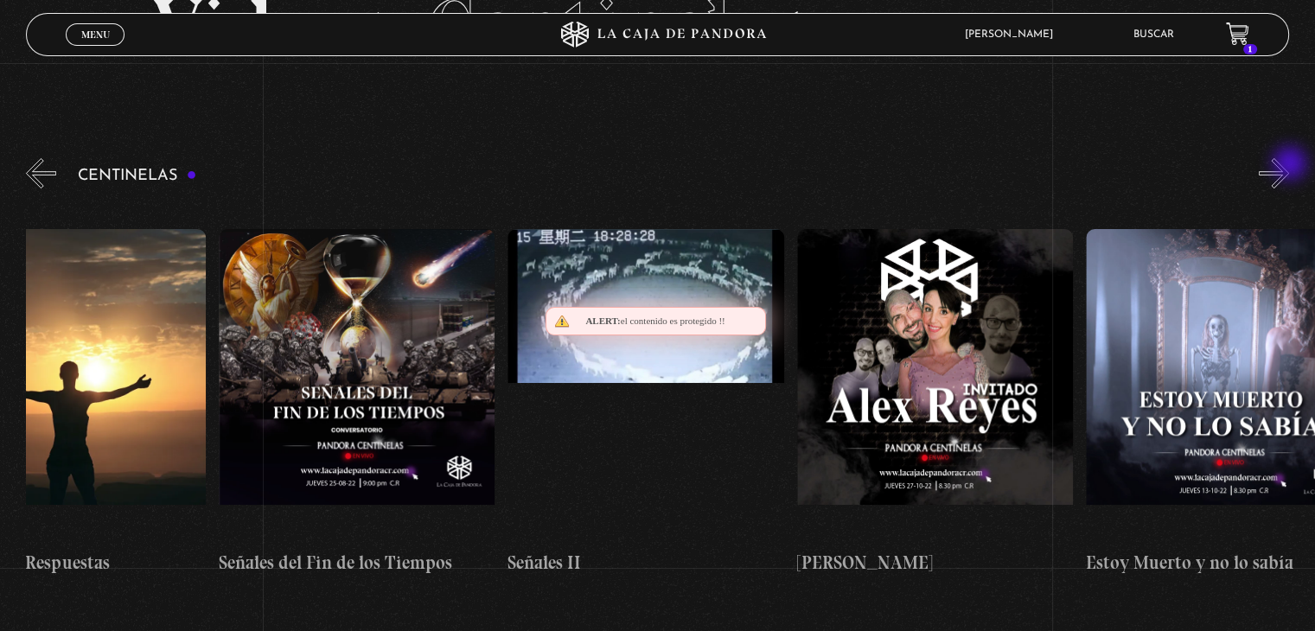
click at [1289, 165] on button "»" at bounding box center [1274, 173] width 30 height 30
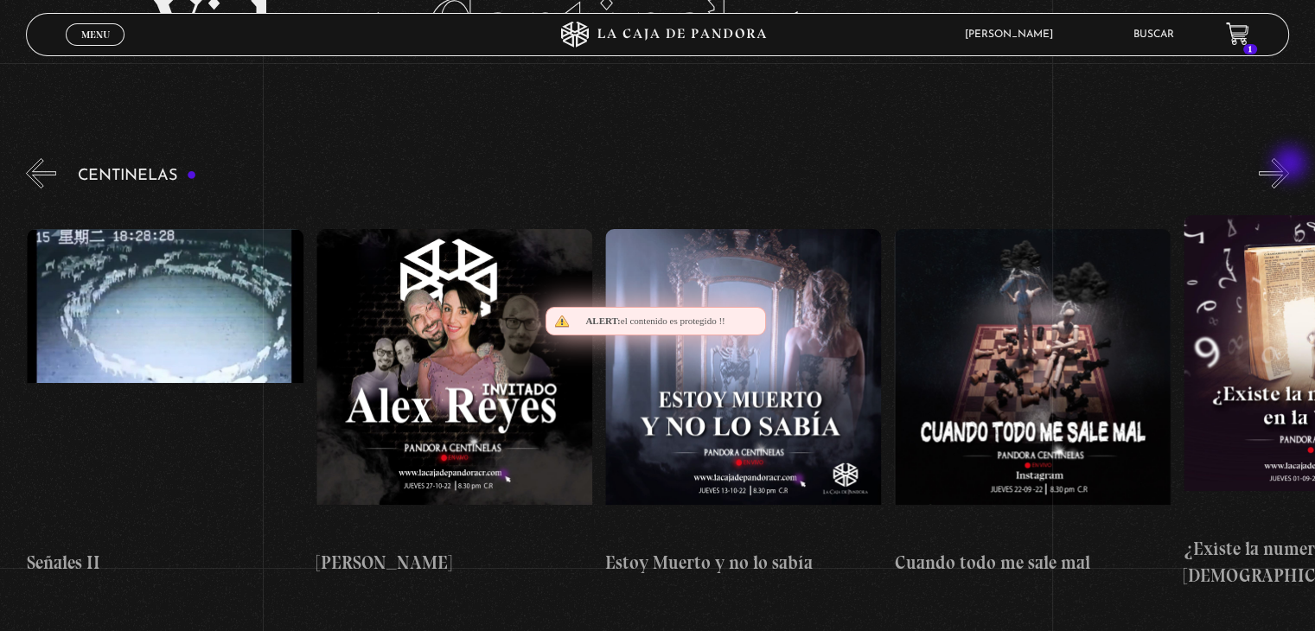
scroll to position [0, 15036]
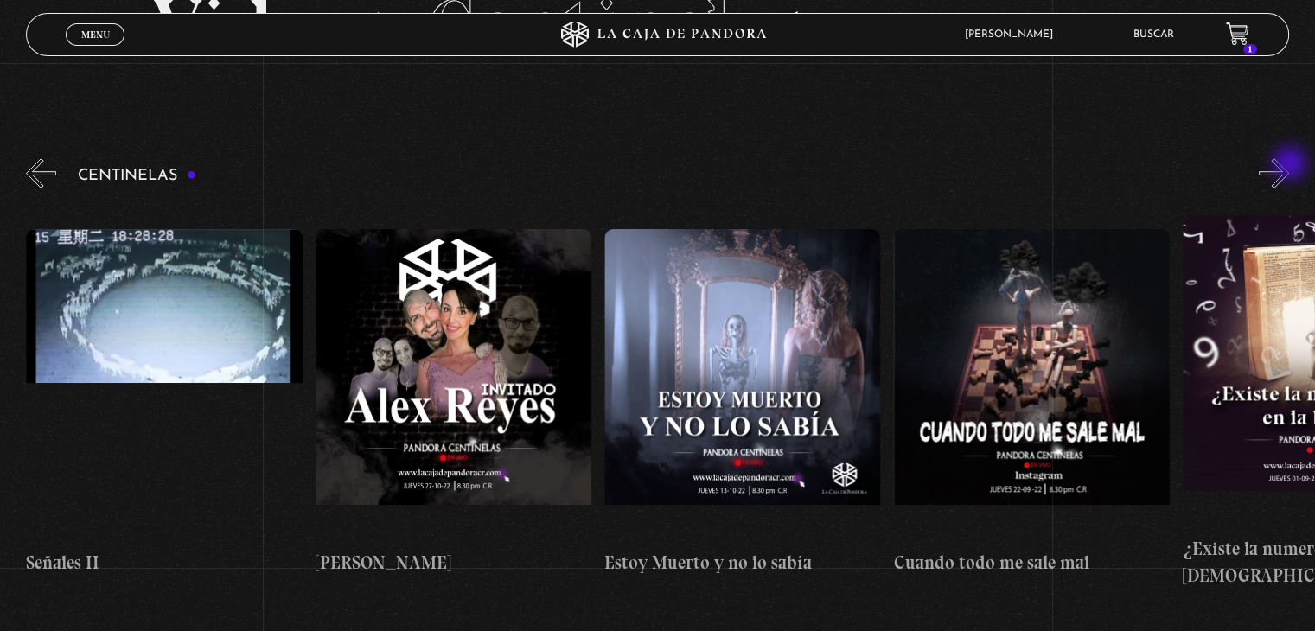
click at [1289, 165] on button "»" at bounding box center [1274, 173] width 30 height 30
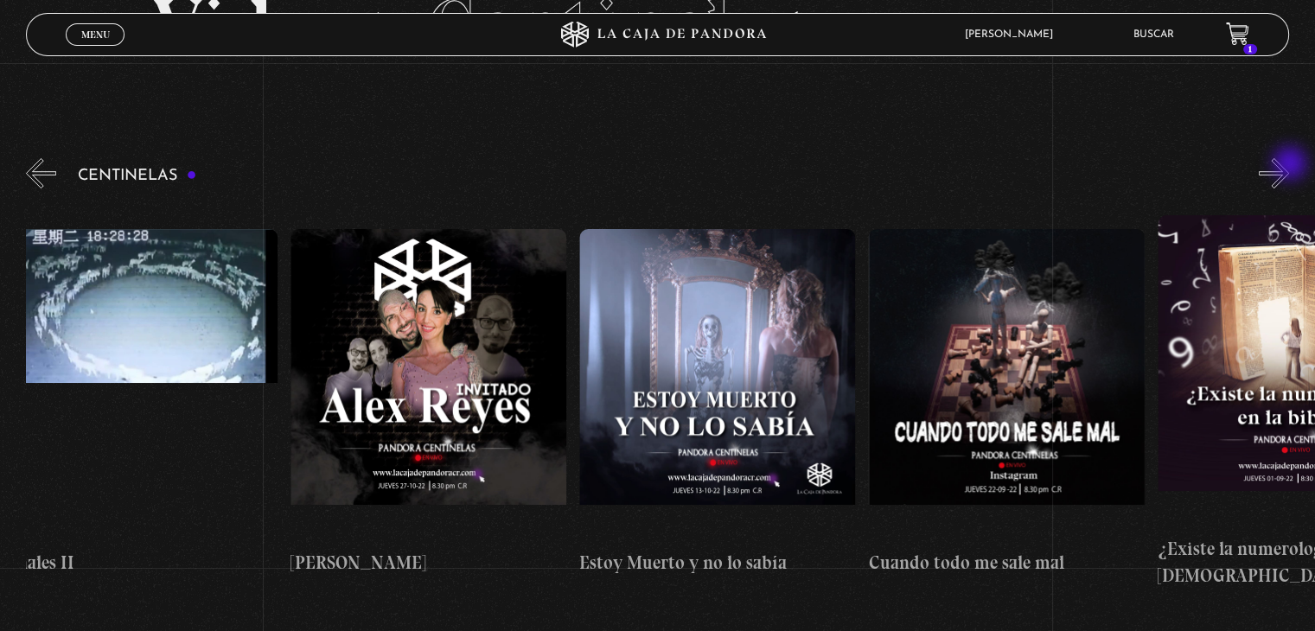
click at [1289, 165] on button "»" at bounding box center [1274, 173] width 30 height 30
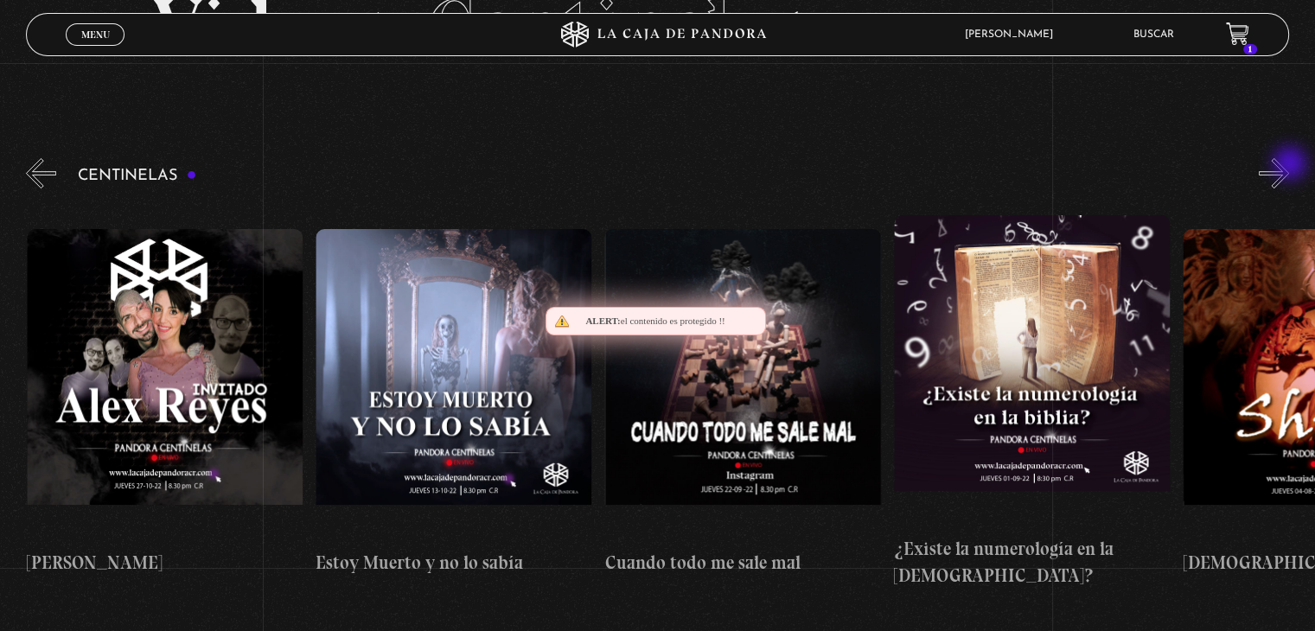
click at [1289, 165] on button "»" at bounding box center [1274, 173] width 30 height 30
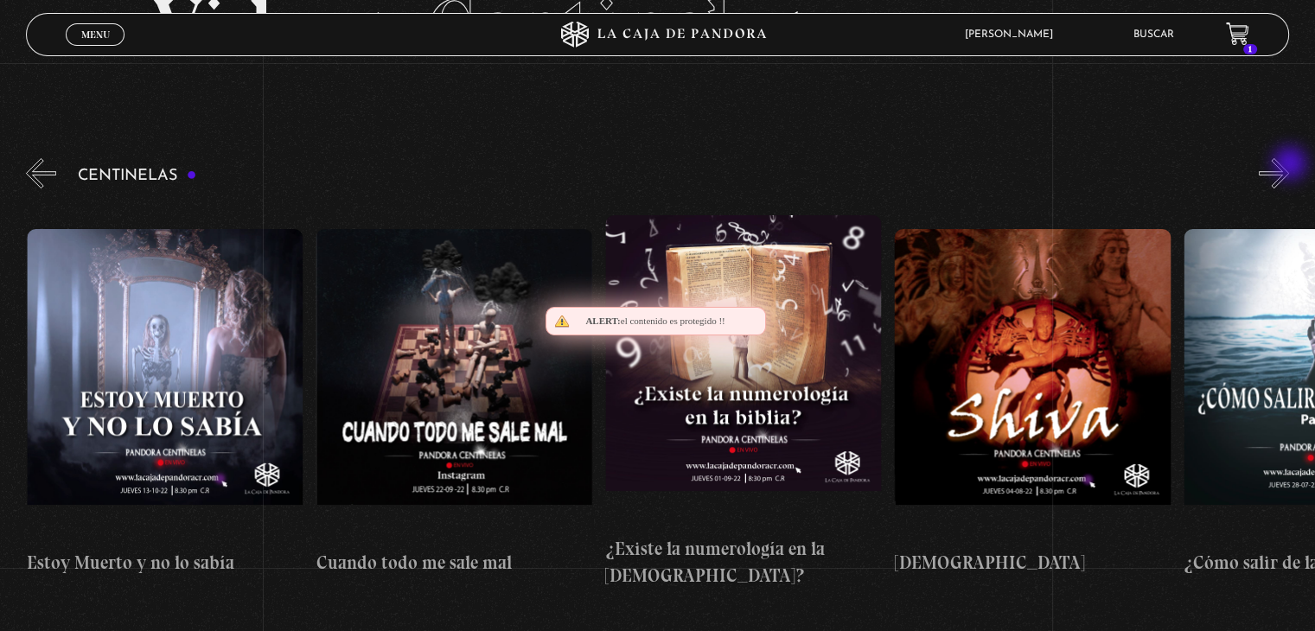
scroll to position [0, 15615]
click at [1289, 165] on button "»" at bounding box center [1274, 173] width 30 height 30
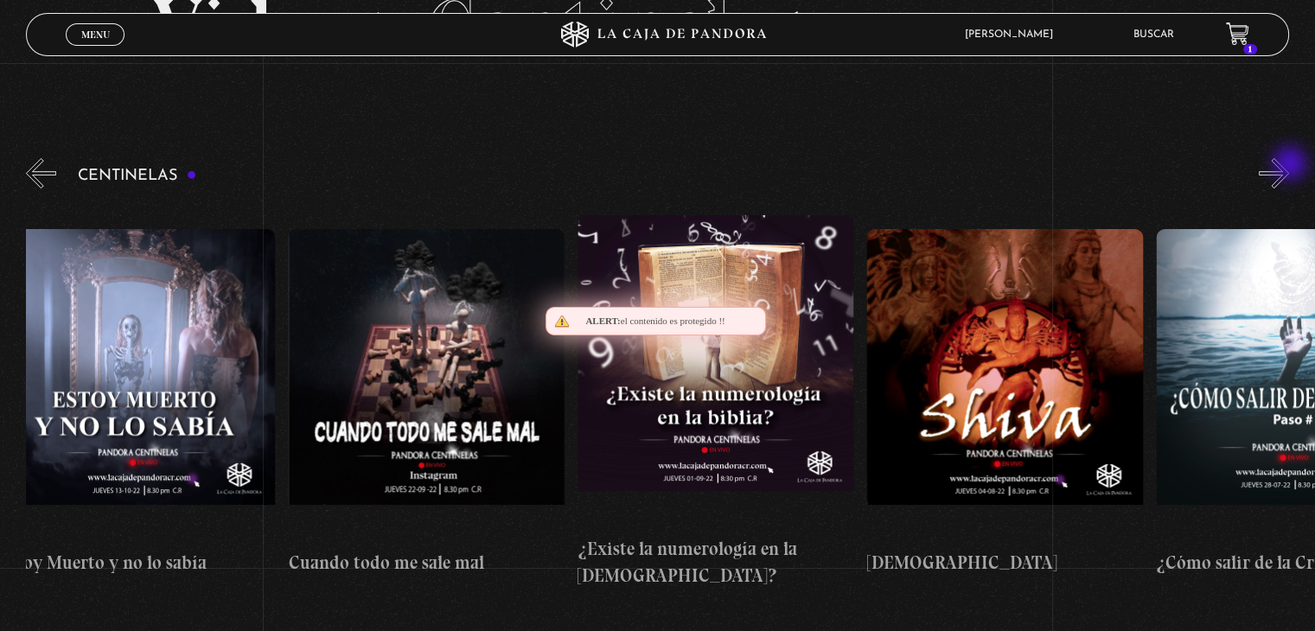
click at [1289, 165] on button "»" at bounding box center [1274, 173] width 30 height 30
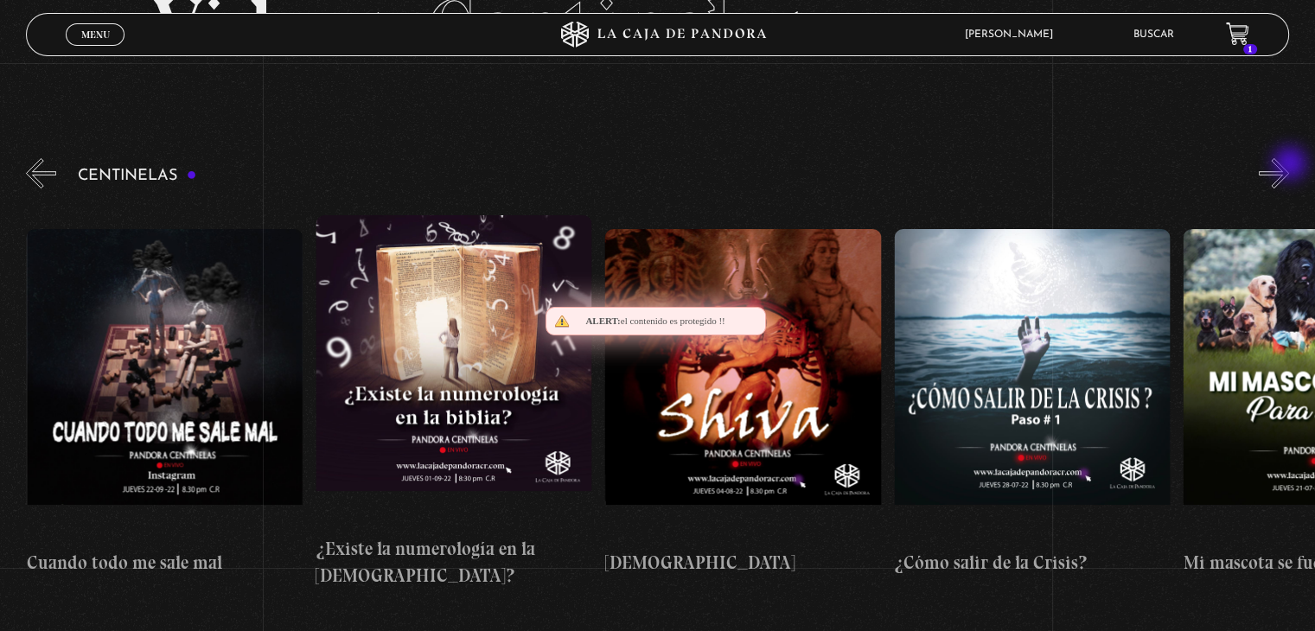
click at [1289, 165] on button "»" at bounding box center [1274, 173] width 30 height 30
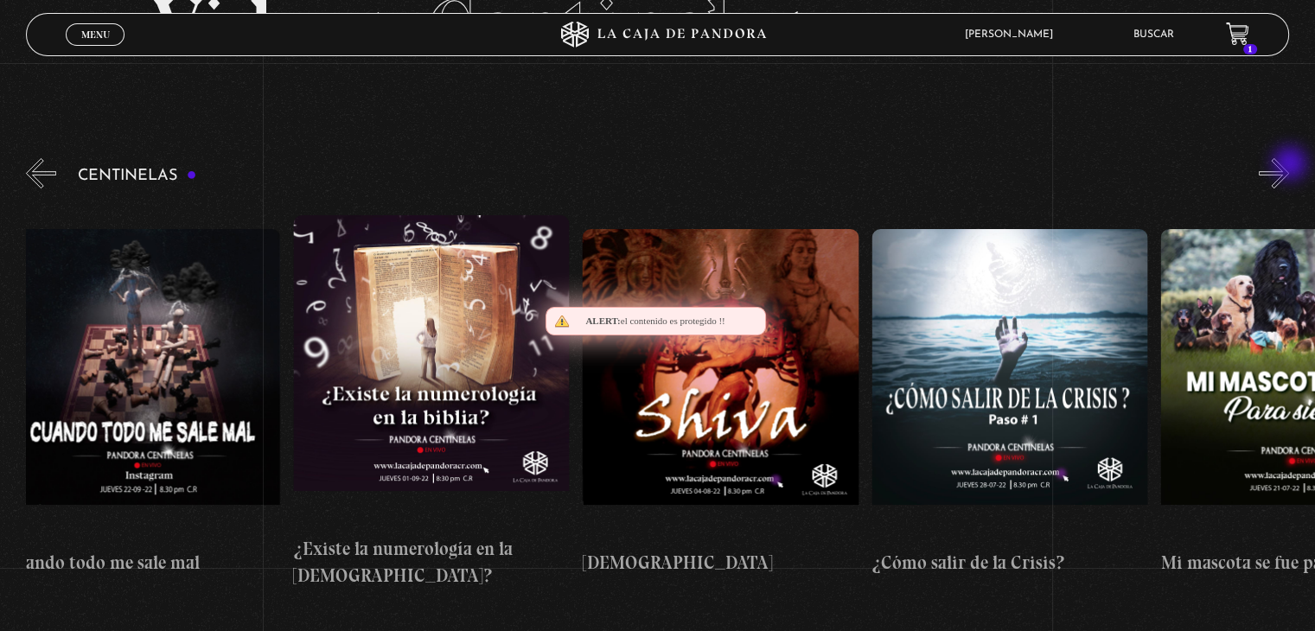
click at [1289, 165] on button "»" at bounding box center [1274, 173] width 30 height 30
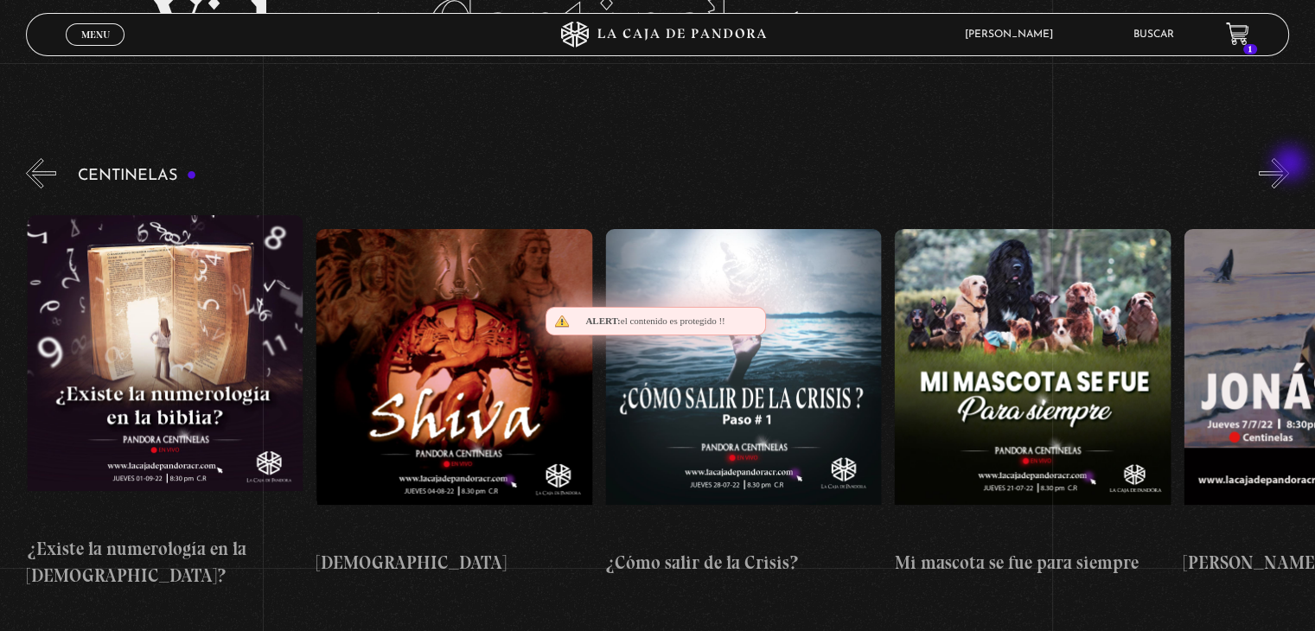
click at [1289, 165] on button "»" at bounding box center [1274, 173] width 30 height 30
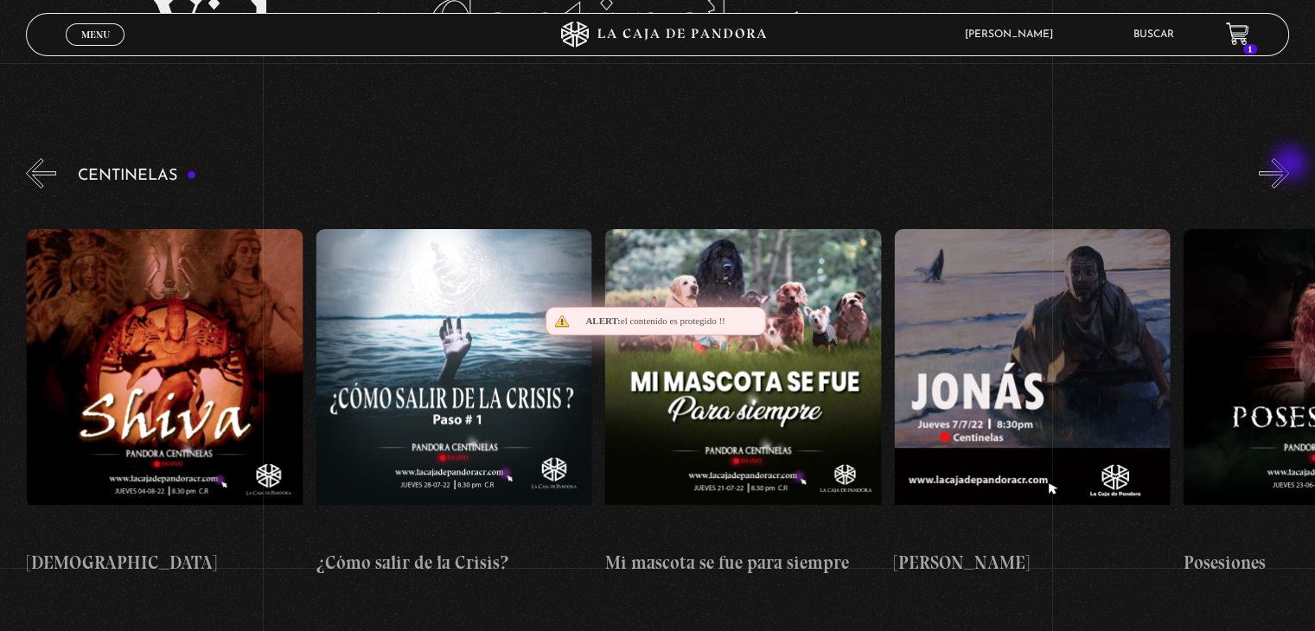
scroll to position [0, 16482]
click at [1289, 165] on button "»" at bounding box center [1274, 173] width 30 height 30
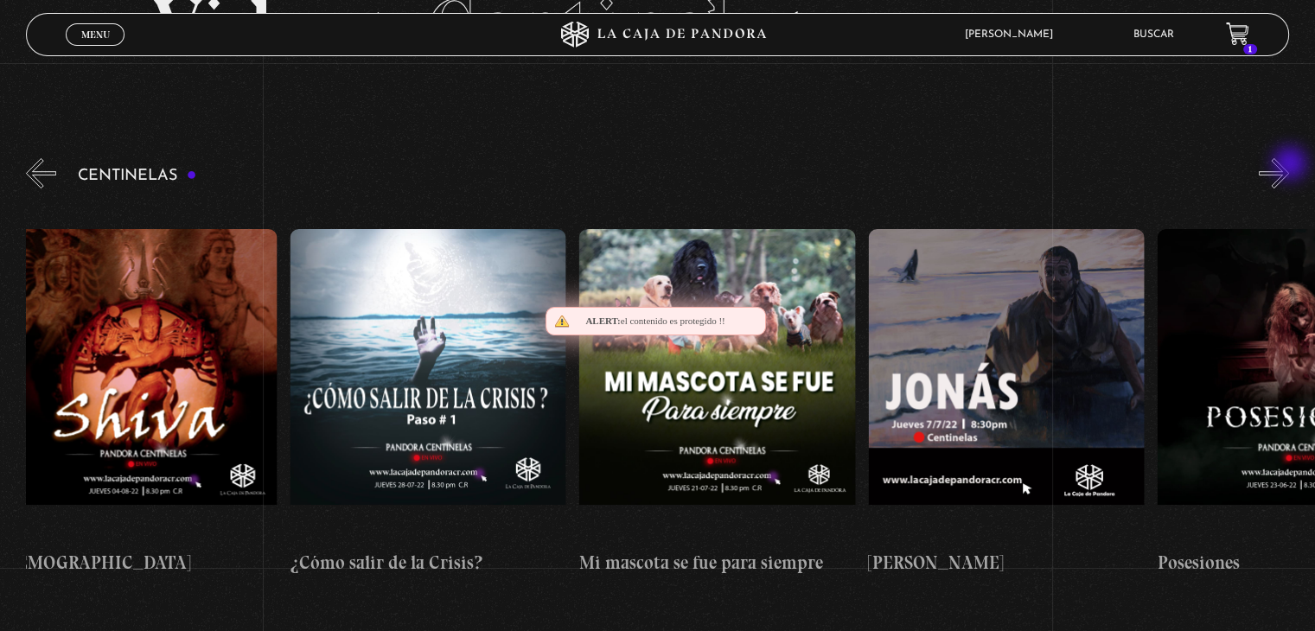
click at [1289, 165] on button "»" at bounding box center [1274, 173] width 30 height 30
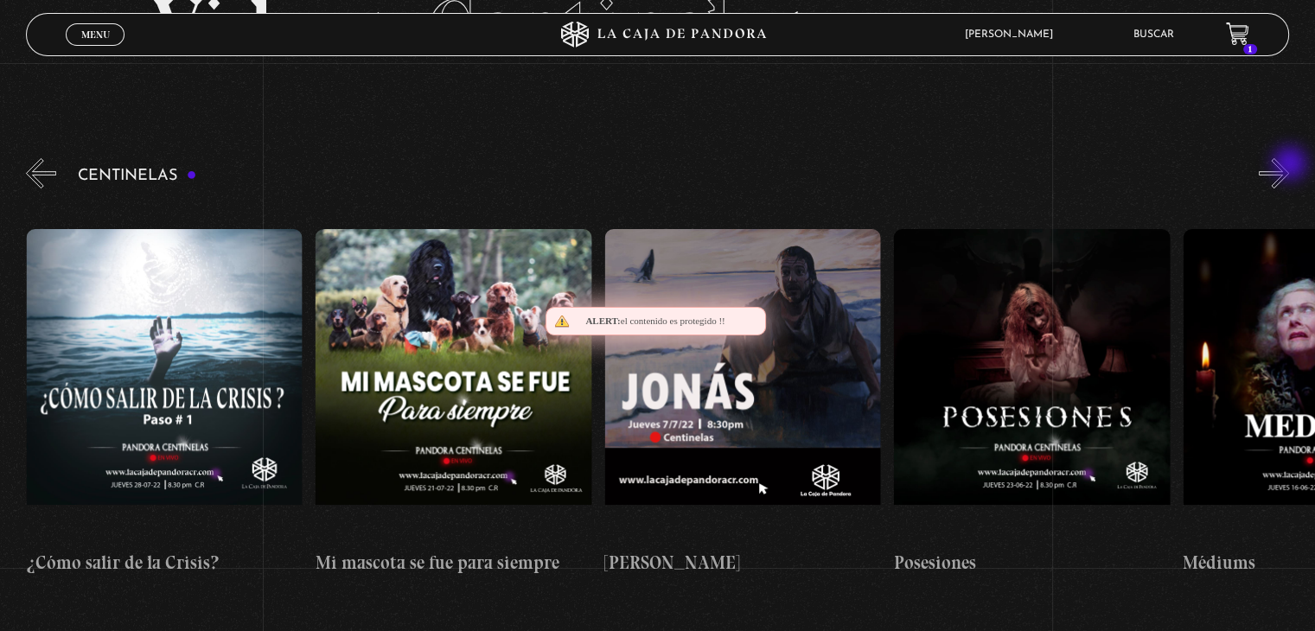
click at [1289, 165] on button "»" at bounding box center [1274, 173] width 30 height 30
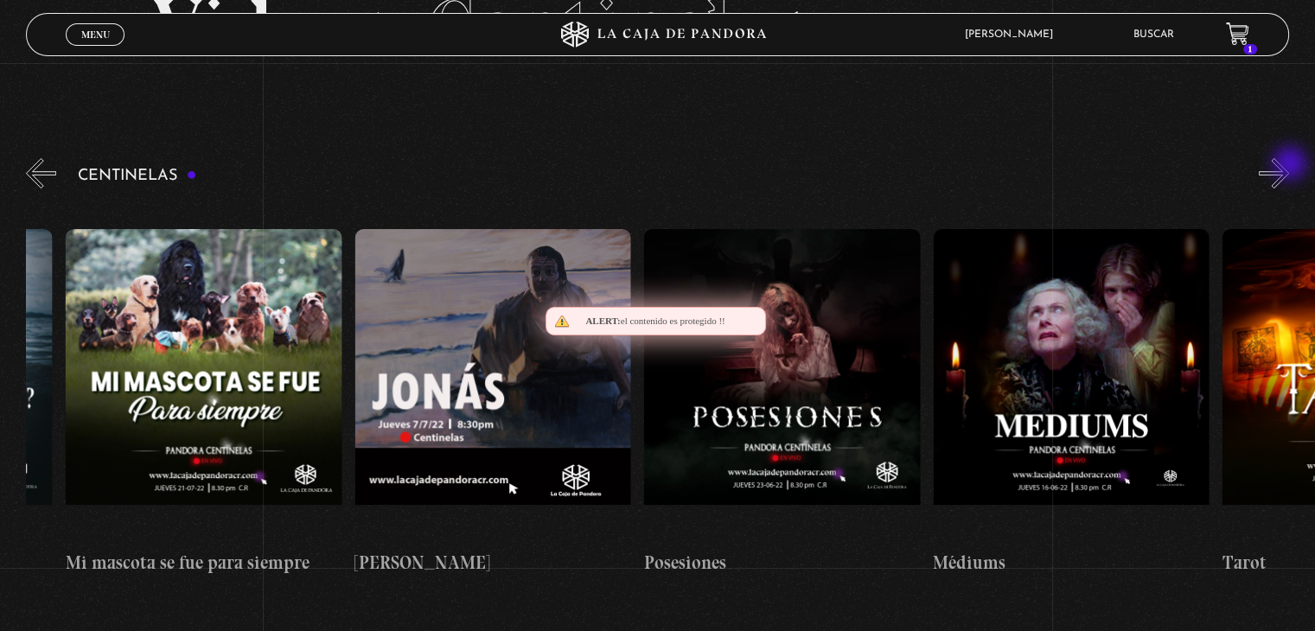
click at [1289, 165] on button "»" at bounding box center [1274, 173] width 30 height 30
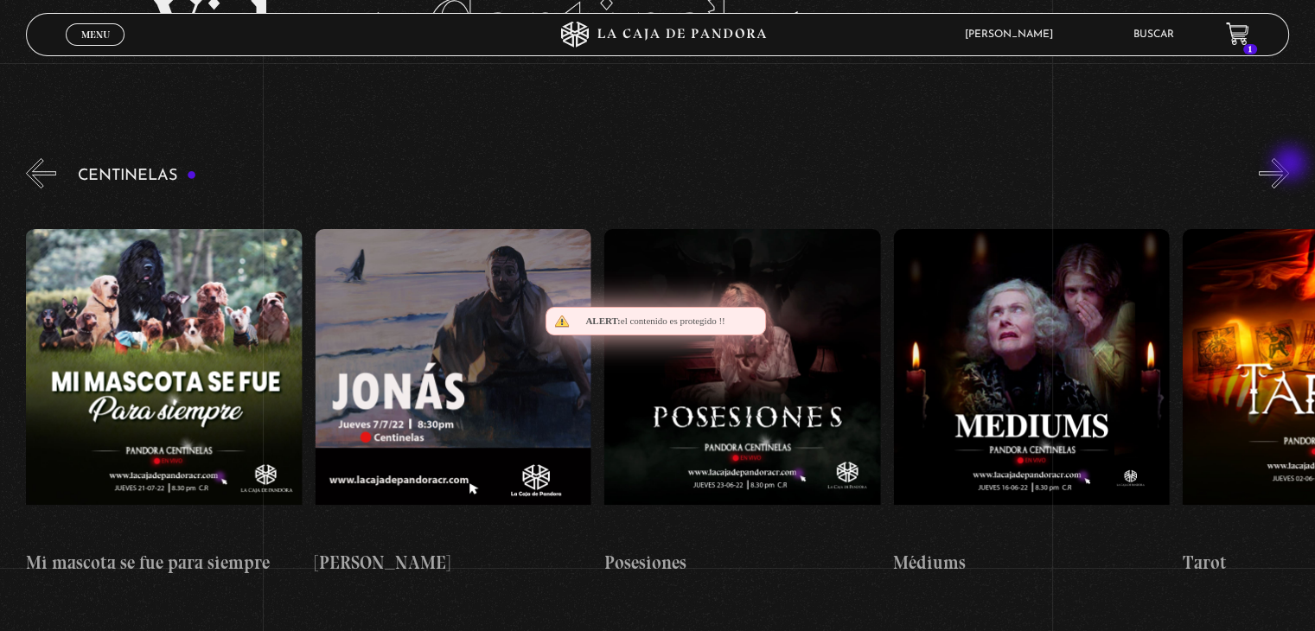
click at [1289, 165] on button "»" at bounding box center [1274, 173] width 30 height 30
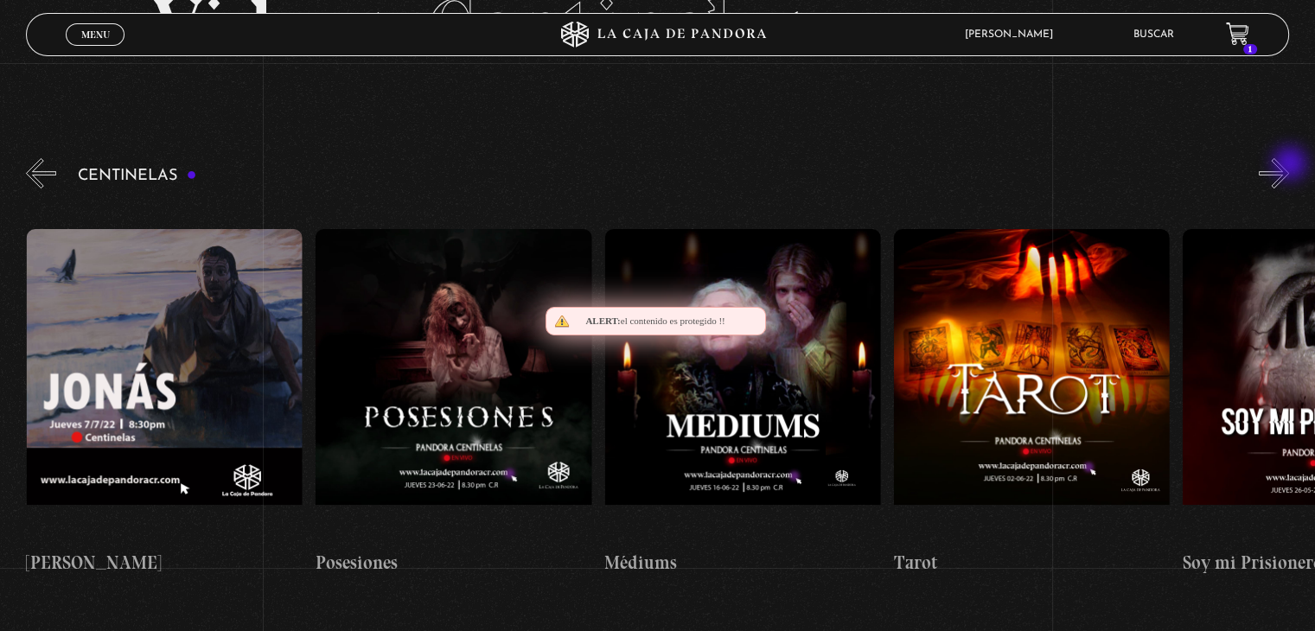
click at [1289, 165] on button "»" at bounding box center [1274, 173] width 30 height 30
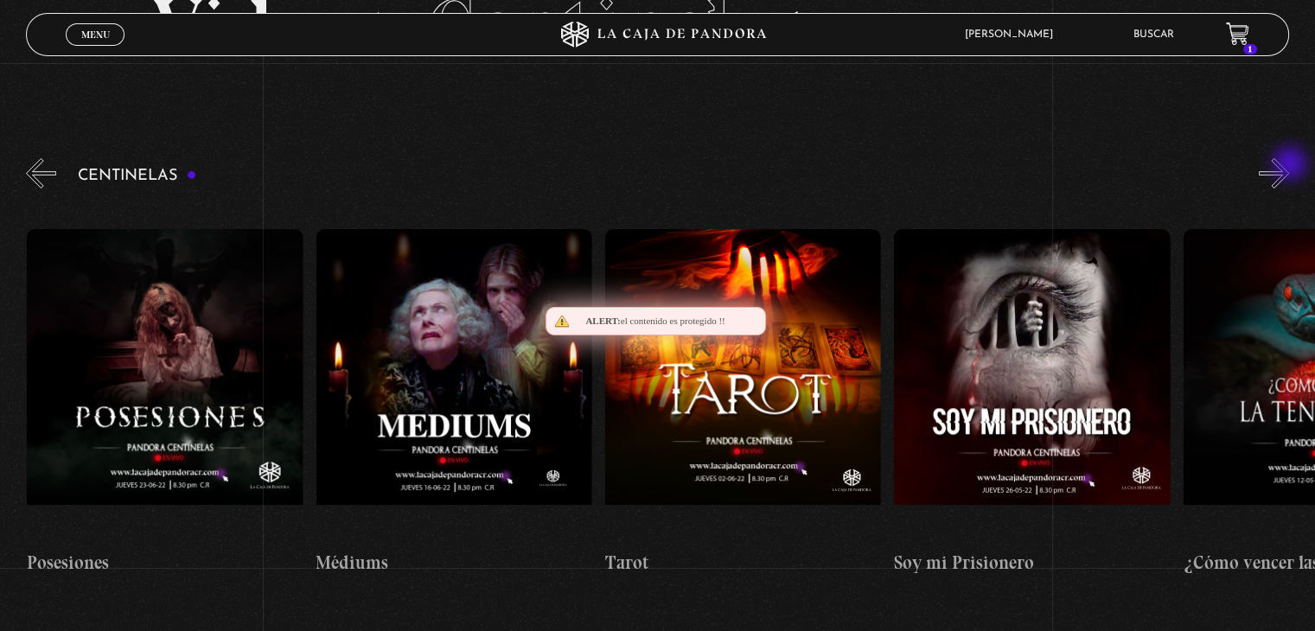
click at [1289, 165] on button "»" at bounding box center [1274, 173] width 30 height 30
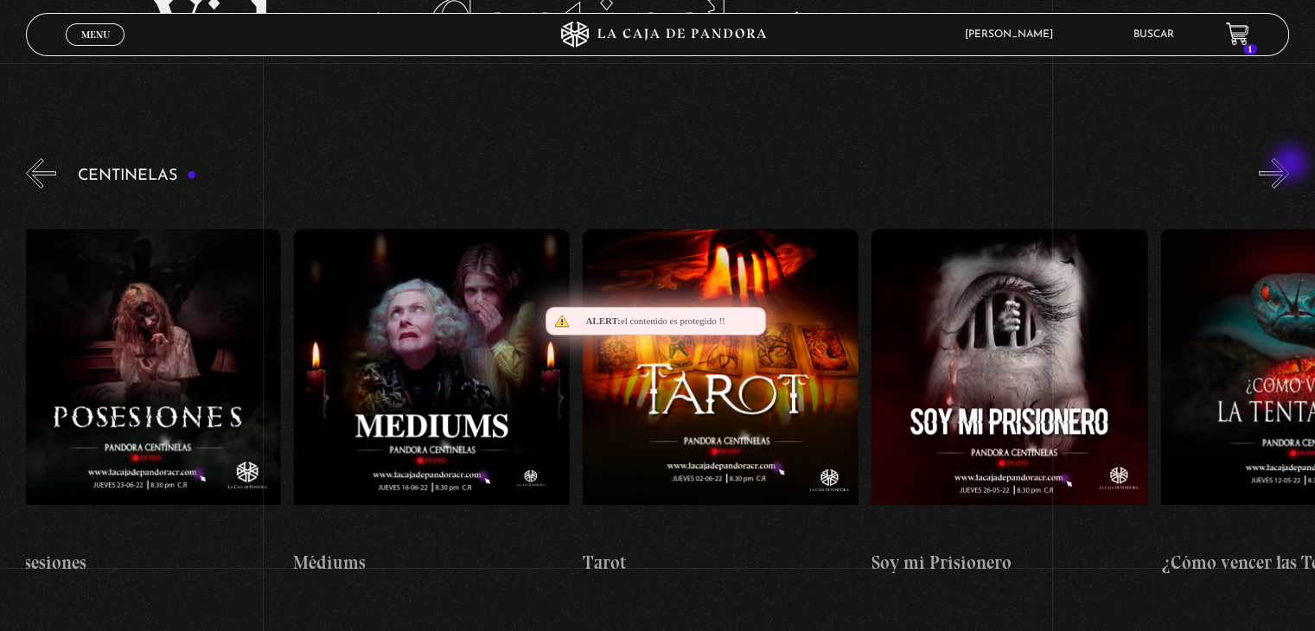
click at [1289, 165] on button "»" at bounding box center [1274, 173] width 30 height 30
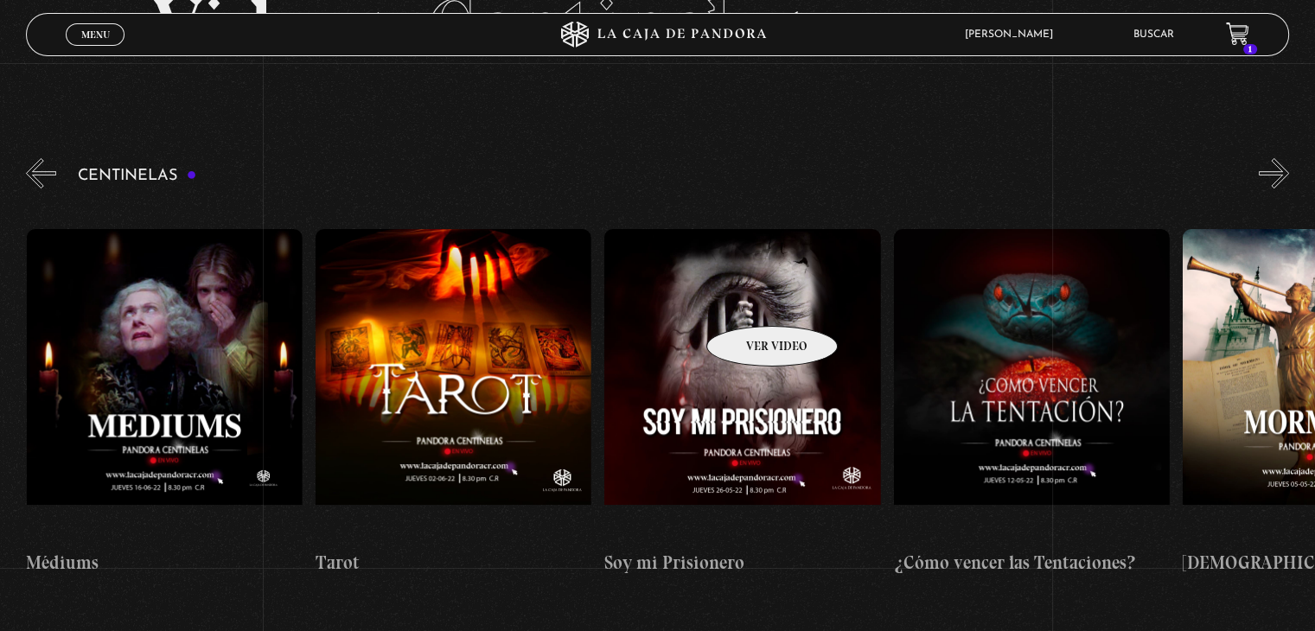
click at [750, 300] on figure at bounding box center [742, 384] width 276 height 311
